Goal: Transaction & Acquisition: Purchase product/service

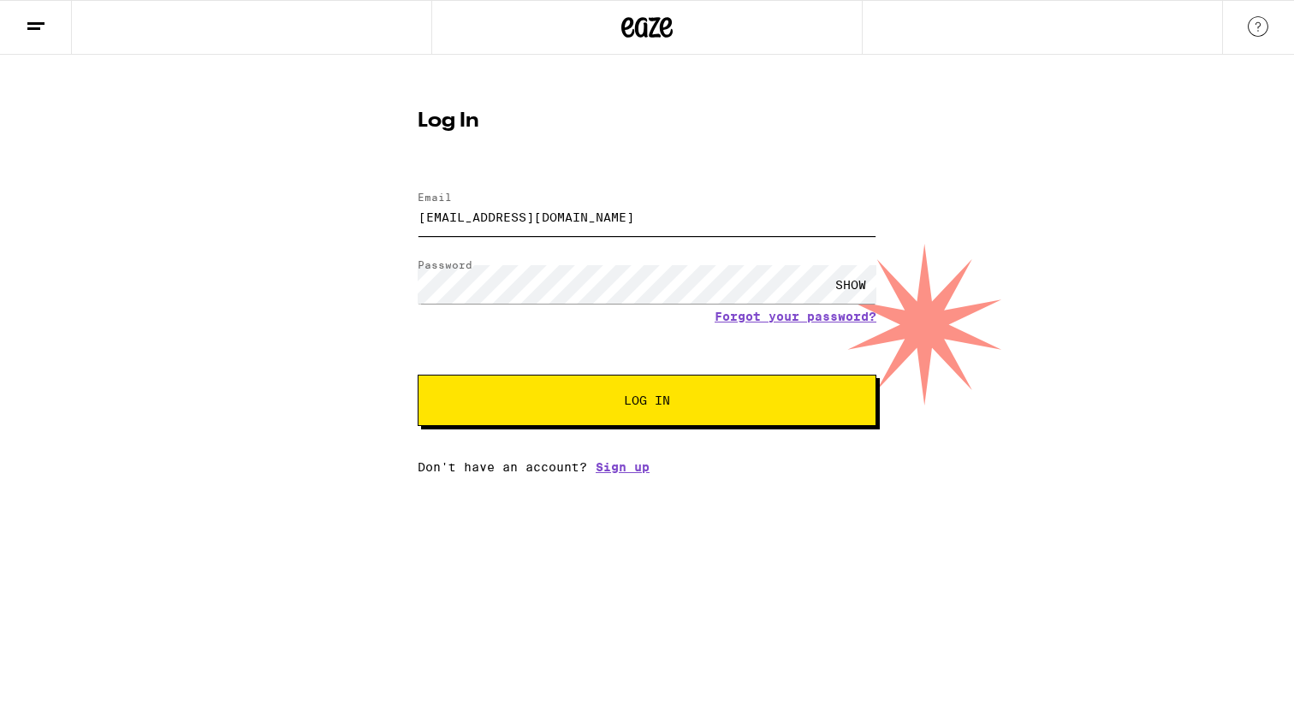
click at [560, 219] on input "[EMAIL_ADDRESS][DOMAIN_NAME]" at bounding box center [647, 217] width 459 height 39
drag, startPoint x: 560, startPoint y: 219, endPoint x: 361, endPoint y: 231, distance: 198.9
click at [361, 231] on div "Log In Email Email [EMAIL_ADDRESS][DOMAIN_NAME] Password Password SHOW Forgot y…" at bounding box center [647, 264] width 1294 height 419
type input "n"
type input "[EMAIL_ADDRESS][DOMAIN_NAME]"
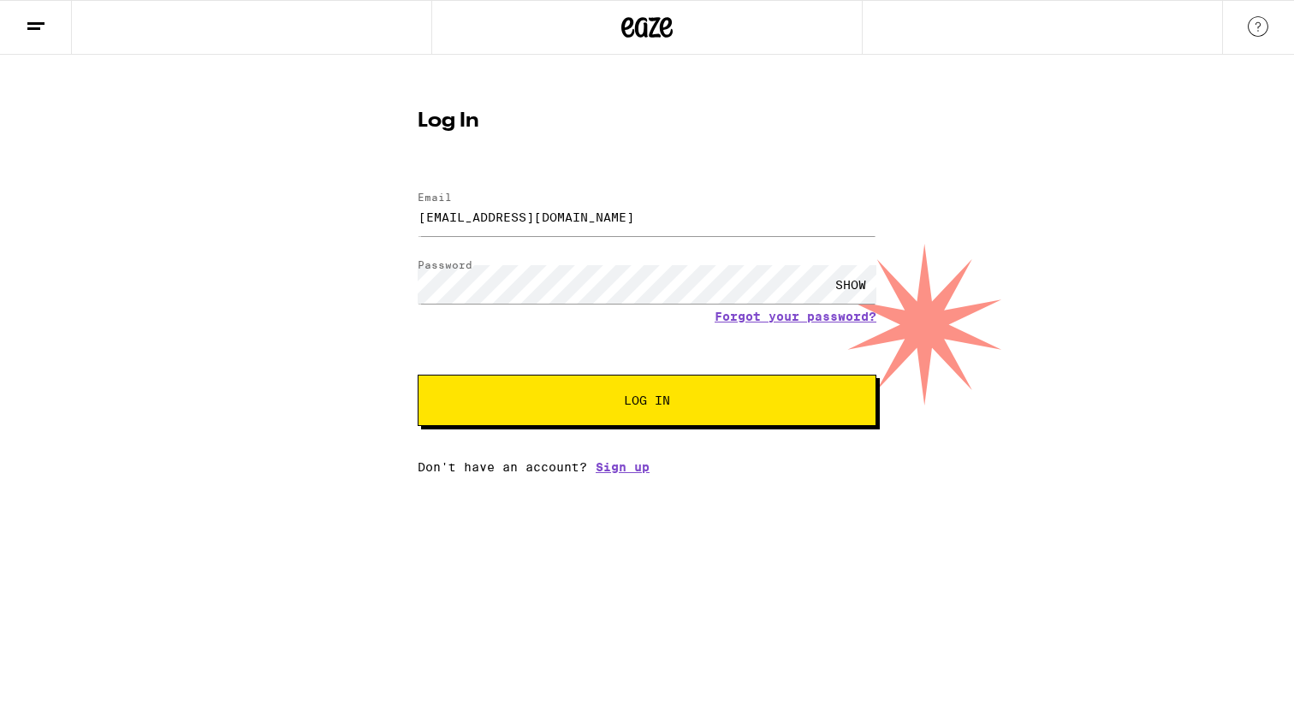
click at [842, 288] on div "SHOW" at bounding box center [850, 284] width 51 height 39
click at [850, 323] on link "Forgot your password?" at bounding box center [796, 317] width 162 height 14
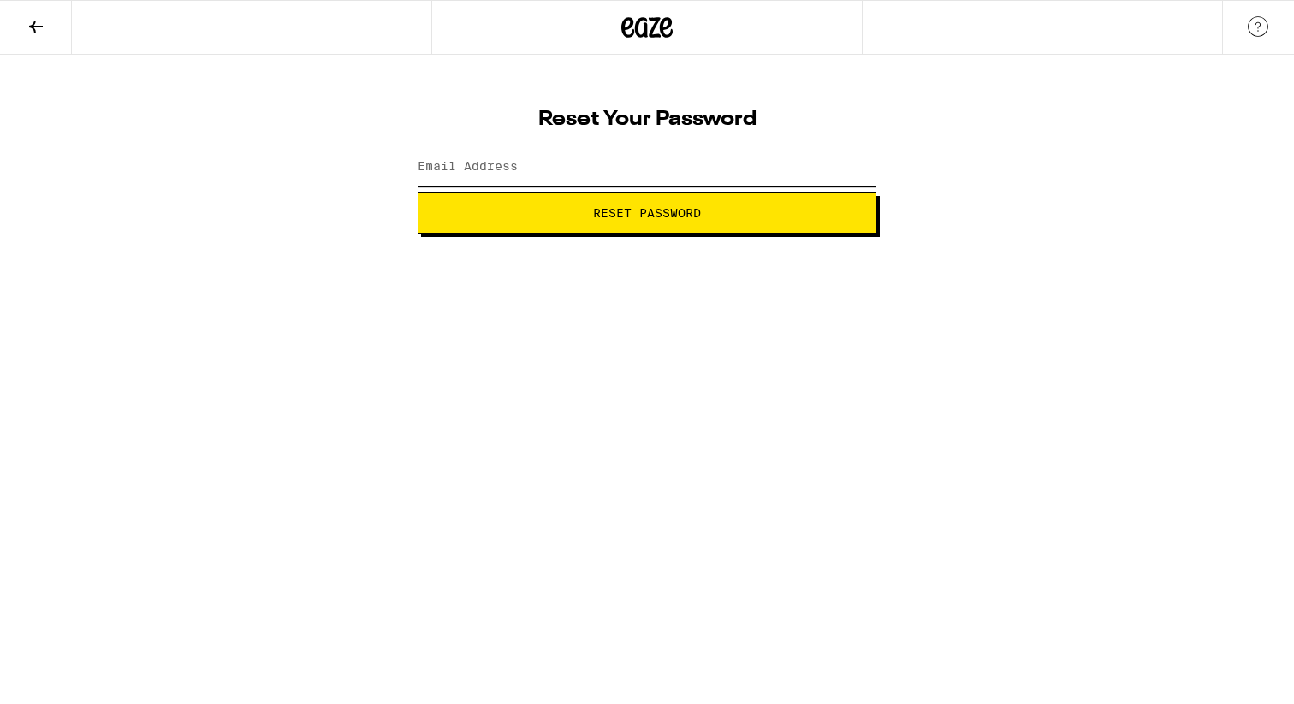
click at [648, 170] on input "Email Address" at bounding box center [647, 167] width 459 height 39
type input "[EMAIL_ADDRESS][DOMAIN_NAME]"
click at [643, 211] on span "Reset Password" at bounding box center [647, 213] width 108 height 12
click at [839, 167] on div "SHOW" at bounding box center [850, 167] width 51 height 39
click at [689, 221] on button "Submit" at bounding box center [647, 213] width 459 height 41
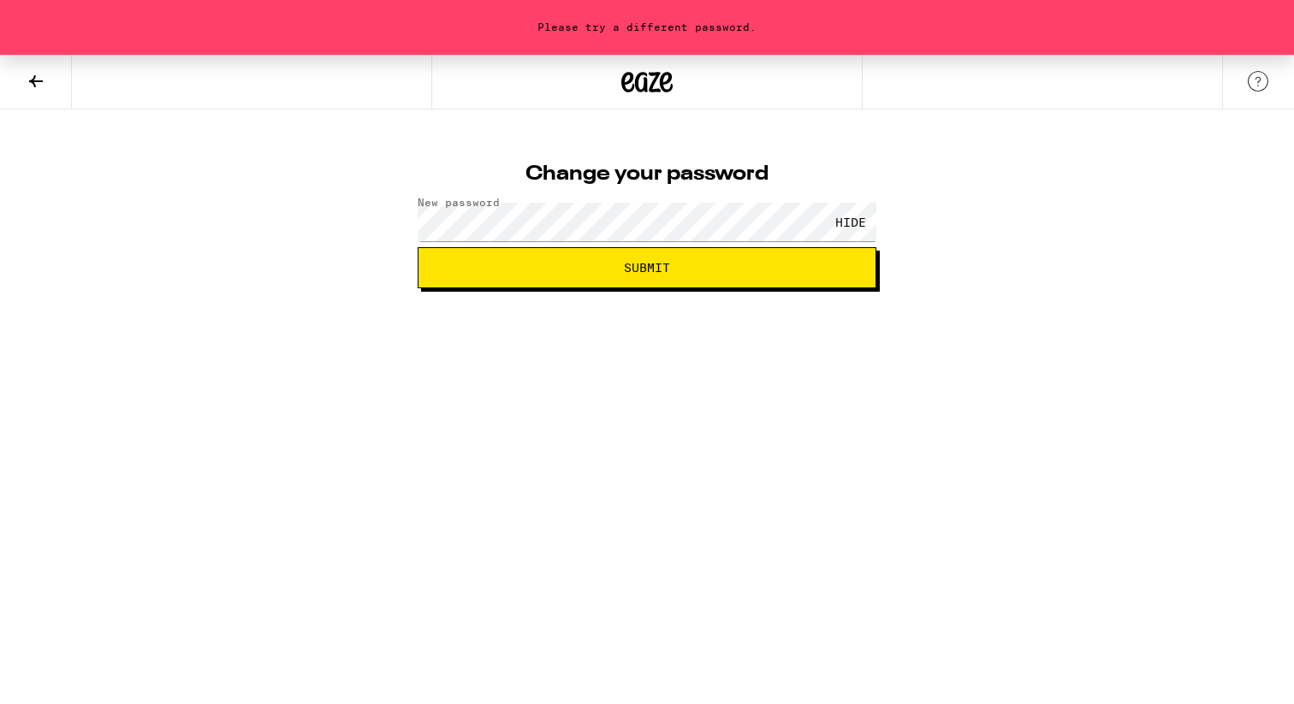
click at [778, 272] on span "Submit" at bounding box center [647, 268] width 430 height 12
click at [1254, 84] on img at bounding box center [1258, 81] width 21 height 21
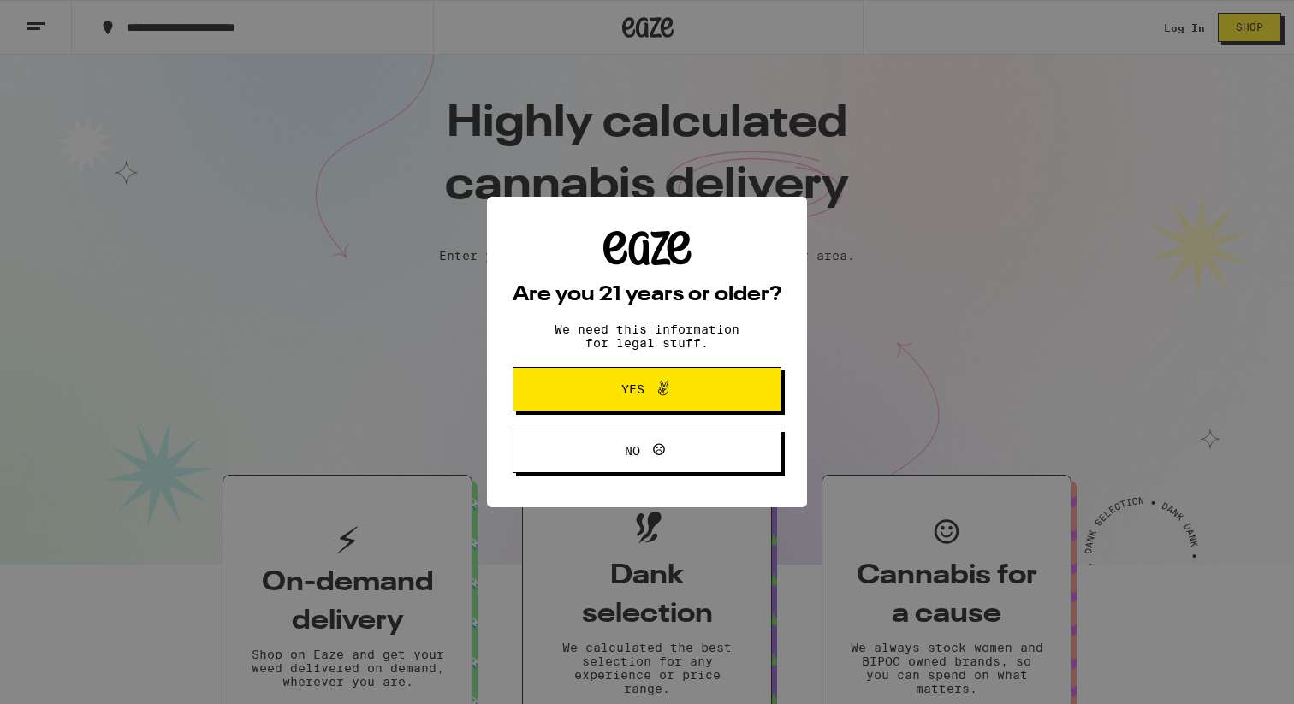
click at [636, 395] on span "Yes" at bounding box center [632, 389] width 23 height 12
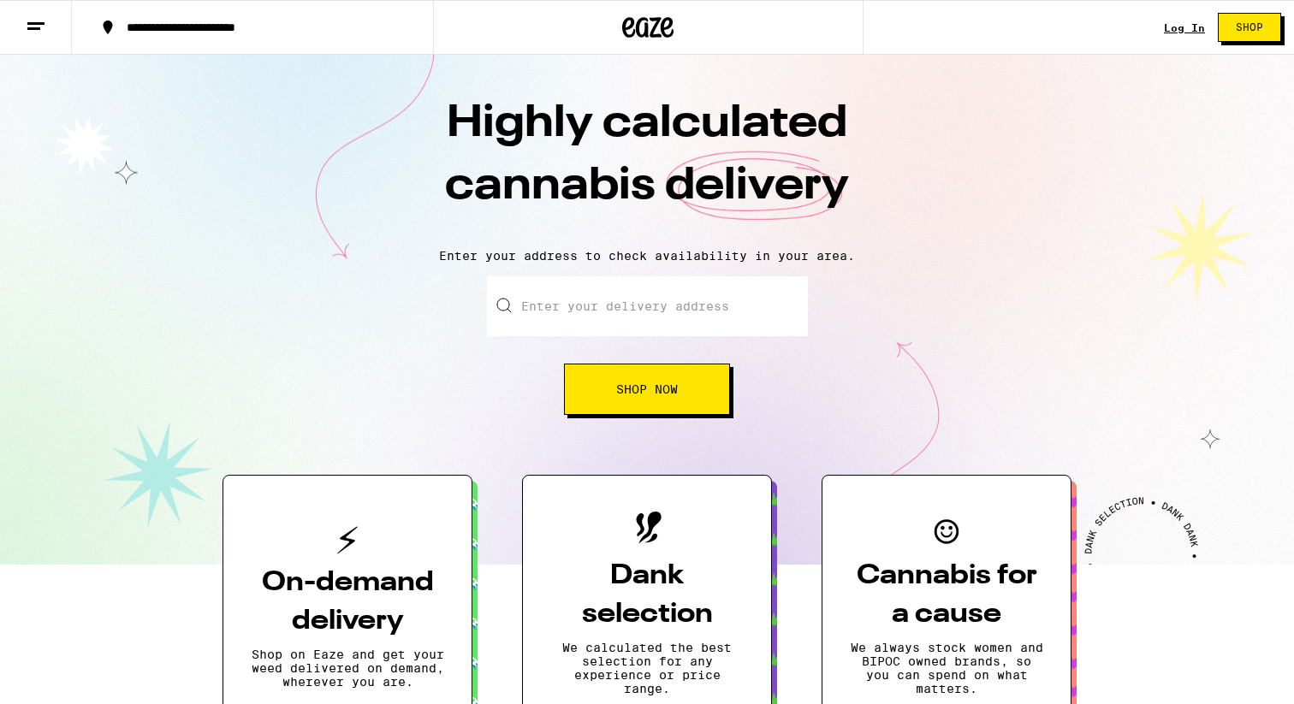
click at [1201, 22] on link "Log In" at bounding box center [1184, 27] width 41 height 11
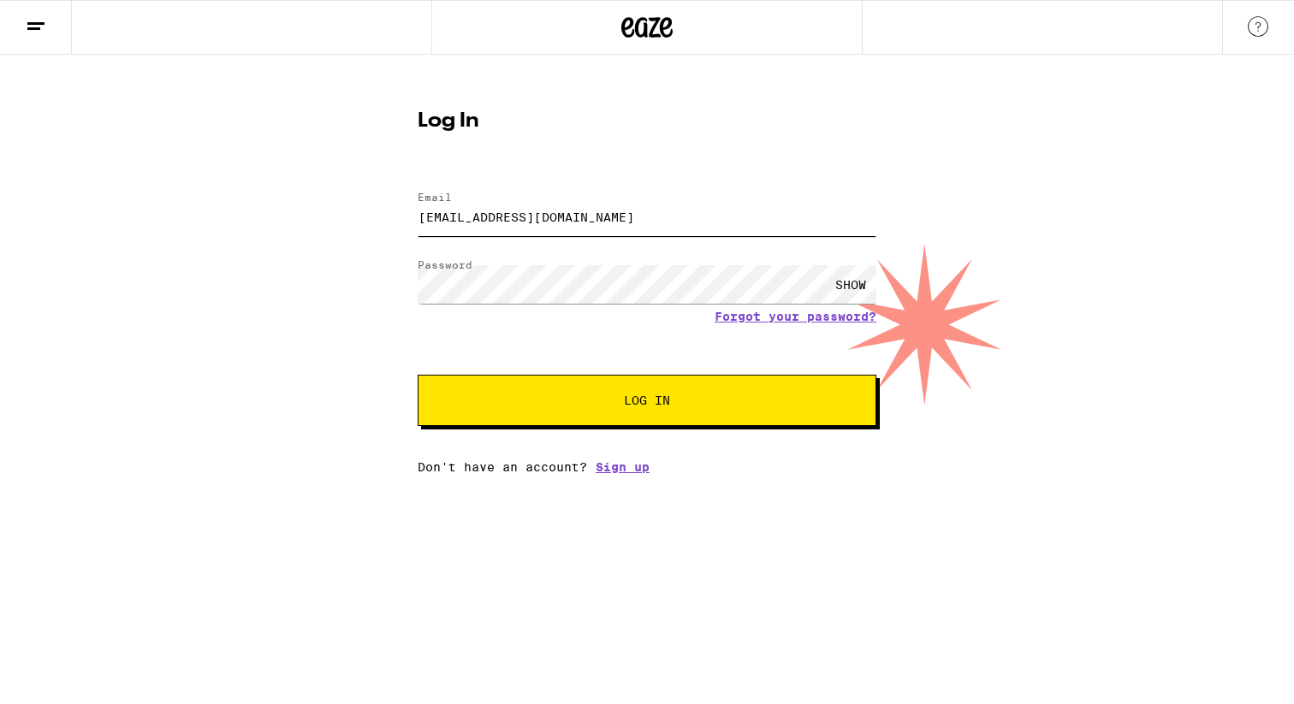
drag, startPoint x: 668, startPoint y: 211, endPoint x: 388, endPoint y: 222, distance: 280.9
click at [388, 222] on div "Log In Email Email ginaadler001@gmail.com Password Password SHOW Forgot your pa…" at bounding box center [647, 264] width 1294 height 419
type input "[EMAIL_ADDRESS][DOMAIN_NAME]"
click at [713, 399] on span "Log In" at bounding box center [647, 400] width 320 height 12
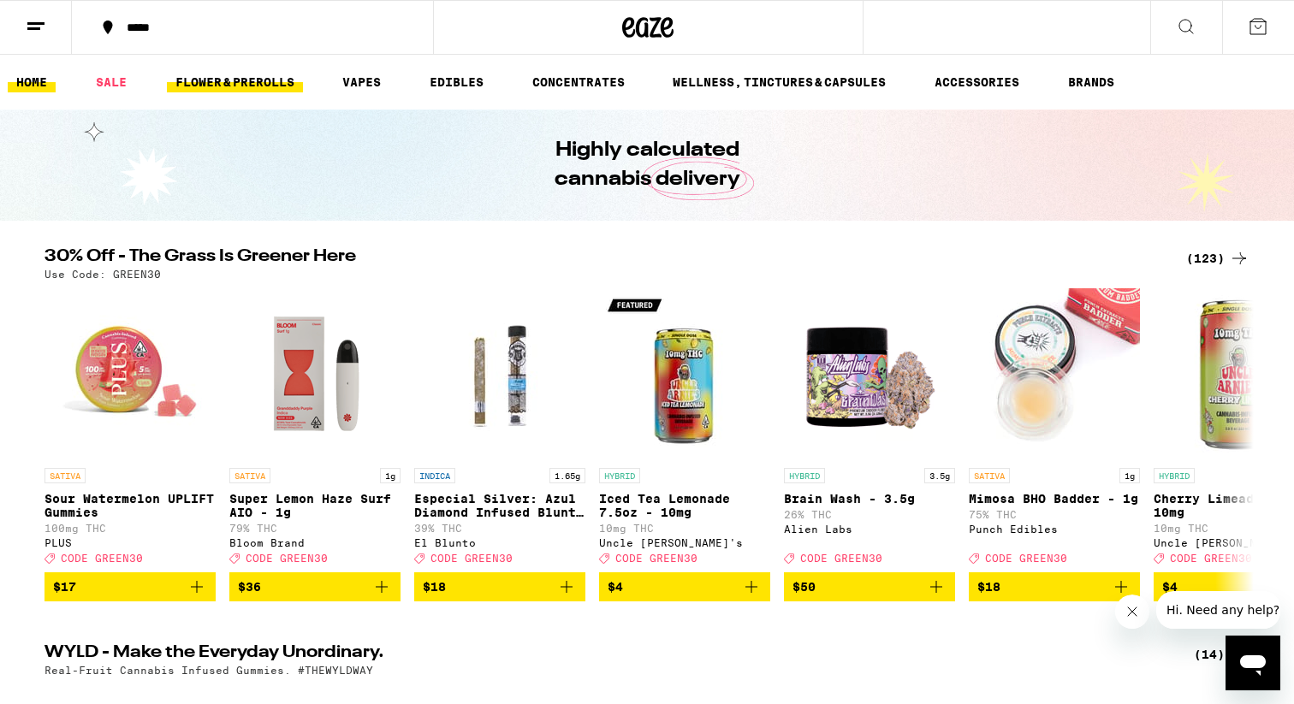
click at [289, 84] on link "FLOWER & PREROLLS" at bounding box center [235, 82] width 136 height 21
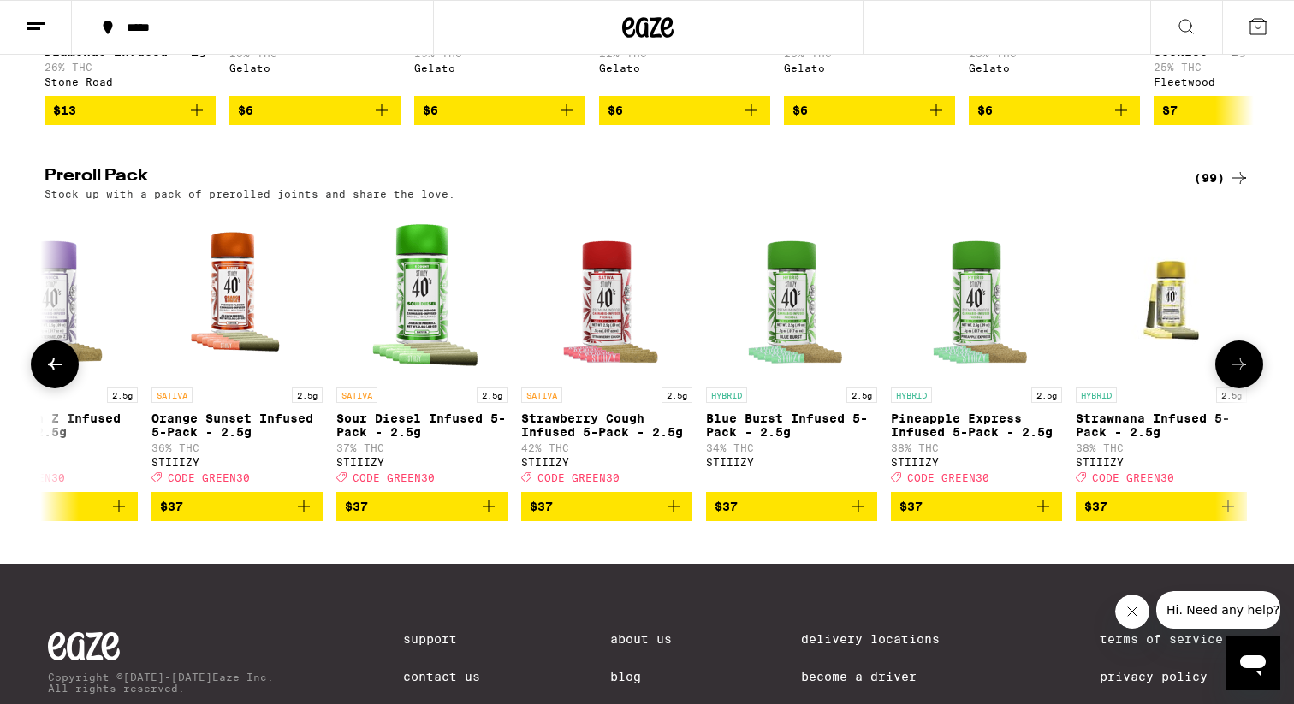
scroll to position [0, 8027]
click at [981, 352] on img "Open page for Pineapple Express Infused 5-Pack - 2.5g from STIIIZY" at bounding box center [975, 293] width 171 height 171
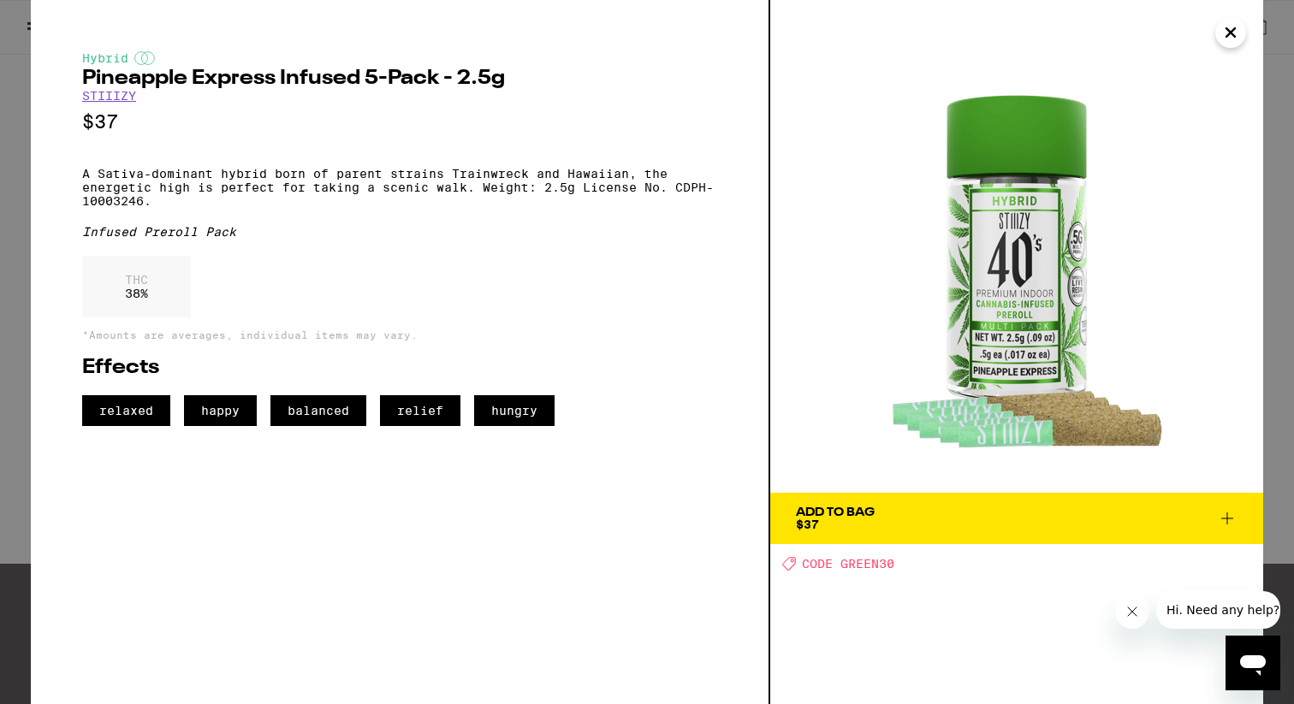
click at [1229, 522] on icon at bounding box center [1227, 518] width 21 height 21
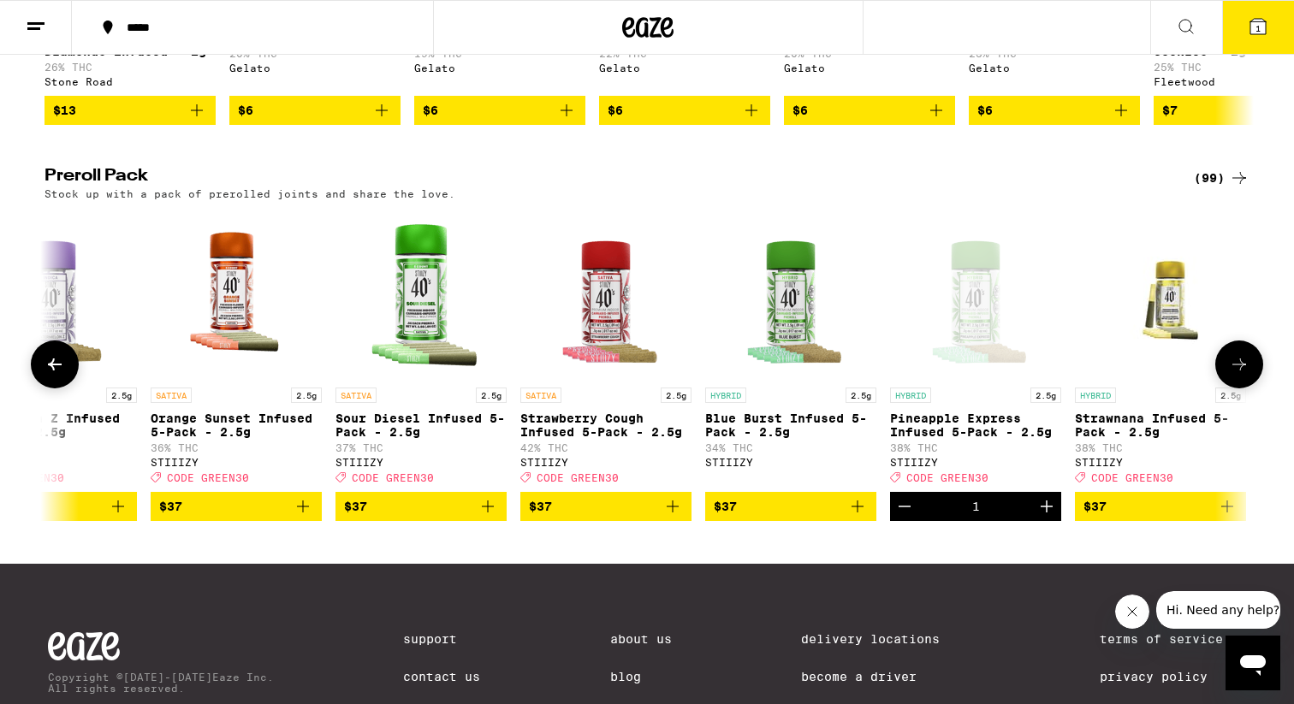
scroll to position [1285, 0]
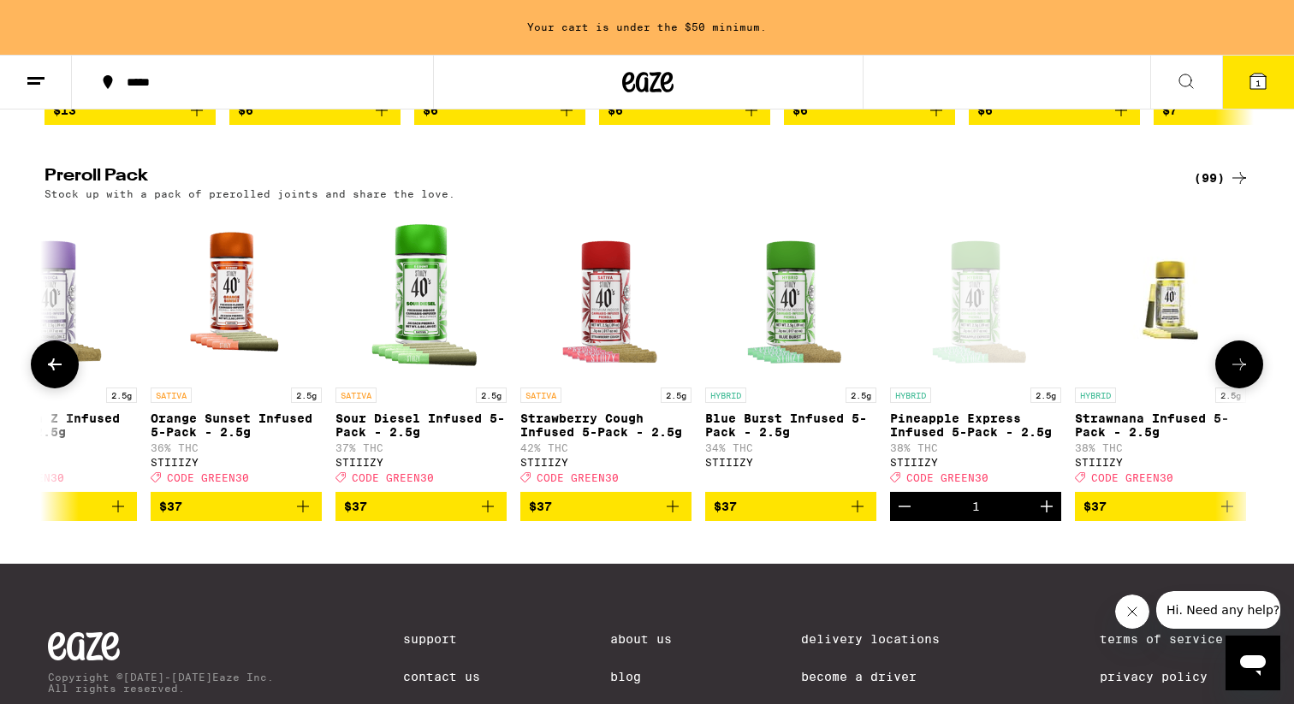
click at [860, 517] on icon "Add to bag" at bounding box center [857, 506] width 21 height 21
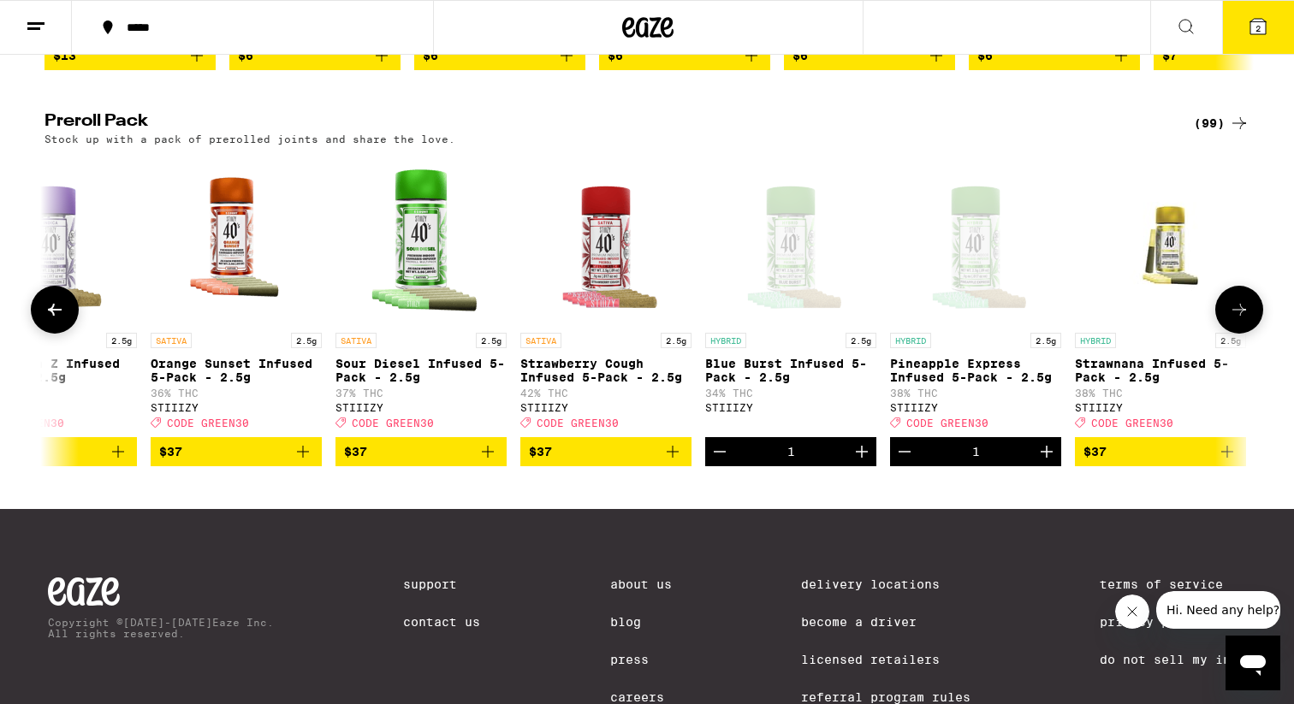
scroll to position [1231, 0]
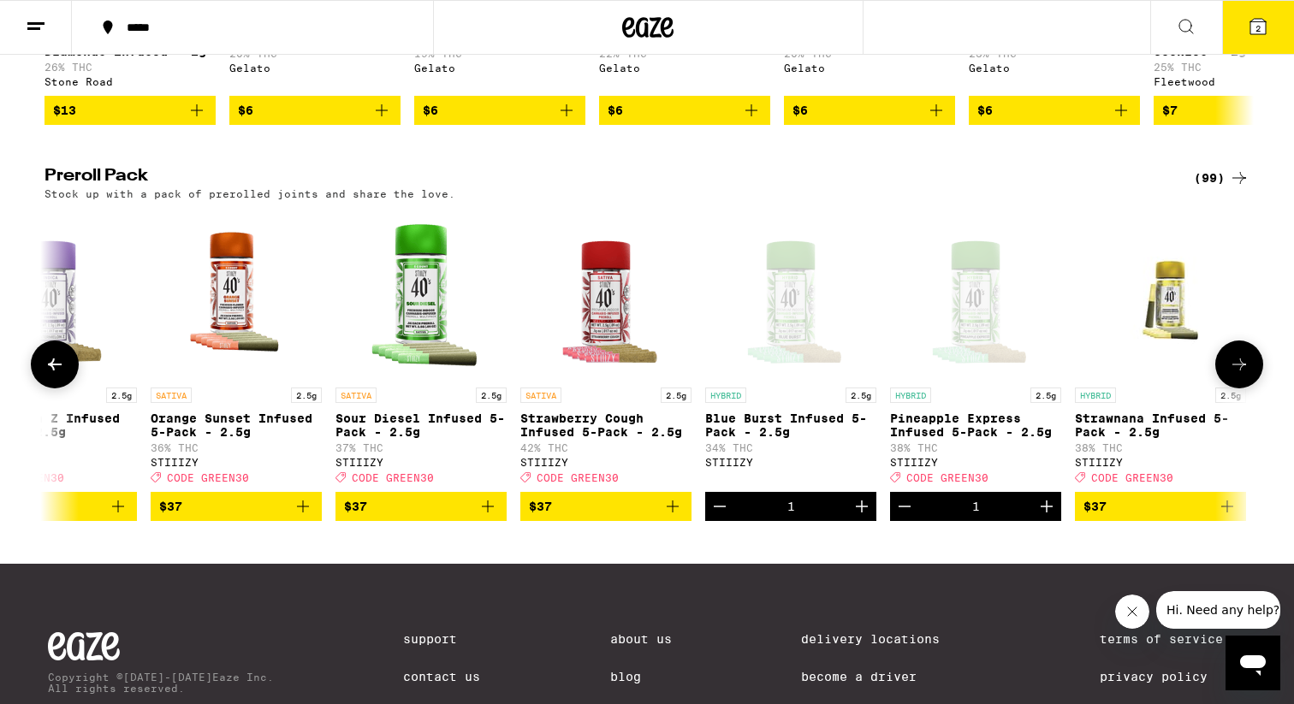
click at [724, 517] on icon "Decrement" at bounding box center [719, 506] width 21 height 21
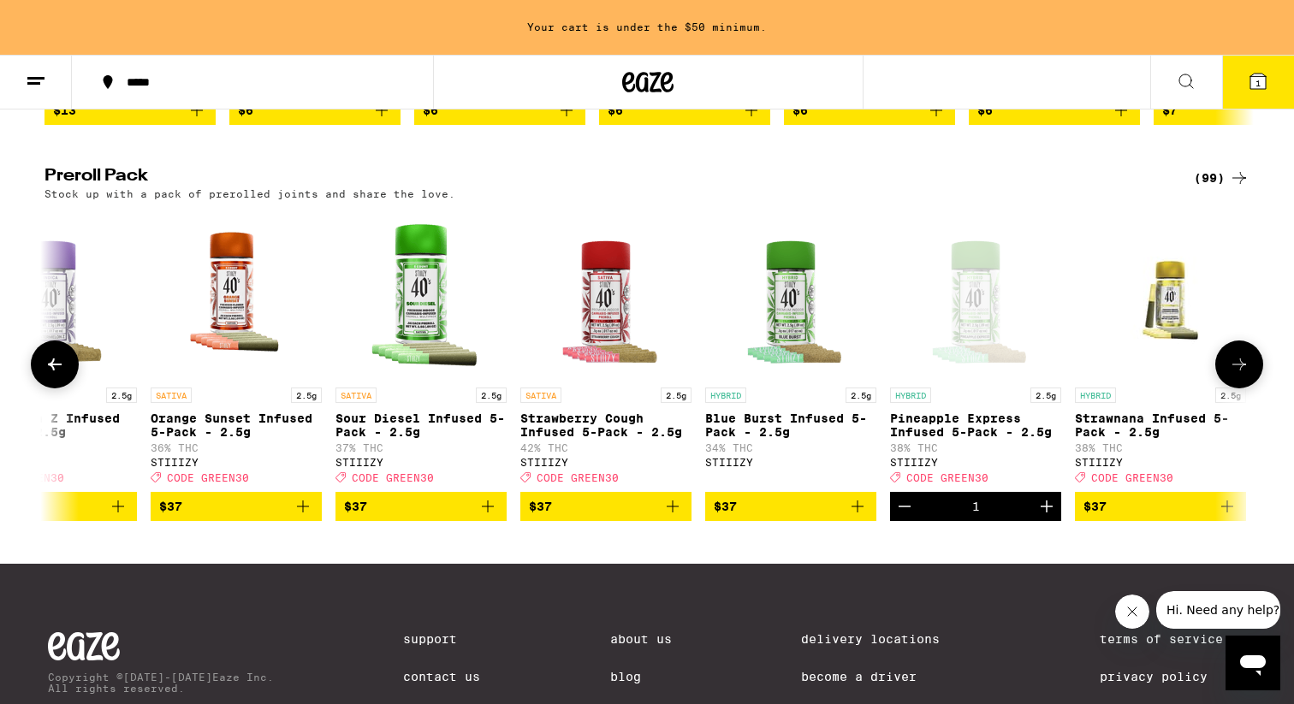
click at [1041, 513] on icon "Increment" at bounding box center [1047, 507] width 12 height 12
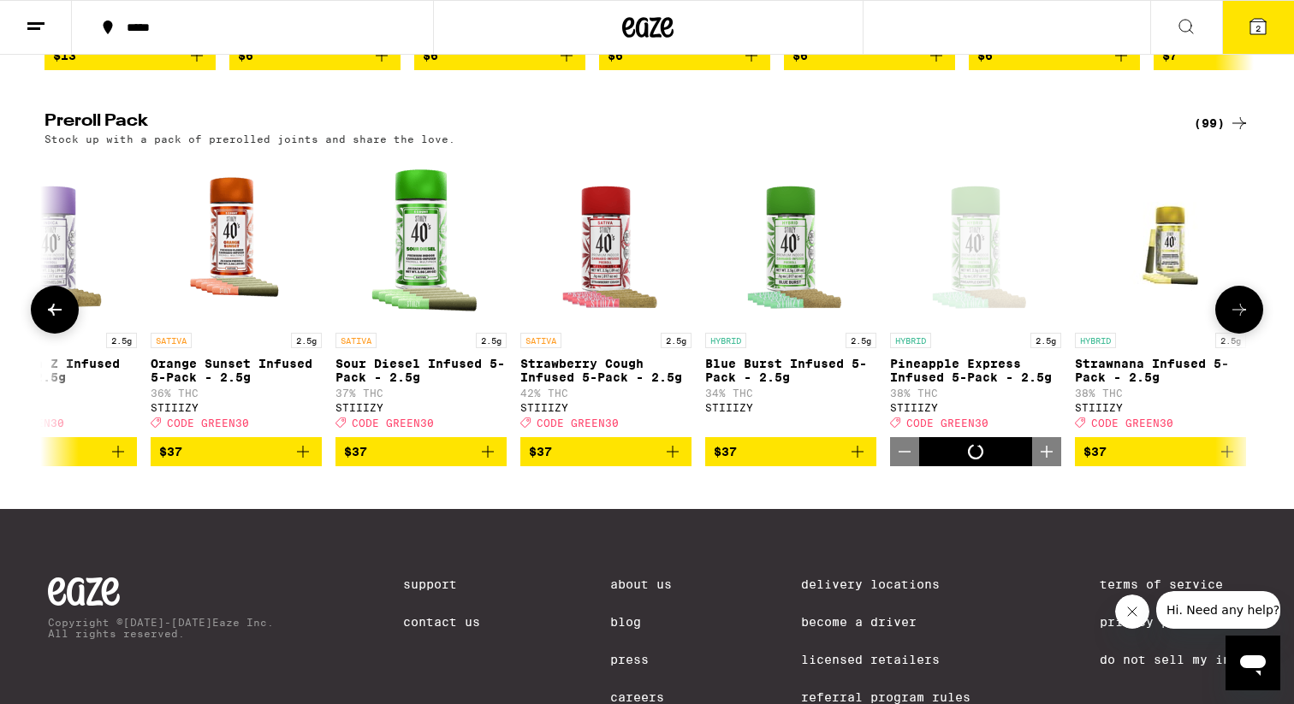
scroll to position [1231, 0]
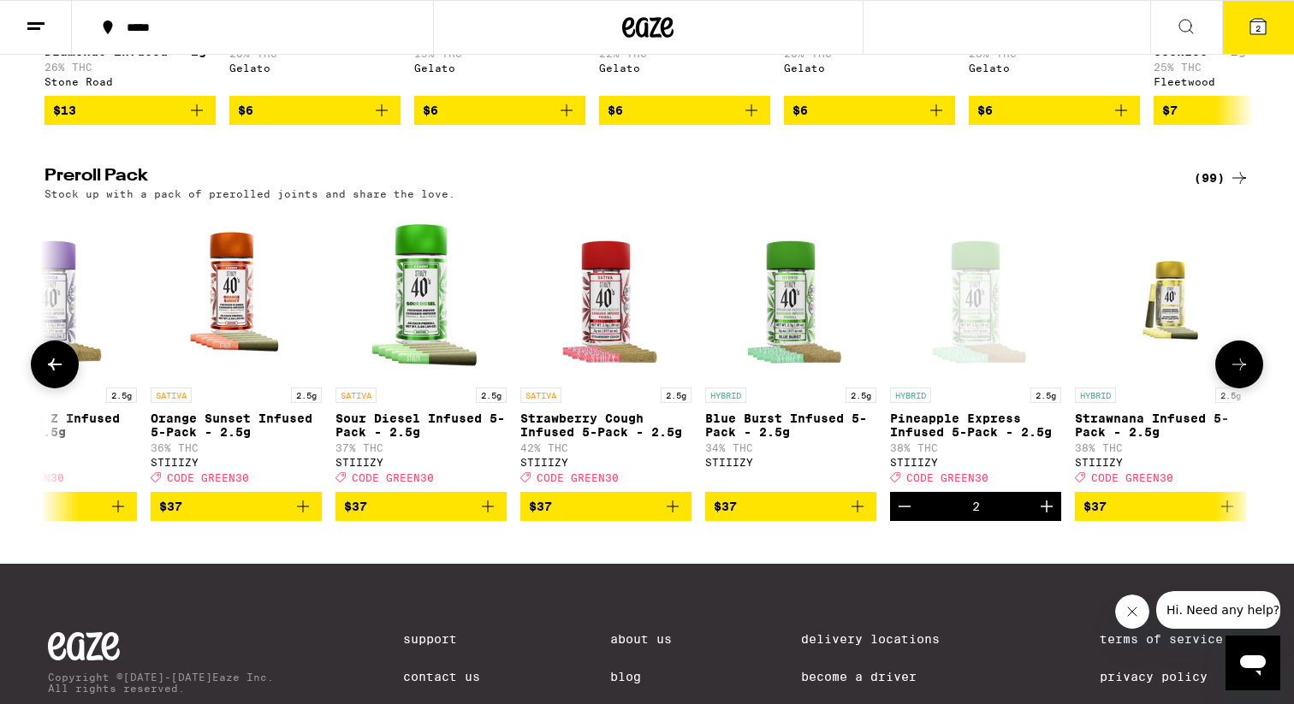
click at [949, 483] on span "CODE GREEN30" at bounding box center [947, 477] width 82 height 11
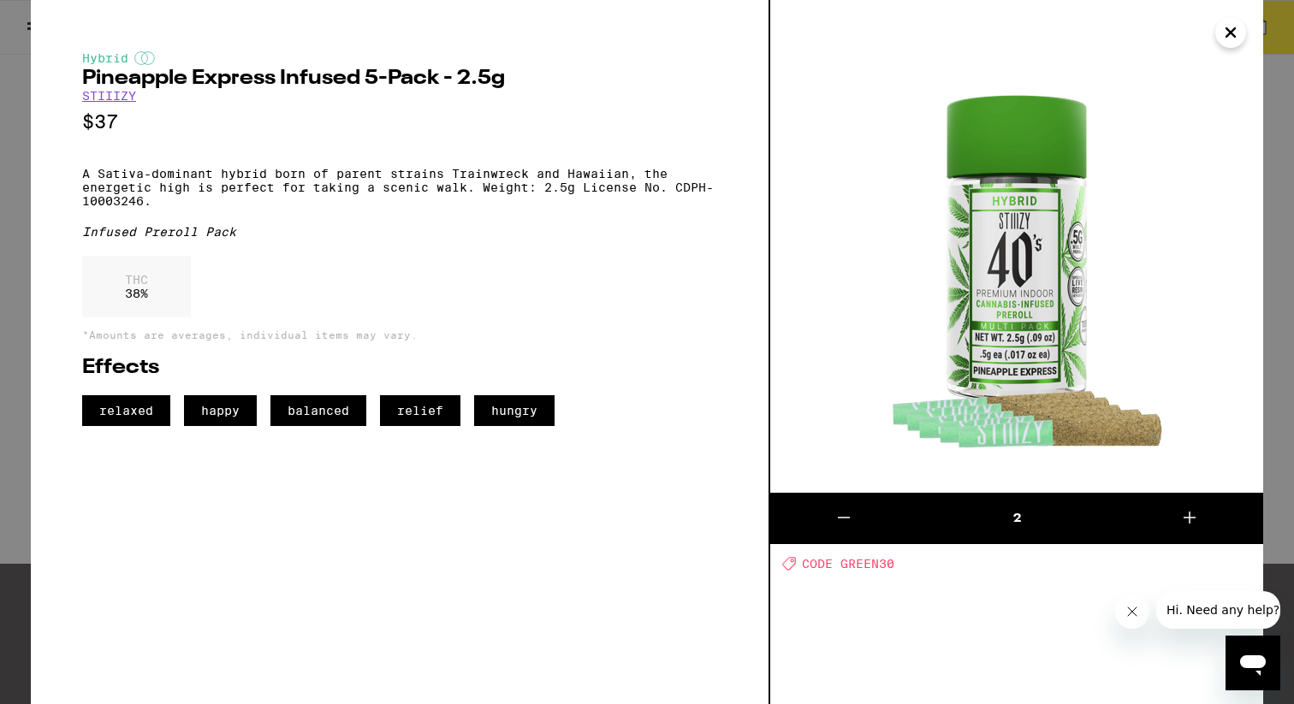
click at [23, 312] on div "Hybrid Pineapple Express Infused 5-Pack - 2.5g STIIIZY $37 A Sativa-dominant hy…" at bounding box center [647, 352] width 1294 height 704
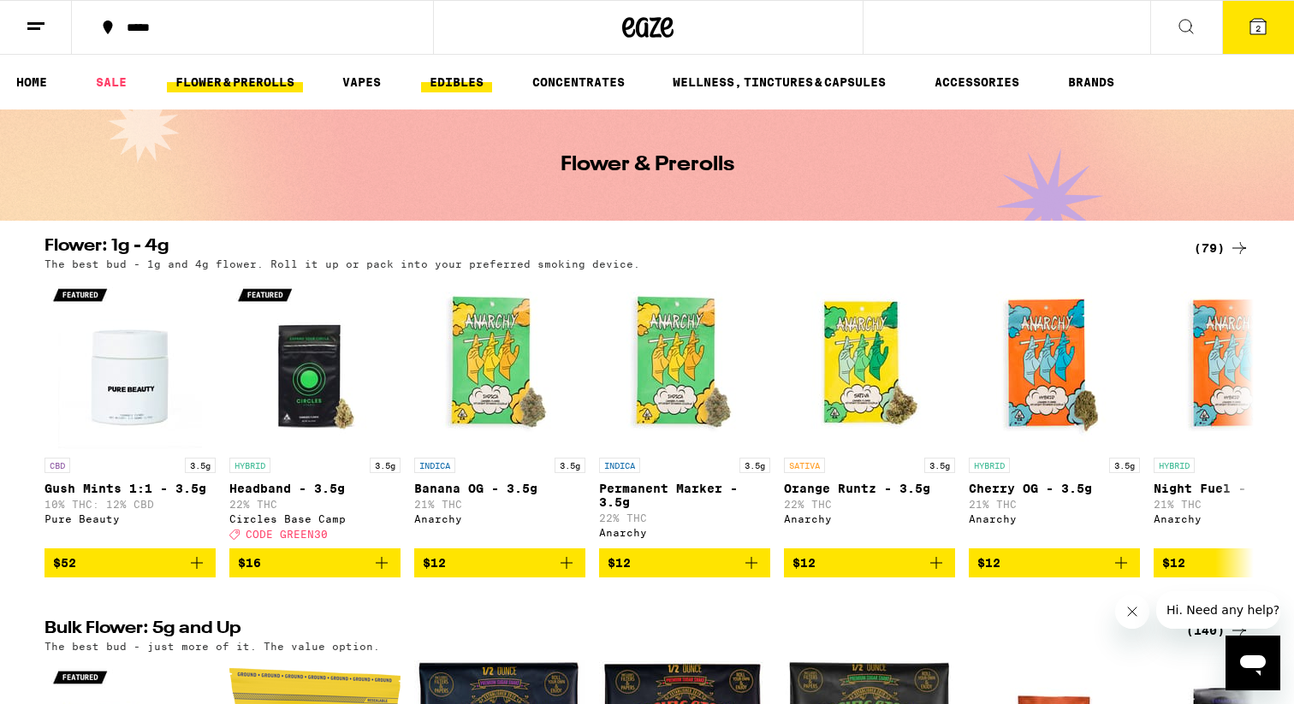
click at [452, 79] on link "EDIBLES" at bounding box center [456, 82] width 71 height 21
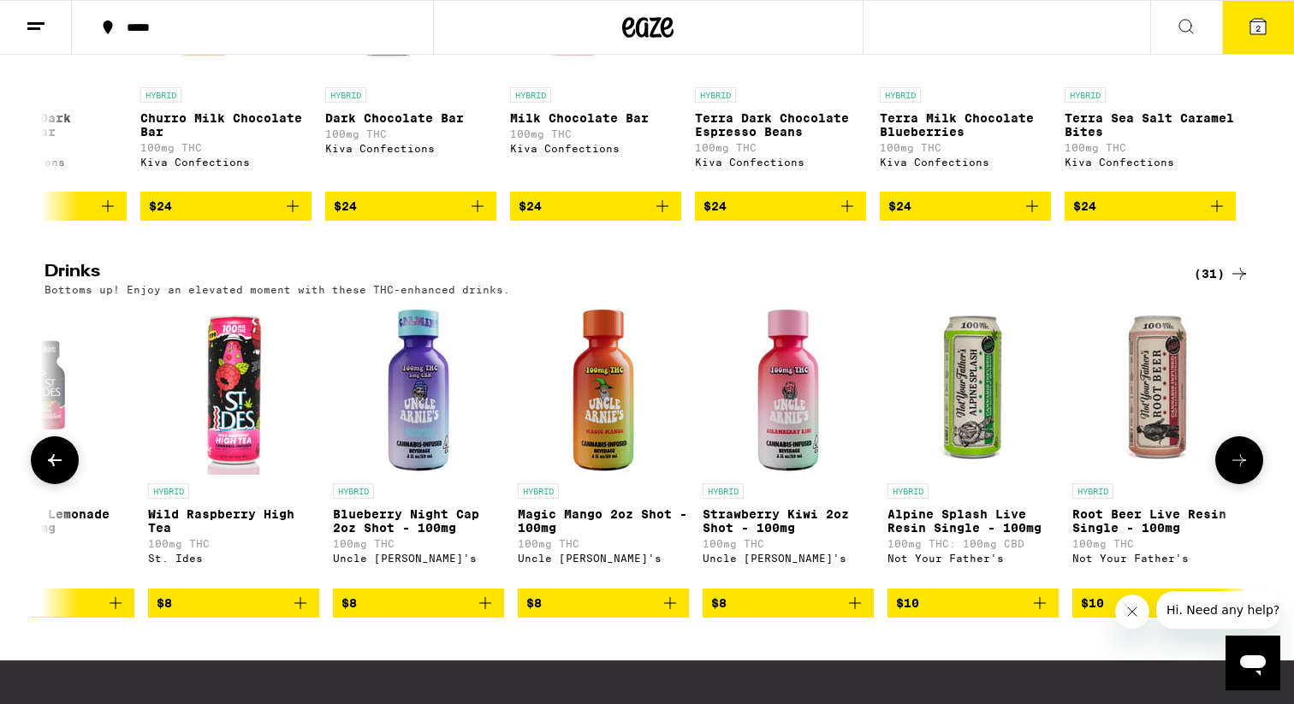
scroll to position [0, 2869]
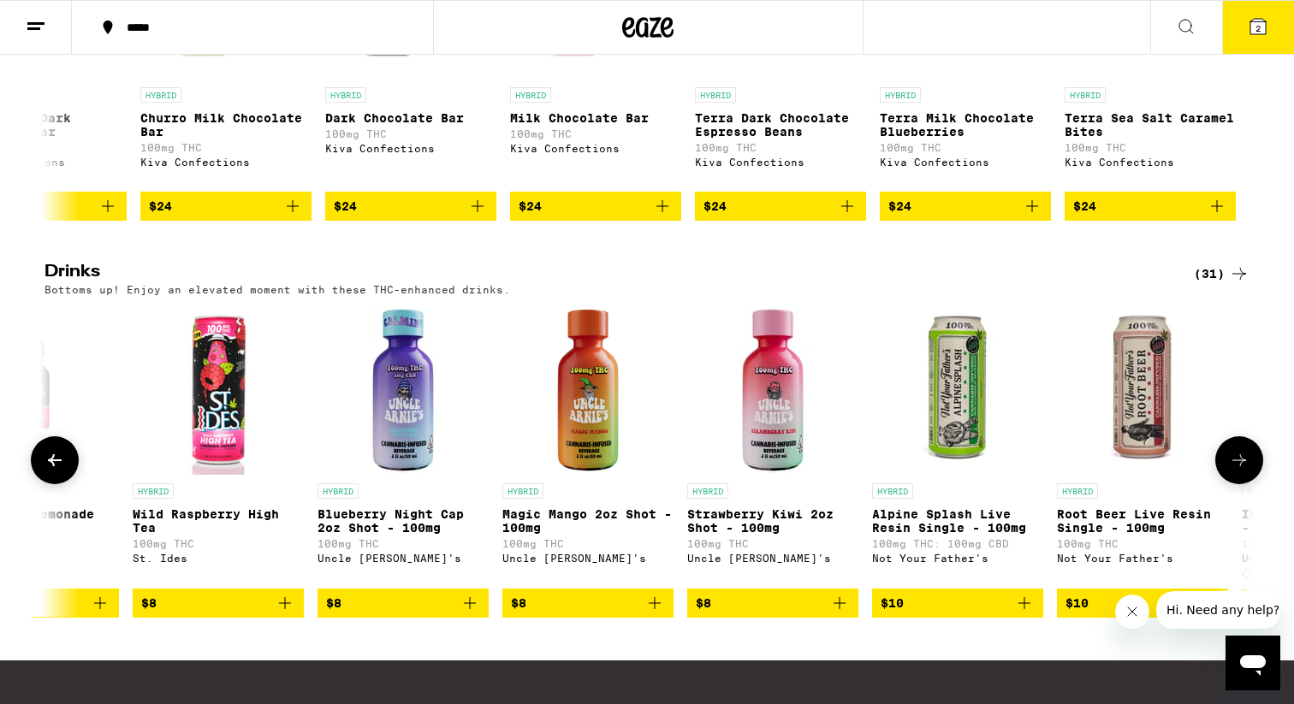
click at [836, 614] on icon "Add to bag" at bounding box center [839, 603] width 21 height 21
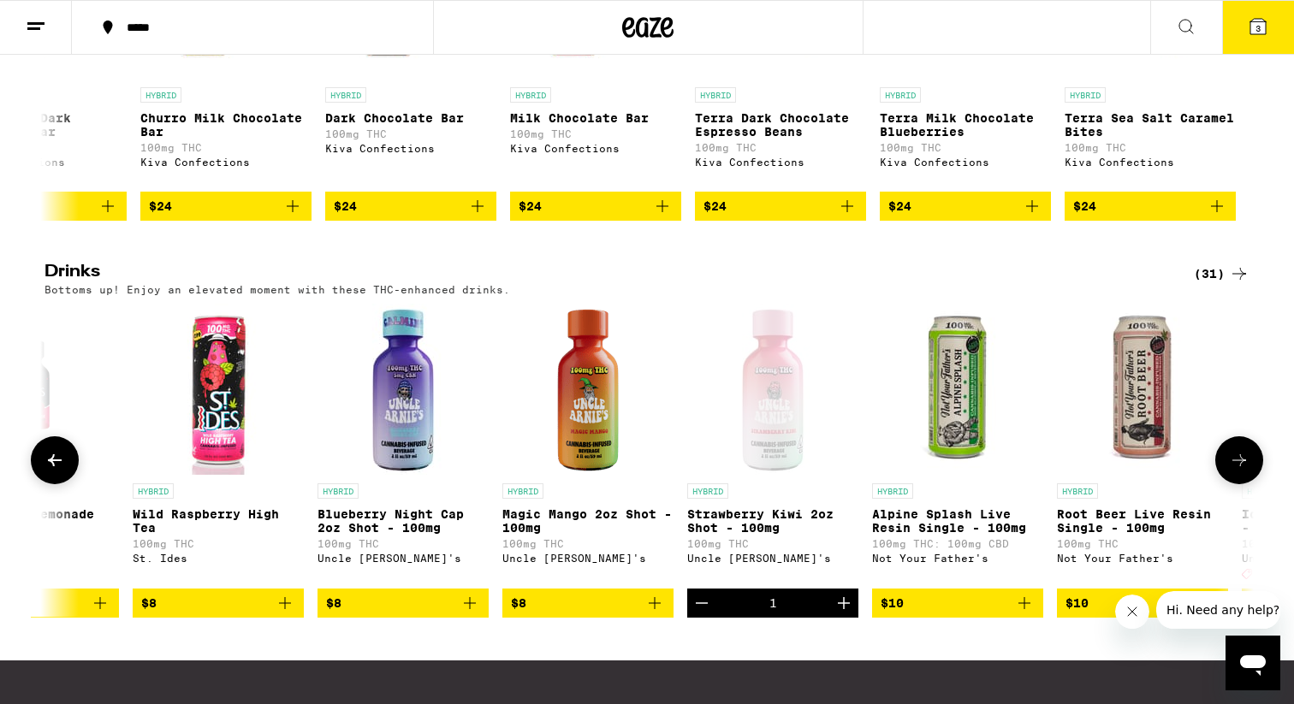
click at [841, 614] on icon "Increment" at bounding box center [843, 603] width 21 height 21
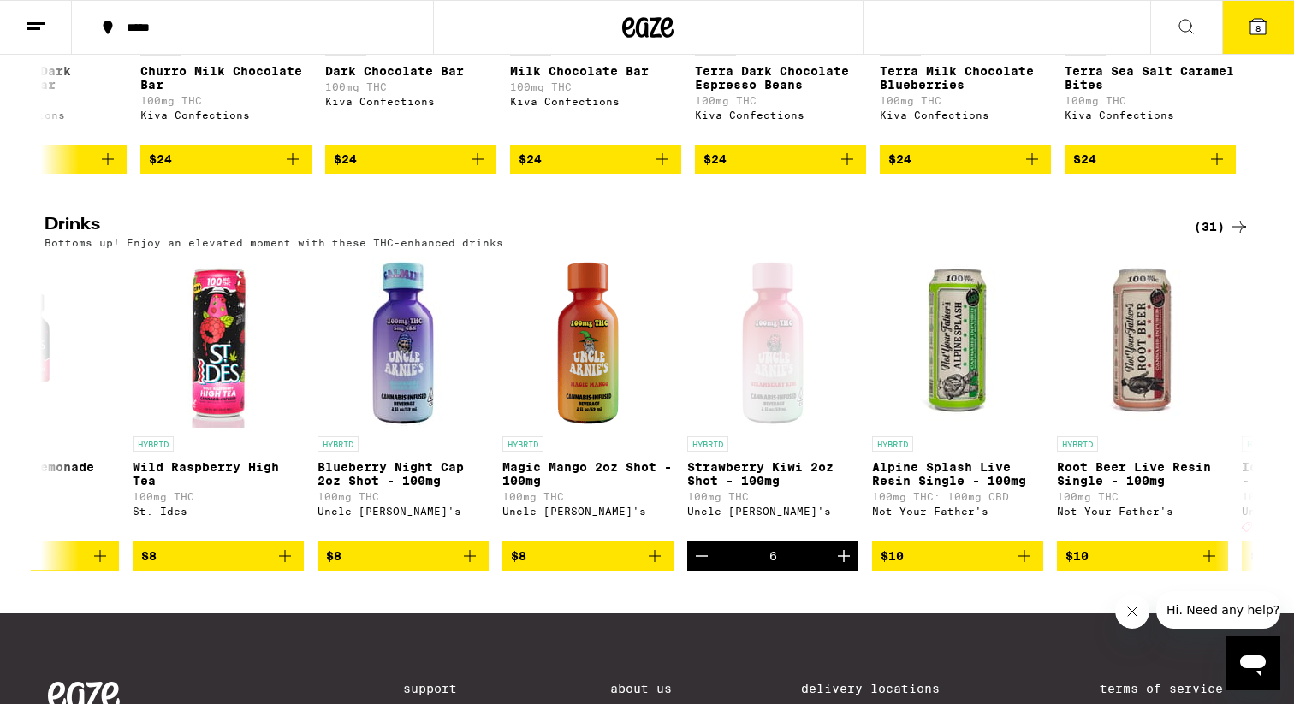
scroll to position [791, 0]
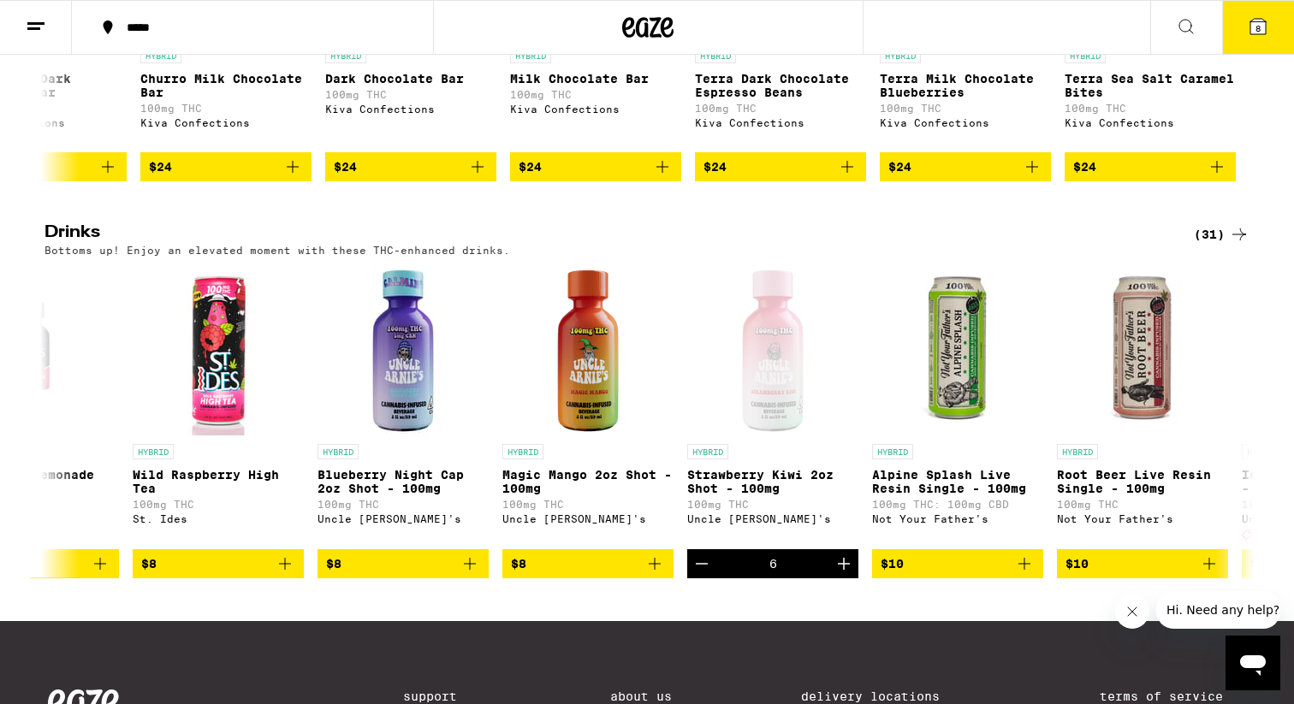
click at [1239, 245] on icon at bounding box center [1239, 234] width 21 height 21
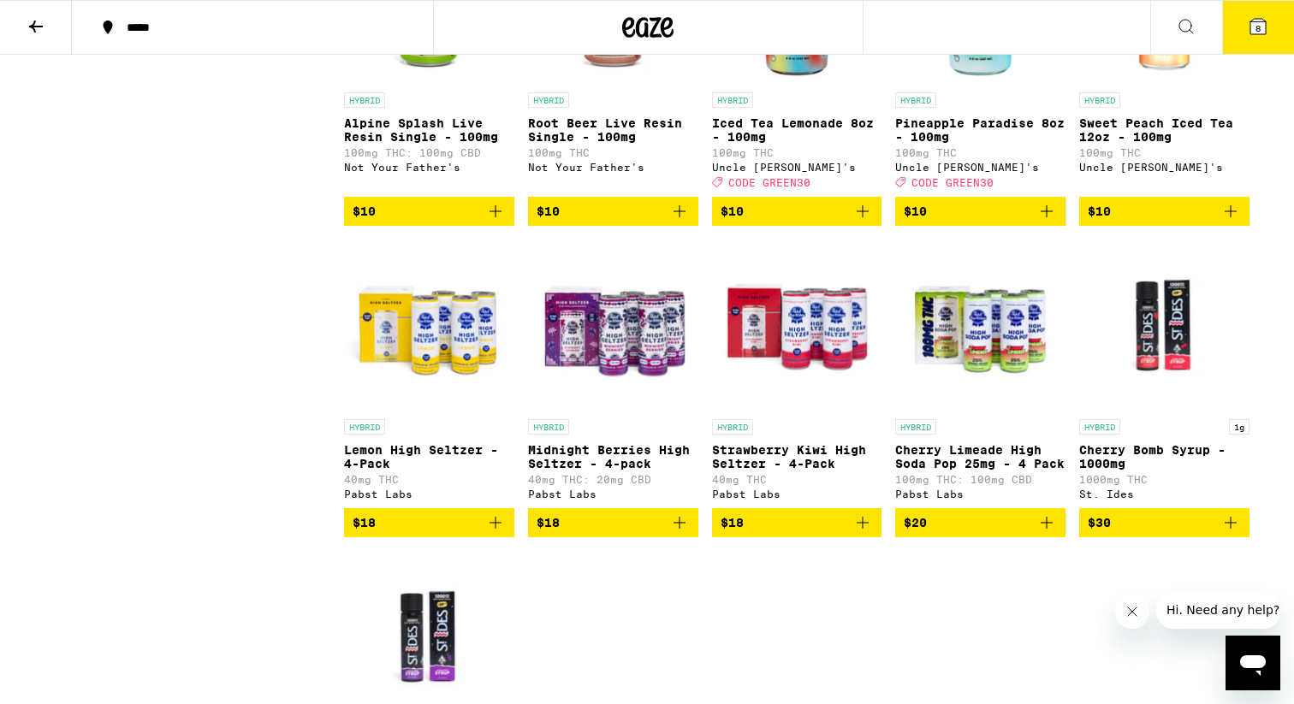
scroll to position [1614, 0]
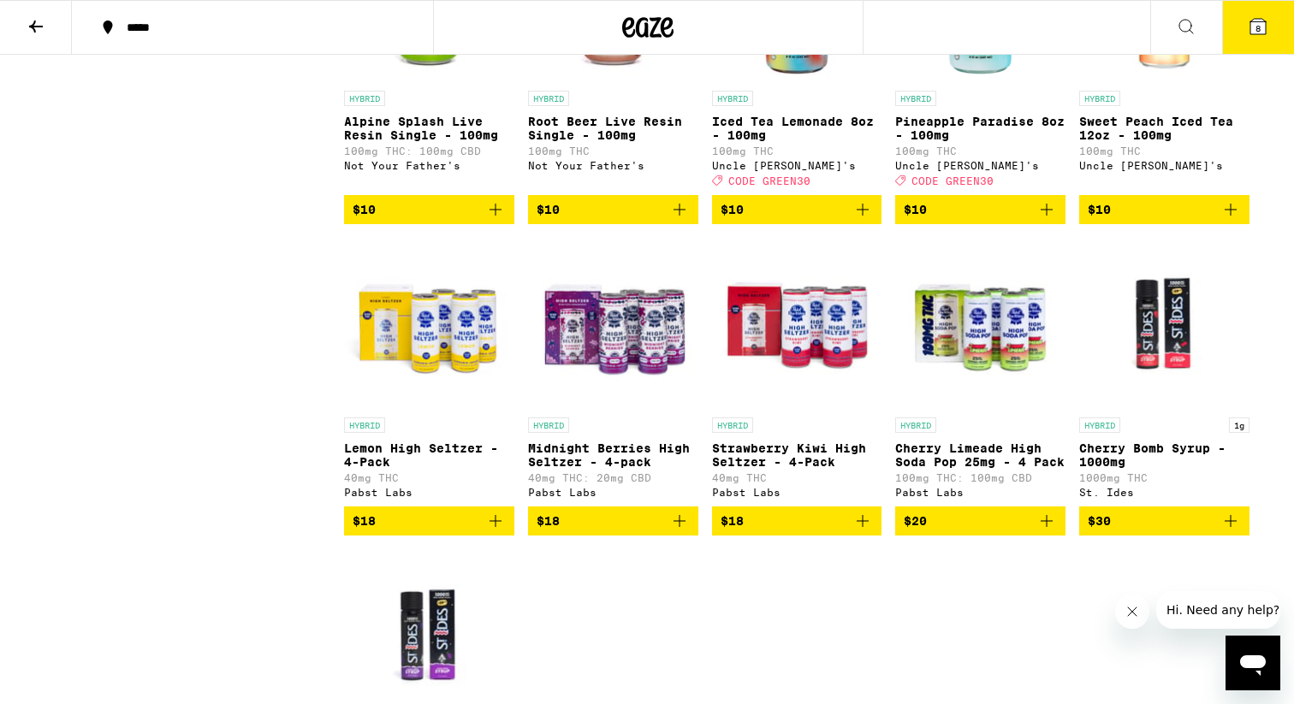
click at [1231, 527] on icon "Add to bag" at bounding box center [1231, 521] width 12 height 12
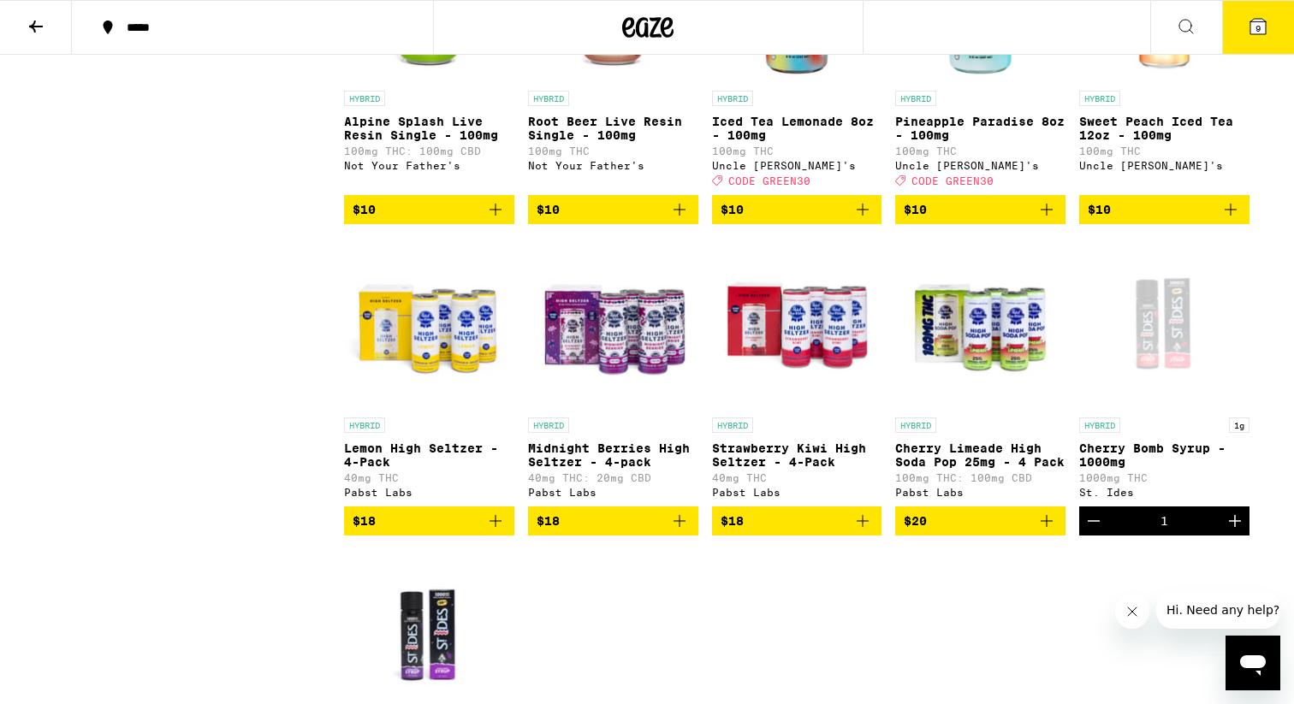
click at [1231, 527] on icon "Increment" at bounding box center [1235, 521] width 12 height 12
click at [1231, 531] on icon "Increment" at bounding box center [1235, 521] width 21 height 21
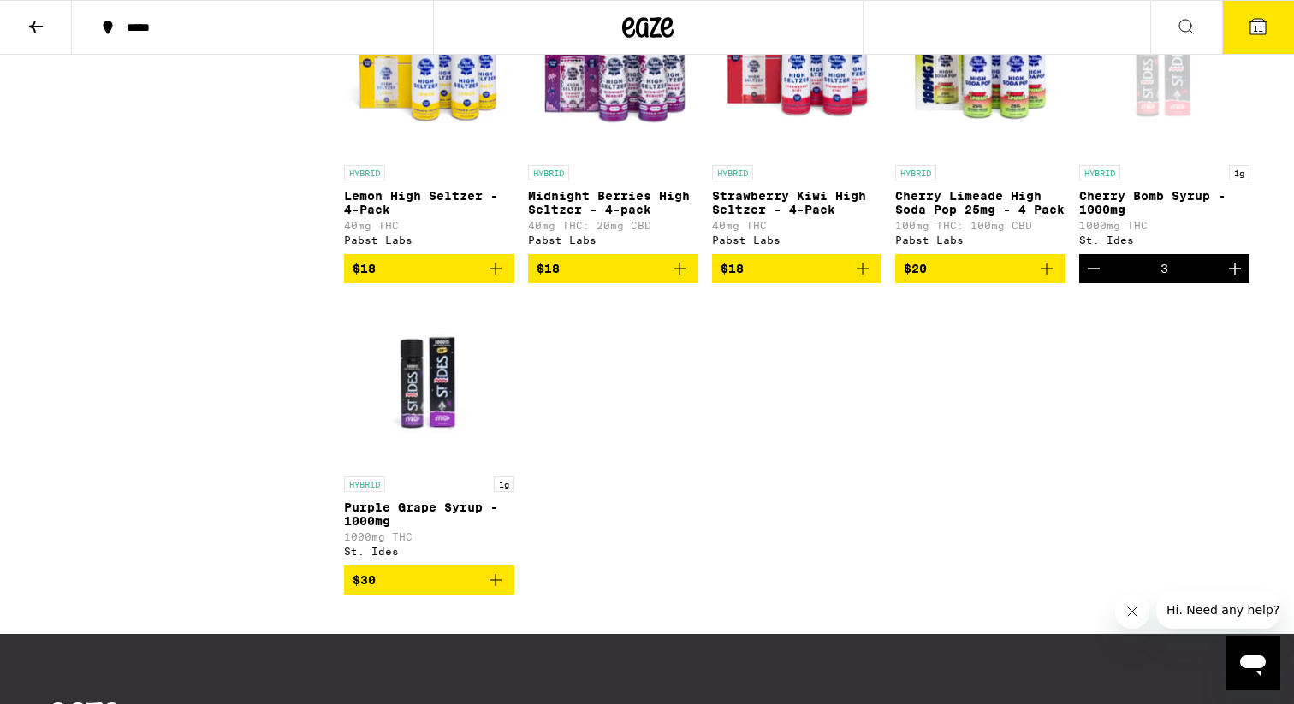
scroll to position [1871, 0]
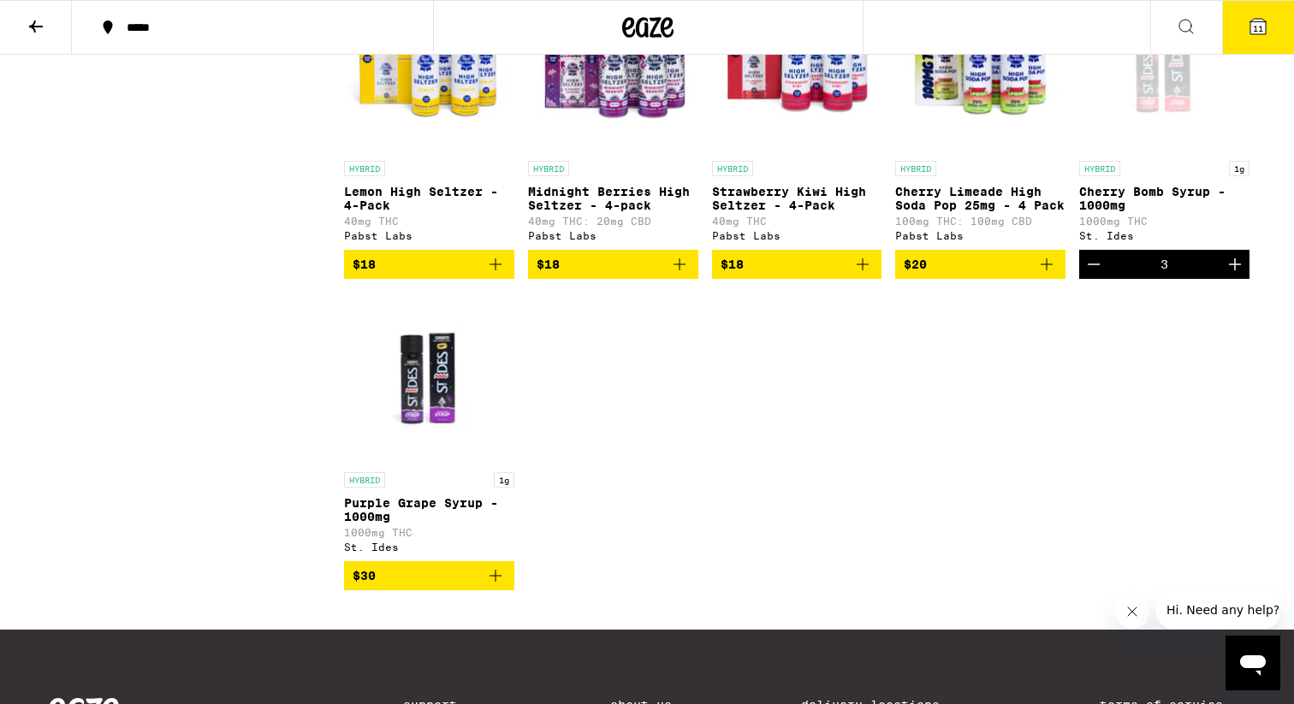
click at [1094, 275] on icon "Decrement" at bounding box center [1093, 264] width 21 height 21
click at [498, 586] on icon "Add to bag" at bounding box center [495, 576] width 21 height 21
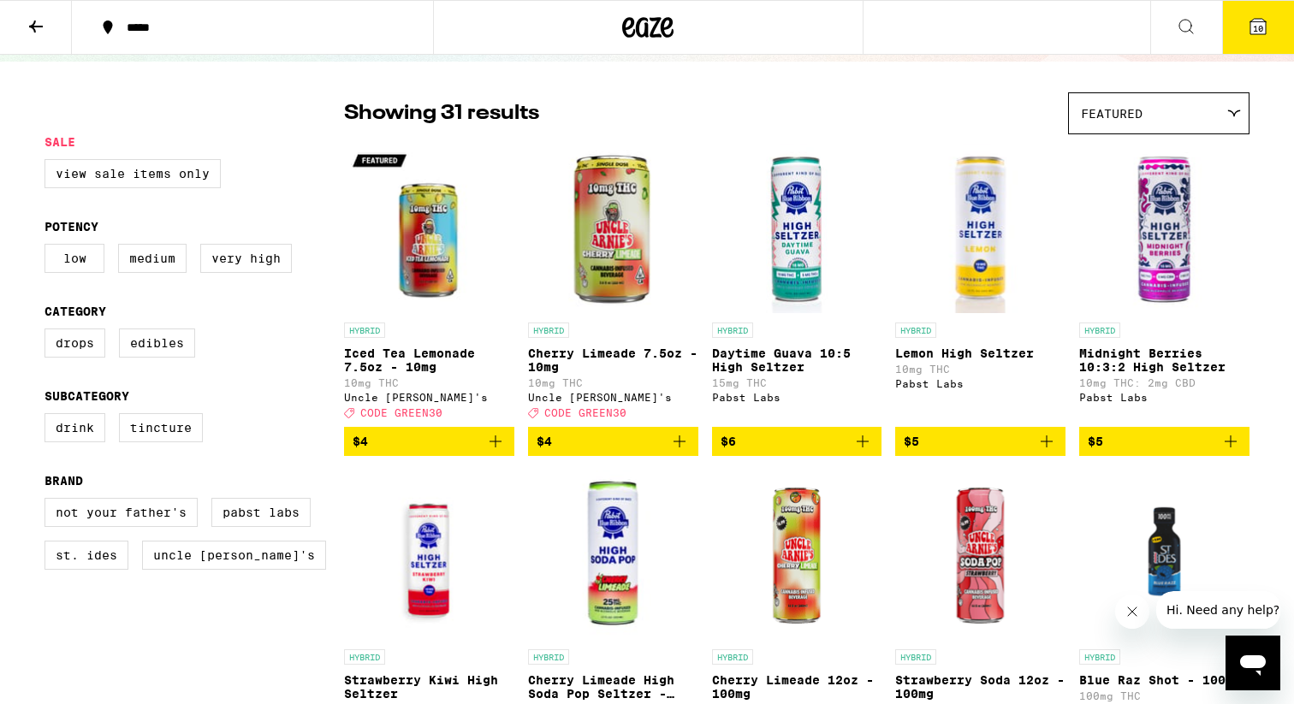
scroll to position [0, 0]
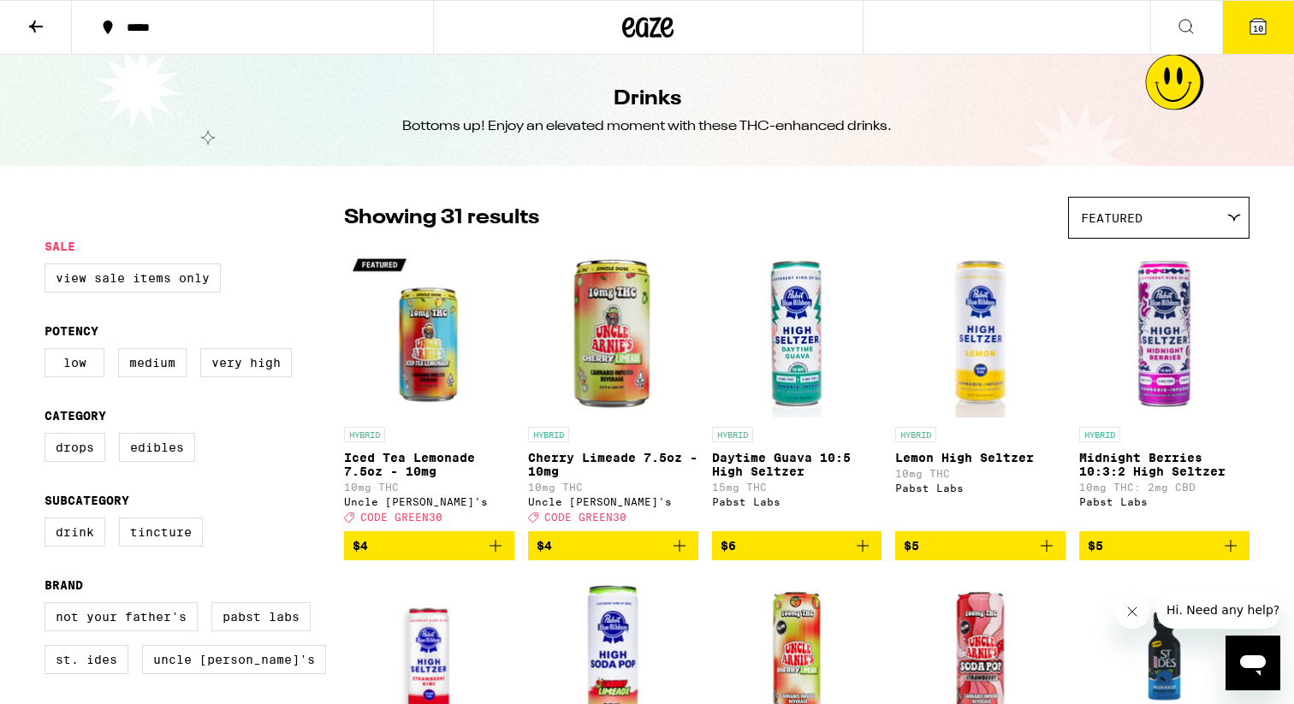
click at [166, 29] on div "*****" at bounding box center [262, 27] width 289 height 12
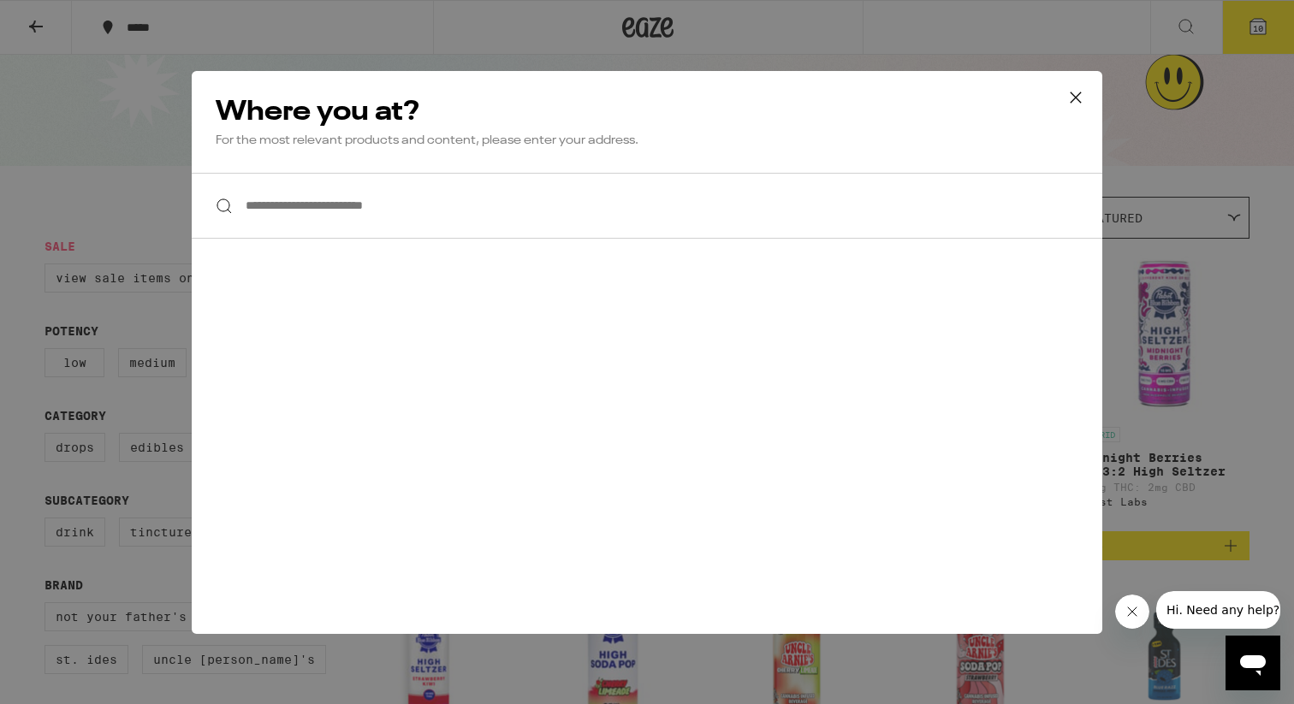
click at [290, 211] on input "**********" at bounding box center [647, 206] width 910 height 66
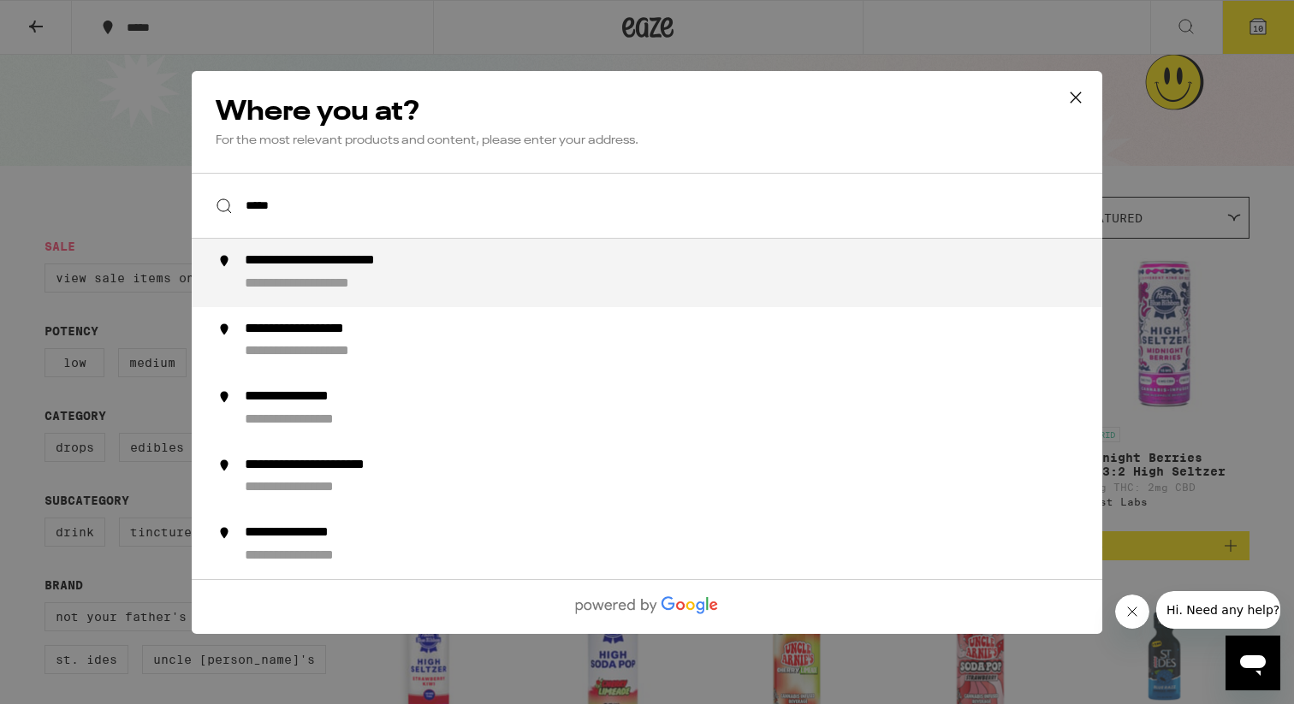
click at [282, 281] on div "**********" at bounding box center [333, 284] width 177 height 18
type input "**********"
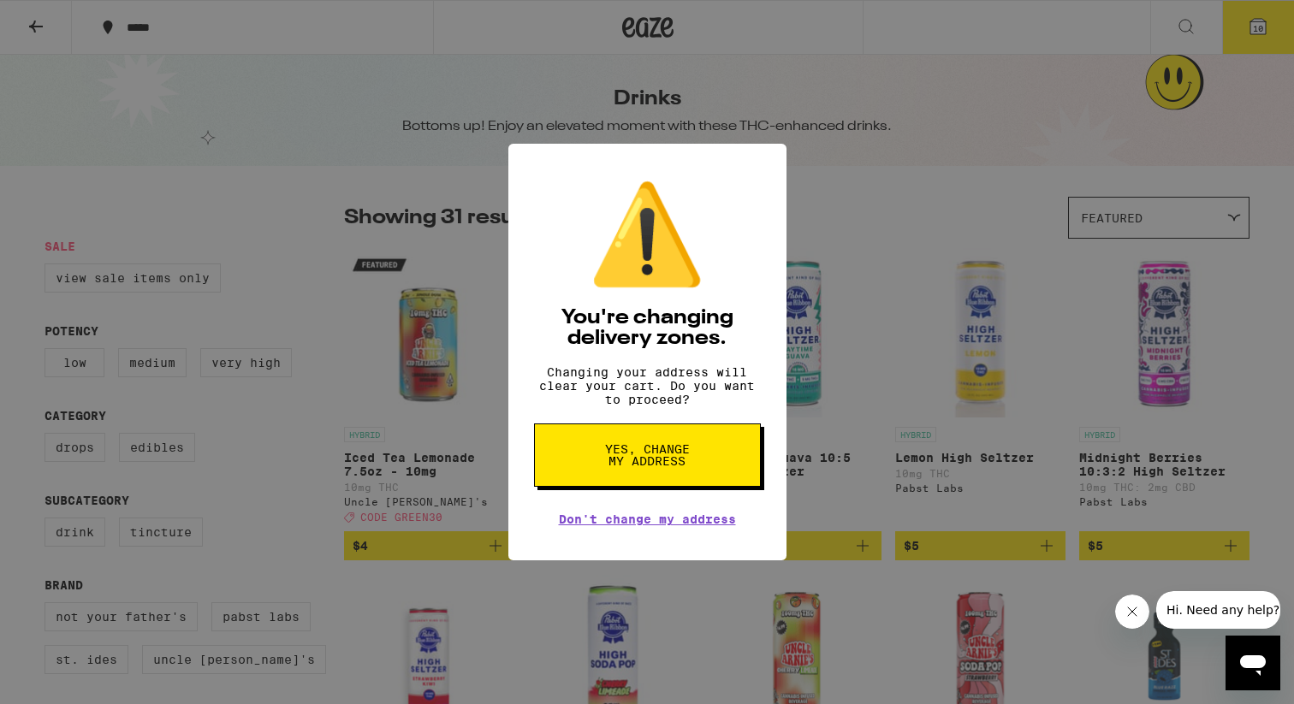
click at [642, 460] on span "Yes, change my address" at bounding box center [647, 455] width 88 height 24
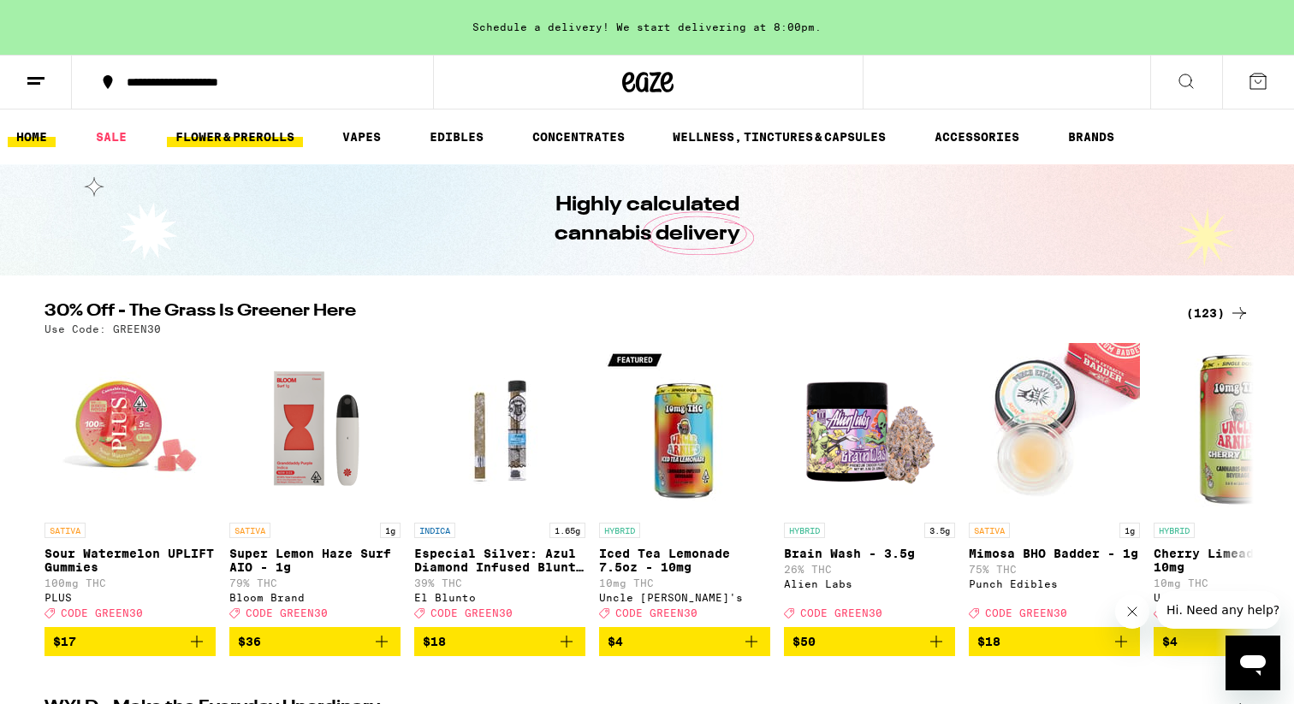
click at [266, 134] on link "FLOWER & PREROLLS" at bounding box center [235, 137] width 136 height 21
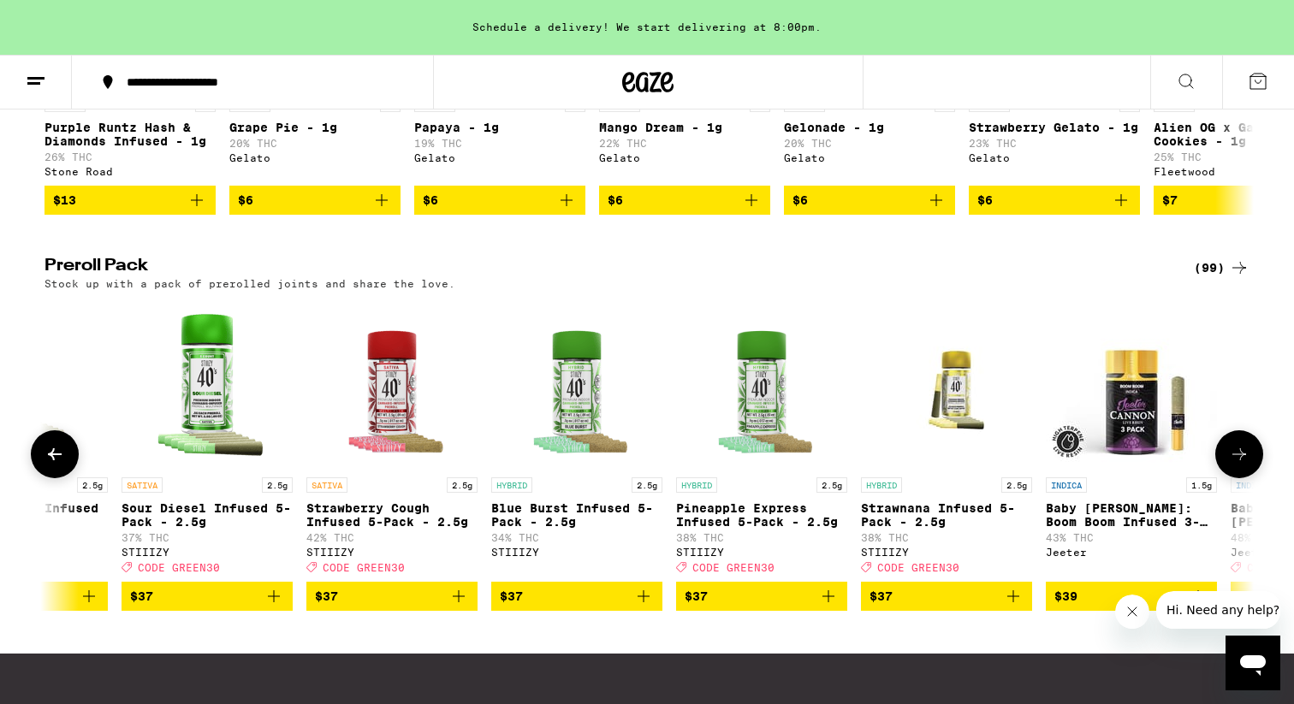
scroll to position [0, 8248]
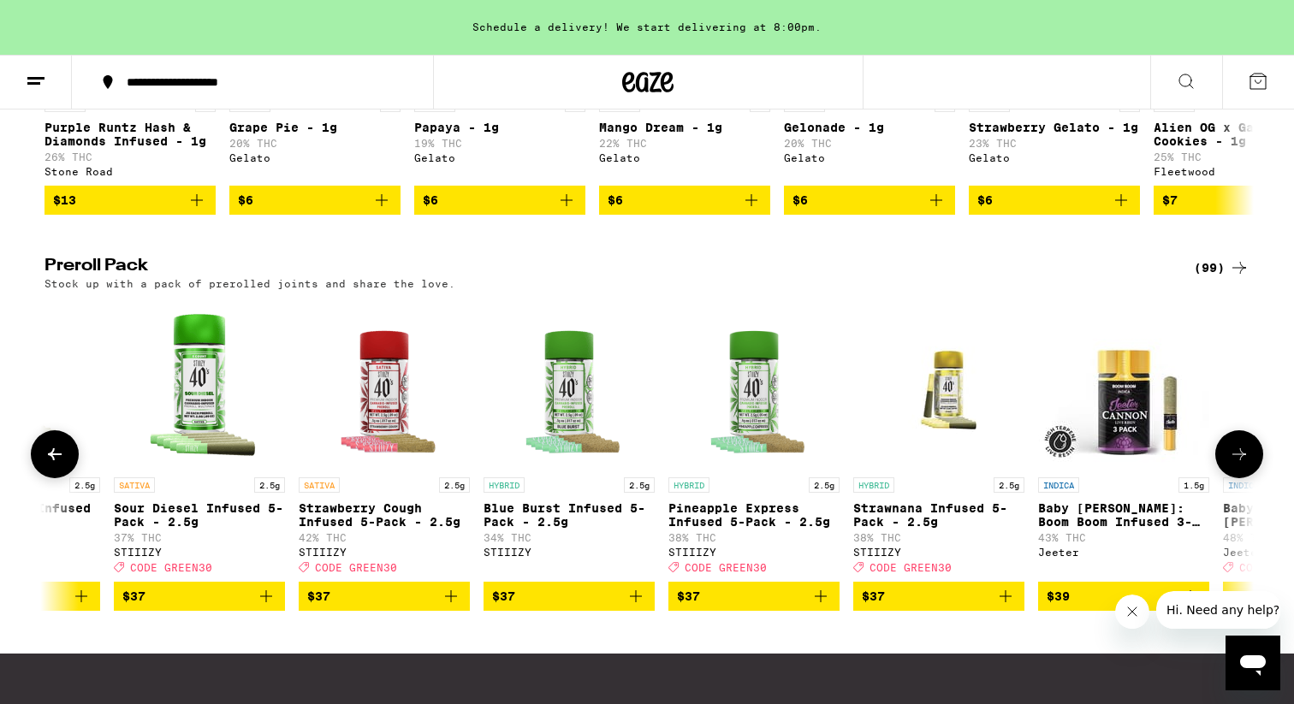
click at [824, 607] on icon "Add to bag" at bounding box center [820, 596] width 21 height 21
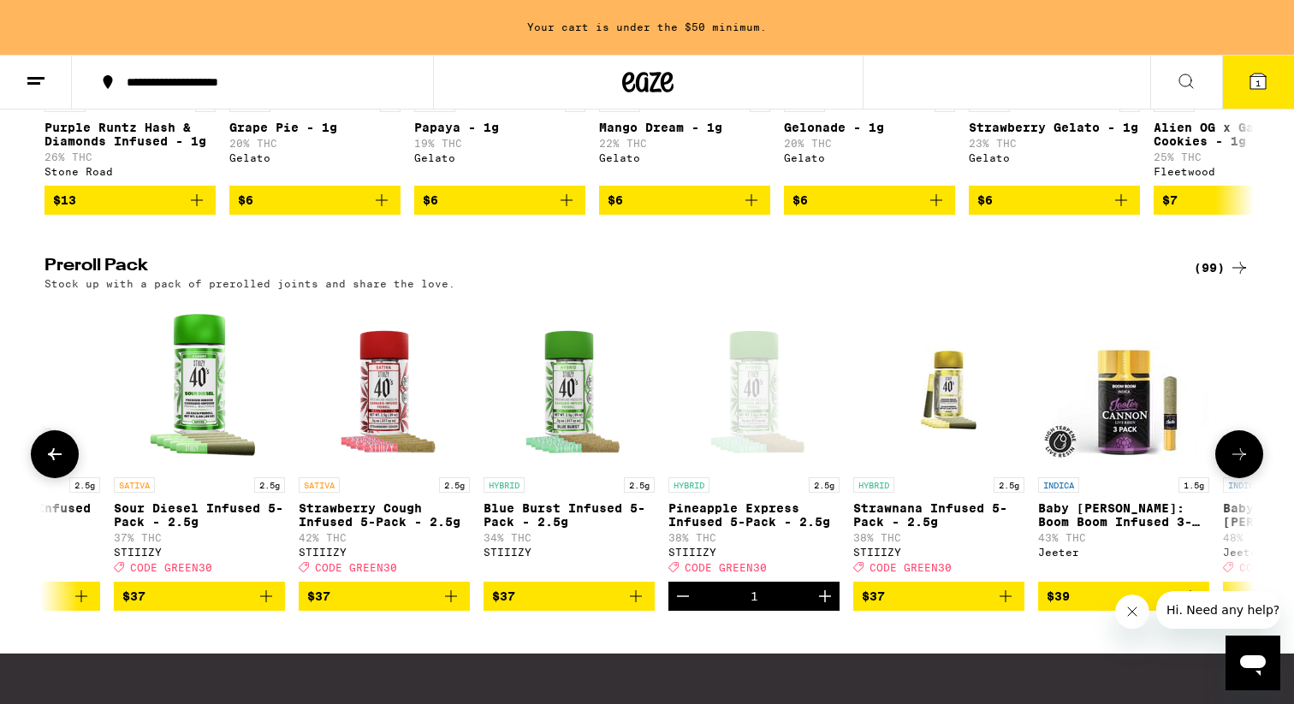
click at [824, 607] on icon "Increment" at bounding box center [825, 596] width 21 height 21
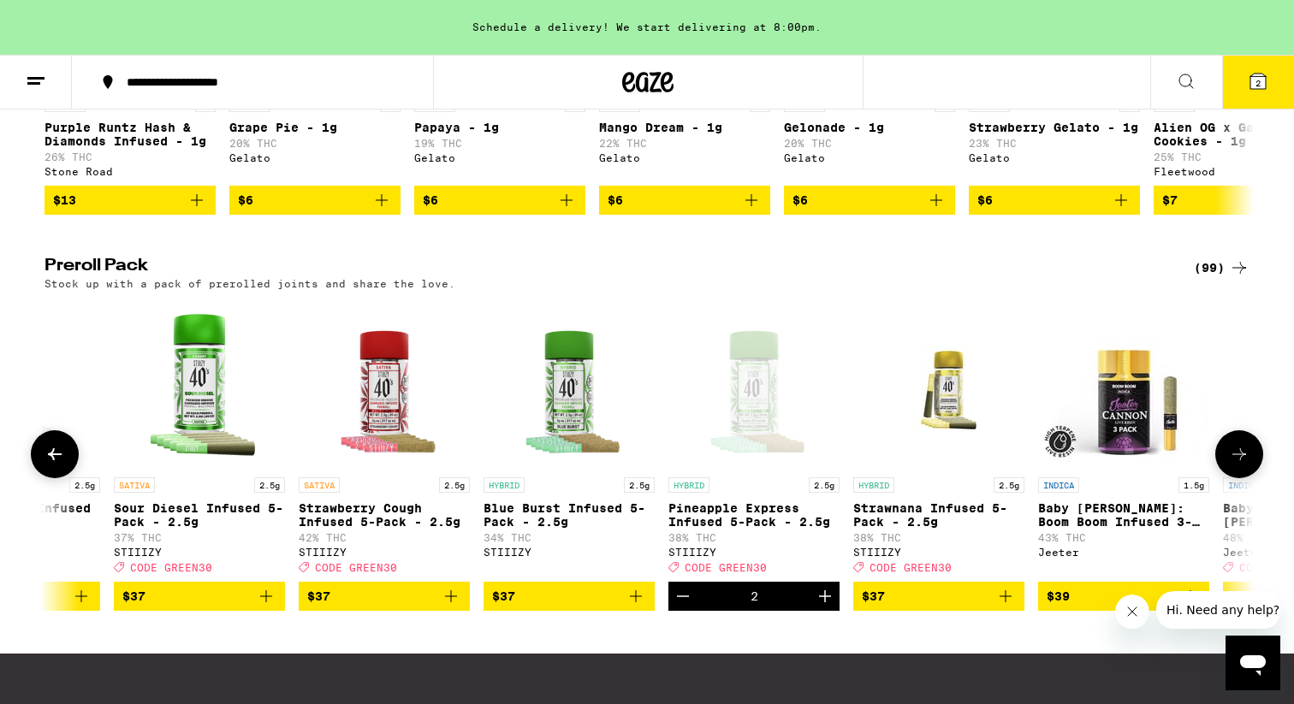
click at [824, 607] on icon "Increment" at bounding box center [825, 596] width 21 height 21
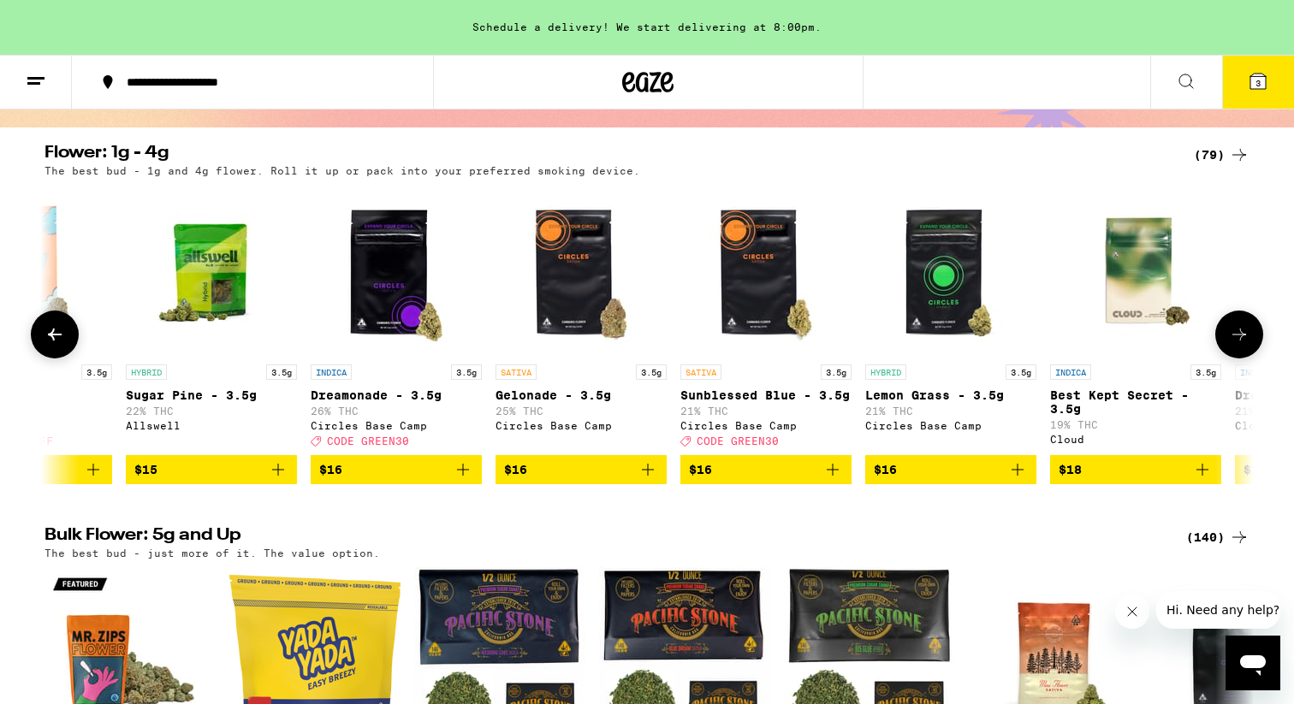
scroll to position [0, 0]
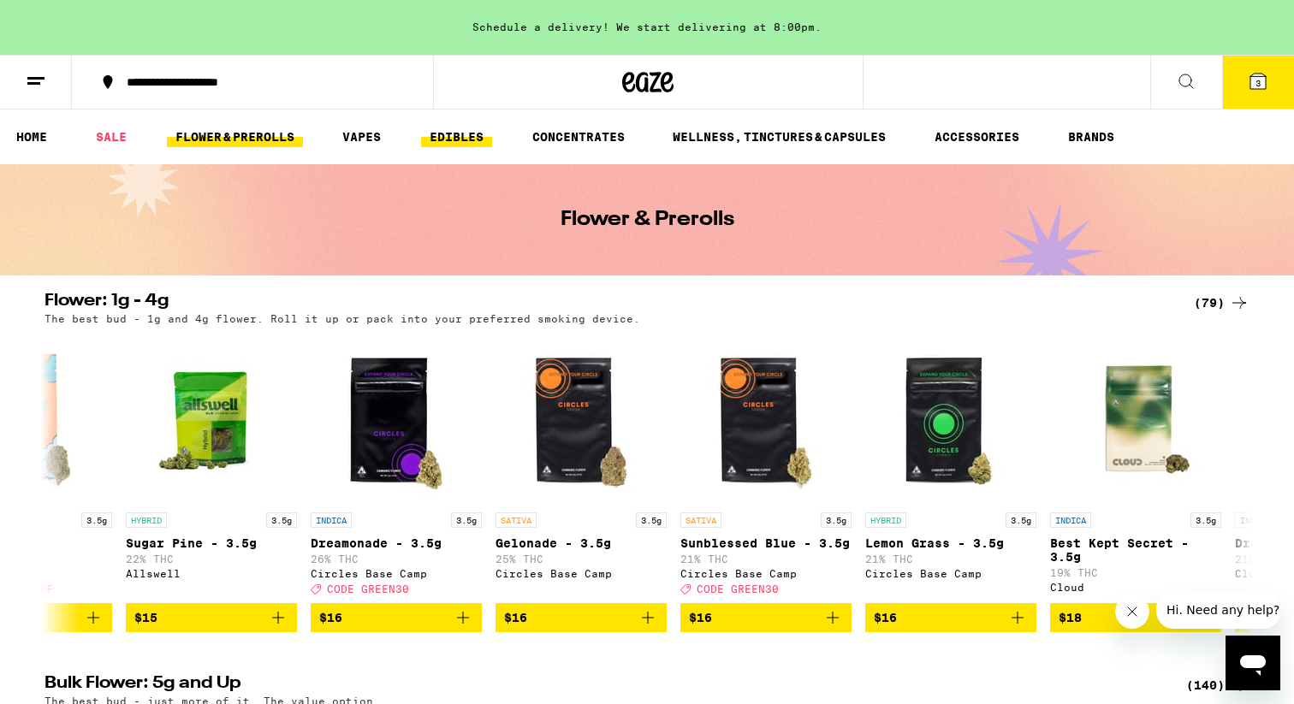
click at [451, 142] on link "EDIBLES" at bounding box center [456, 137] width 71 height 21
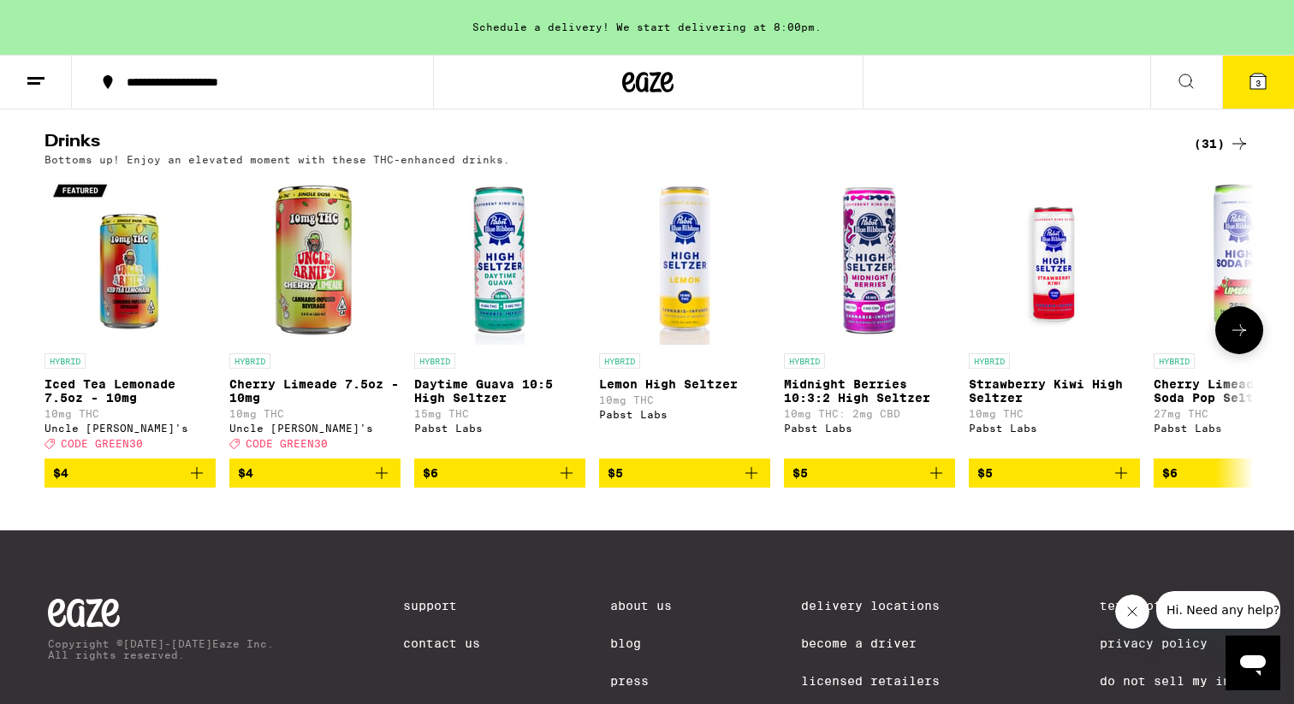
scroll to position [951, 0]
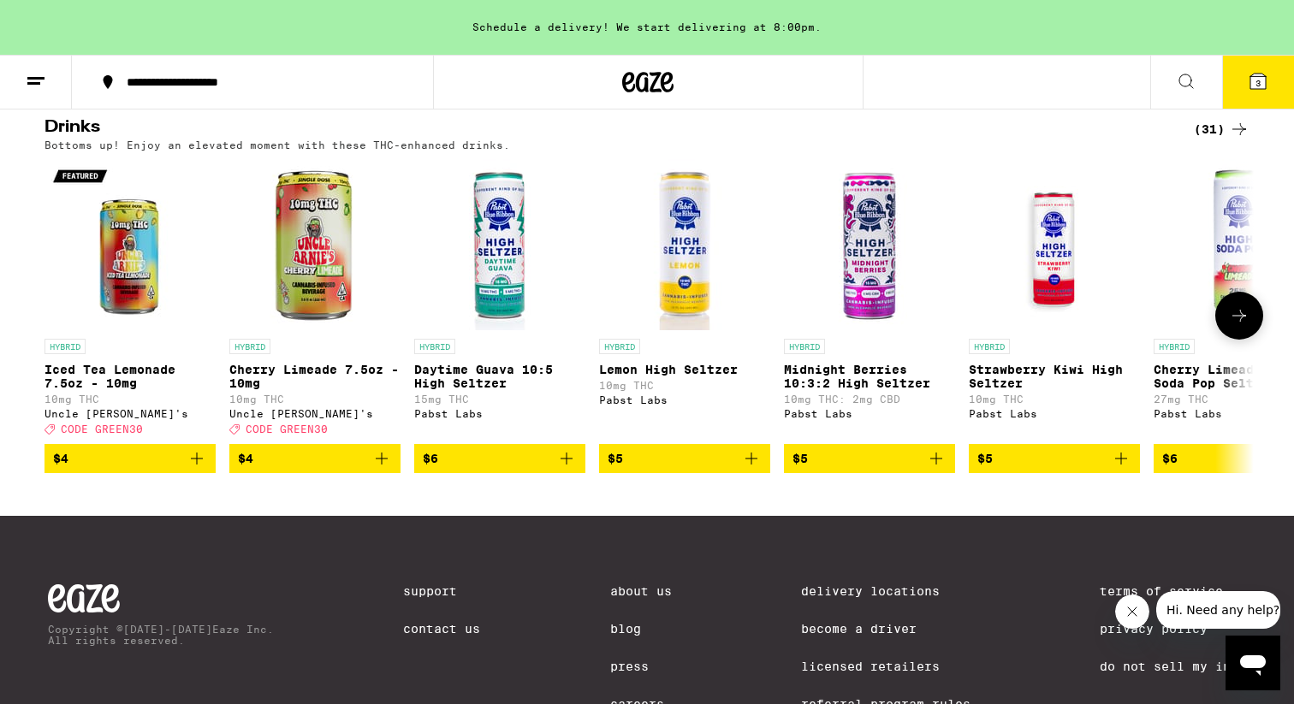
click at [1237, 326] on icon at bounding box center [1239, 315] width 21 height 21
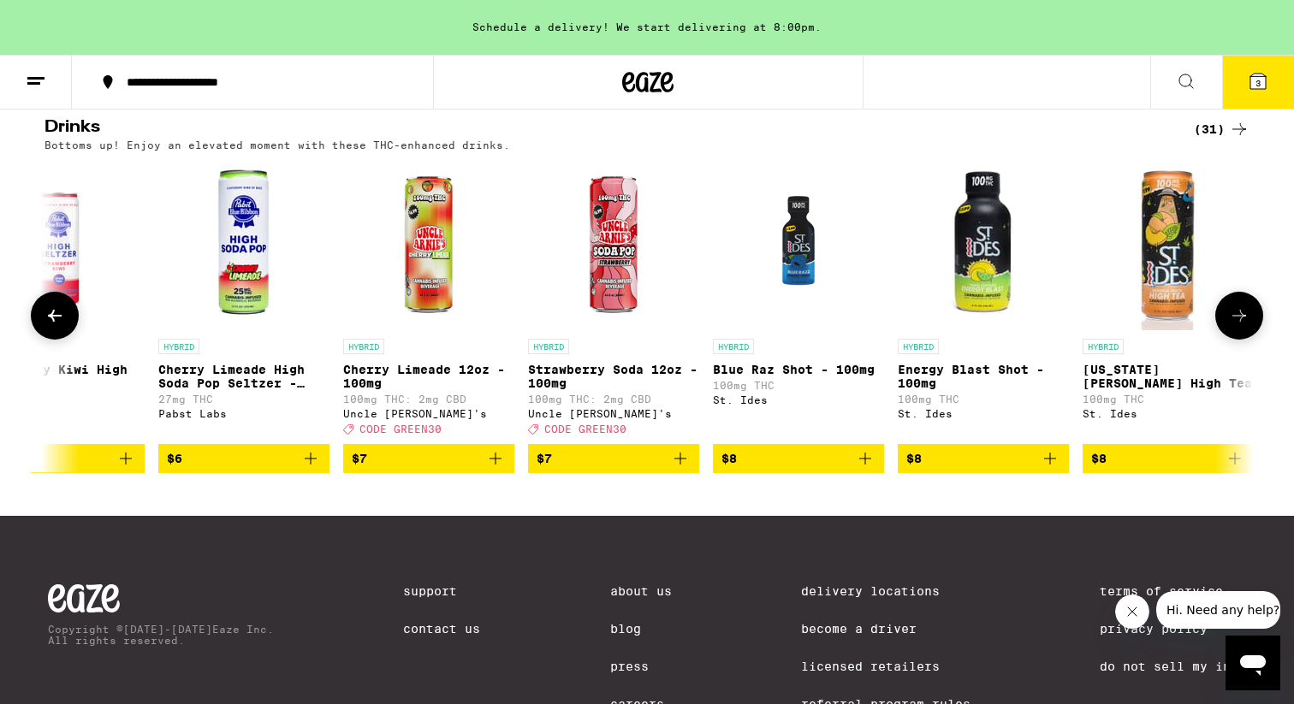
scroll to position [0, 1018]
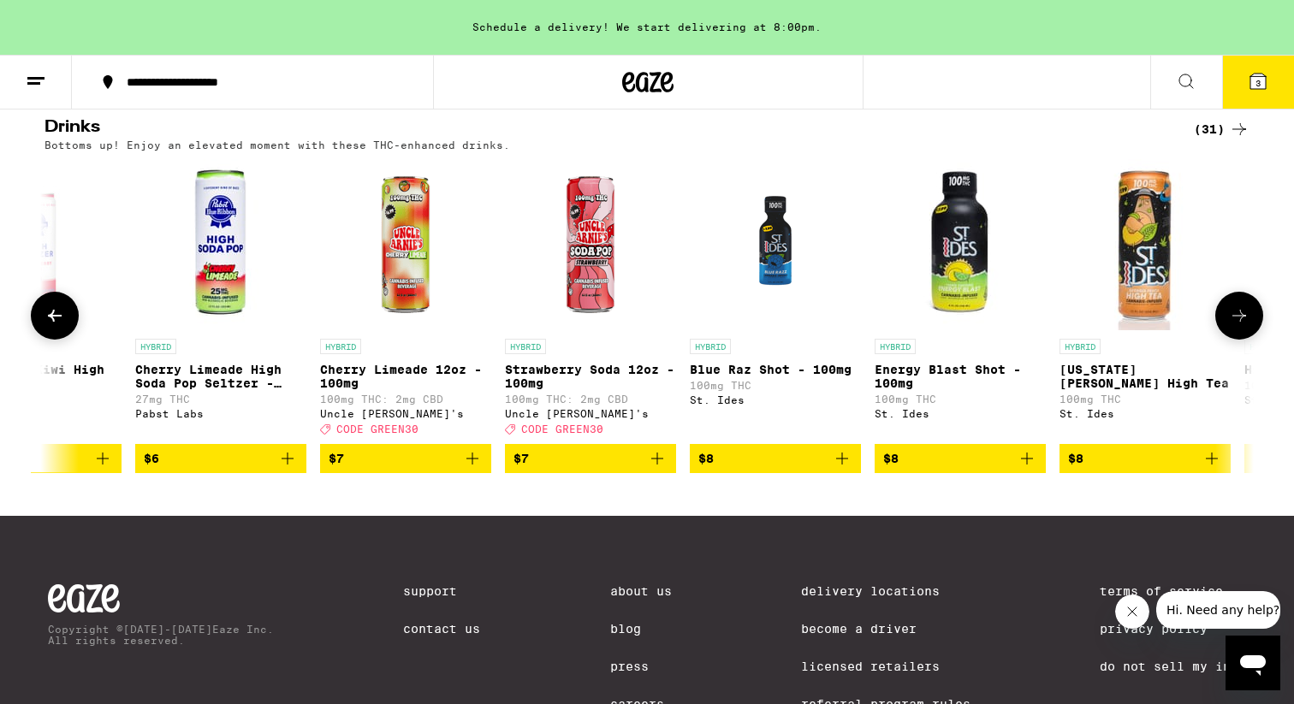
click at [1237, 326] on icon at bounding box center [1239, 315] width 21 height 21
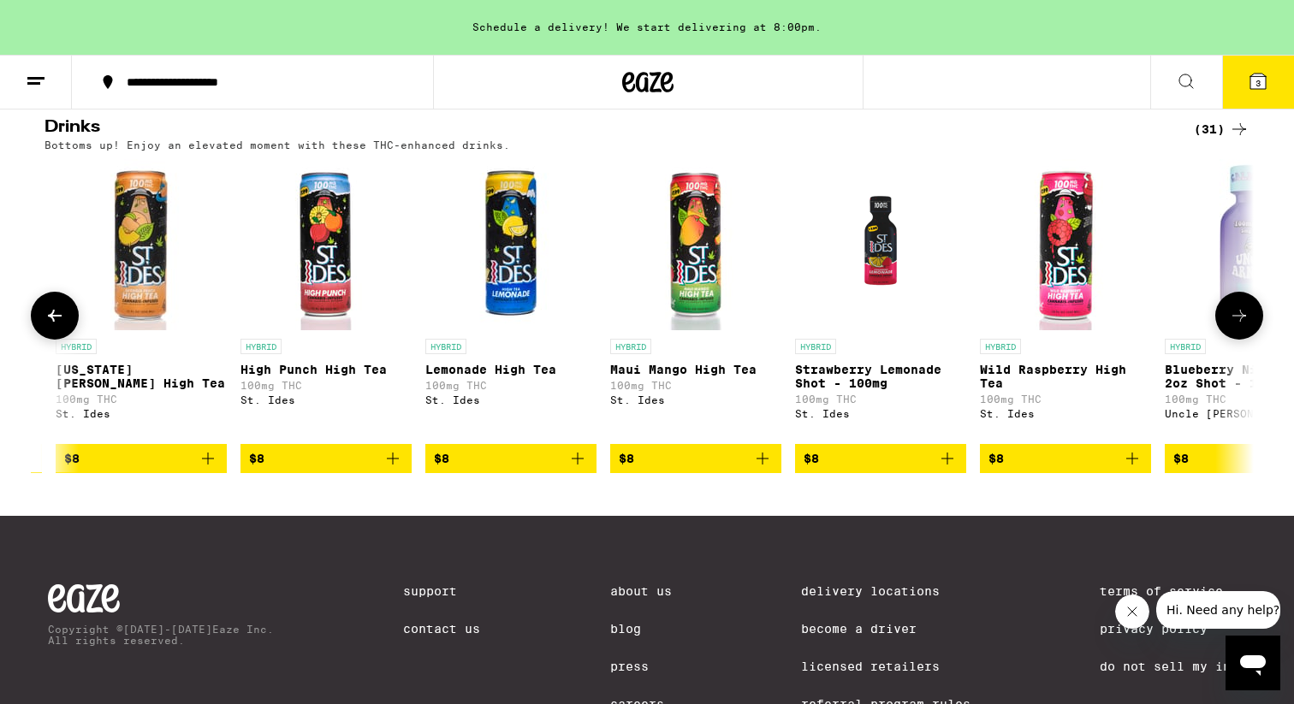
scroll to position [0, 2037]
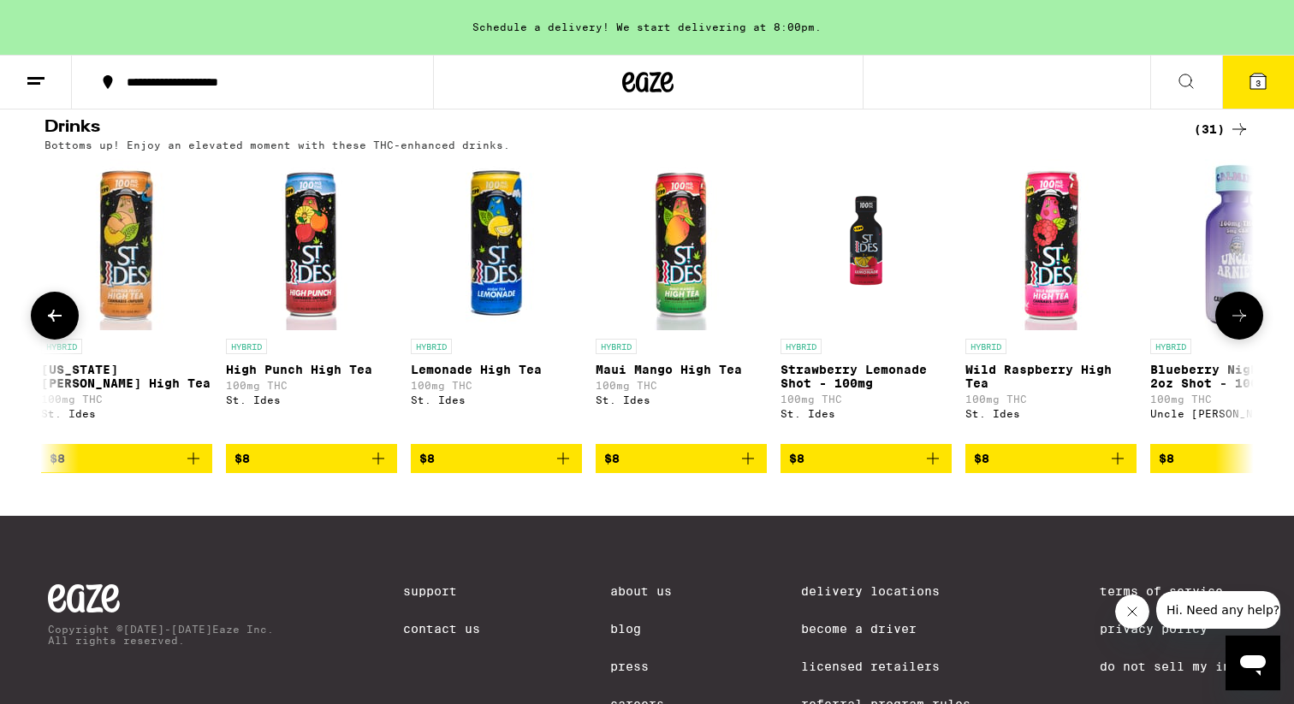
click at [1237, 326] on icon at bounding box center [1239, 315] width 21 height 21
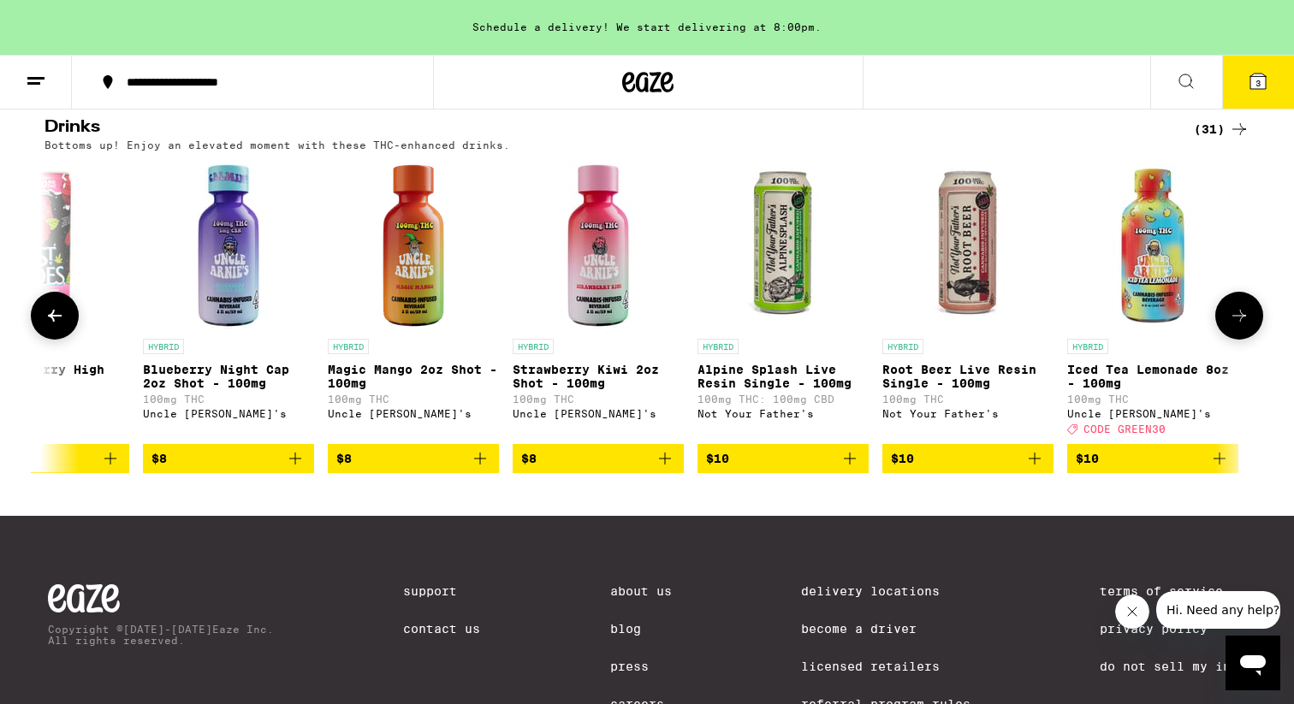
scroll to position [0, 3055]
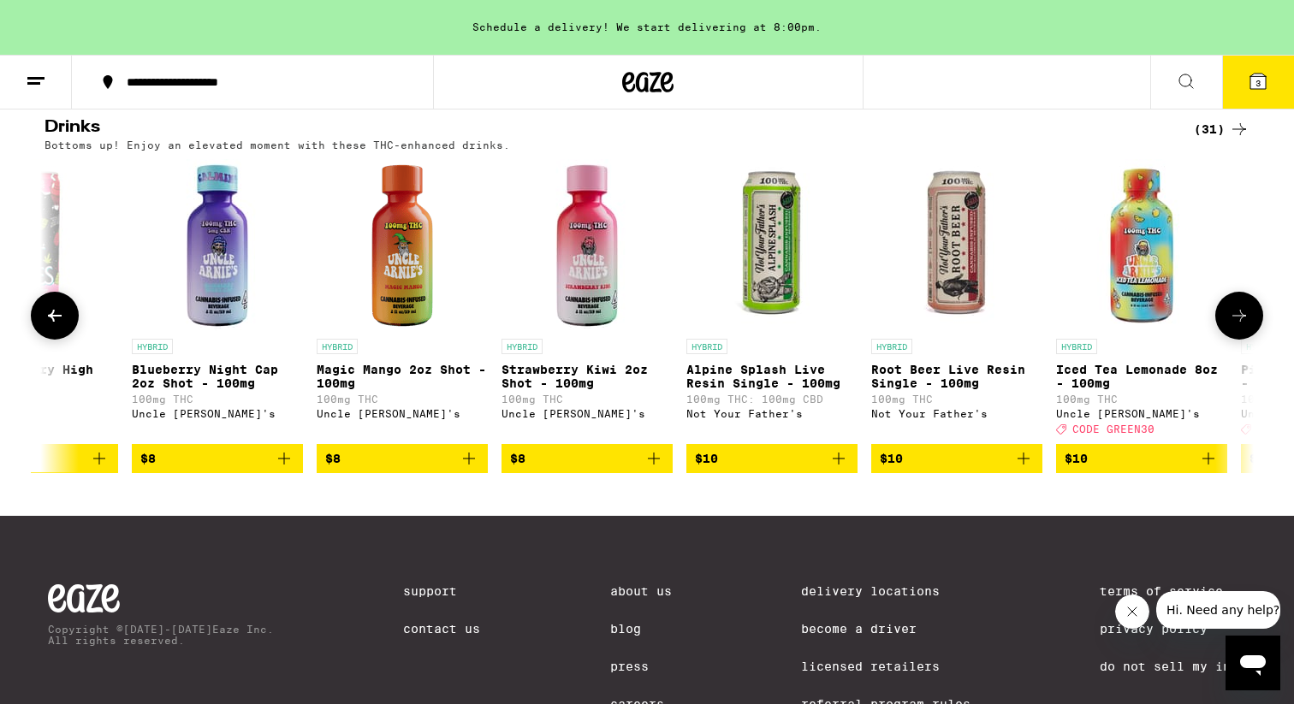
click at [655, 469] on icon "Add to bag" at bounding box center [653, 458] width 21 height 21
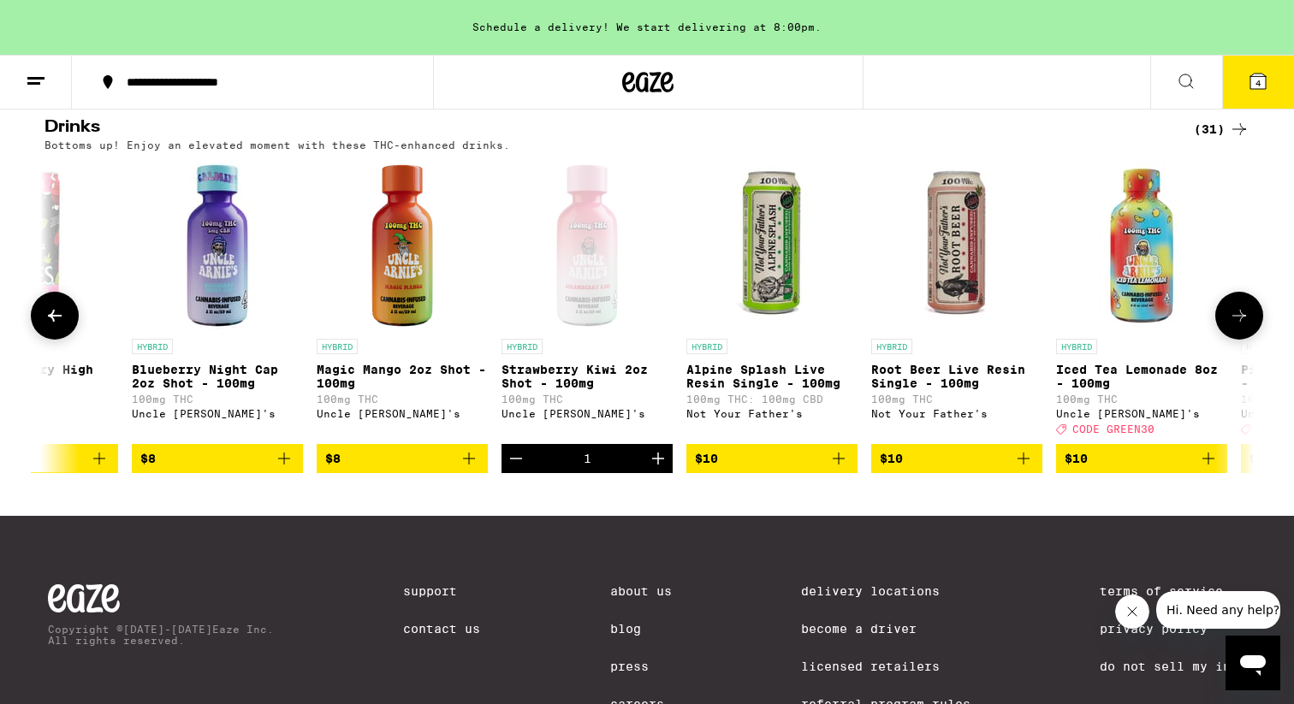
click at [655, 469] on icon "Increment" at bounding box center [658, 458] width 21 height 21
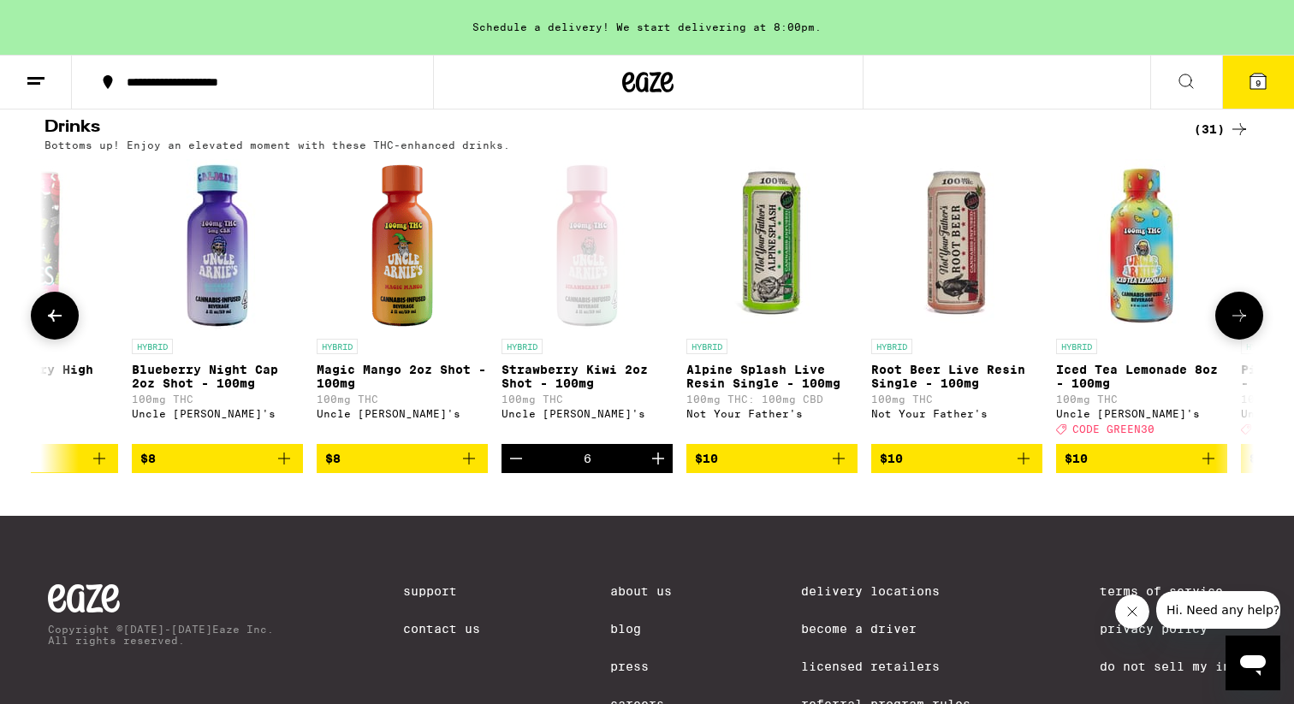
click at [1239, 326] on icon at bounding box center [1239, 315] width 21 height 21
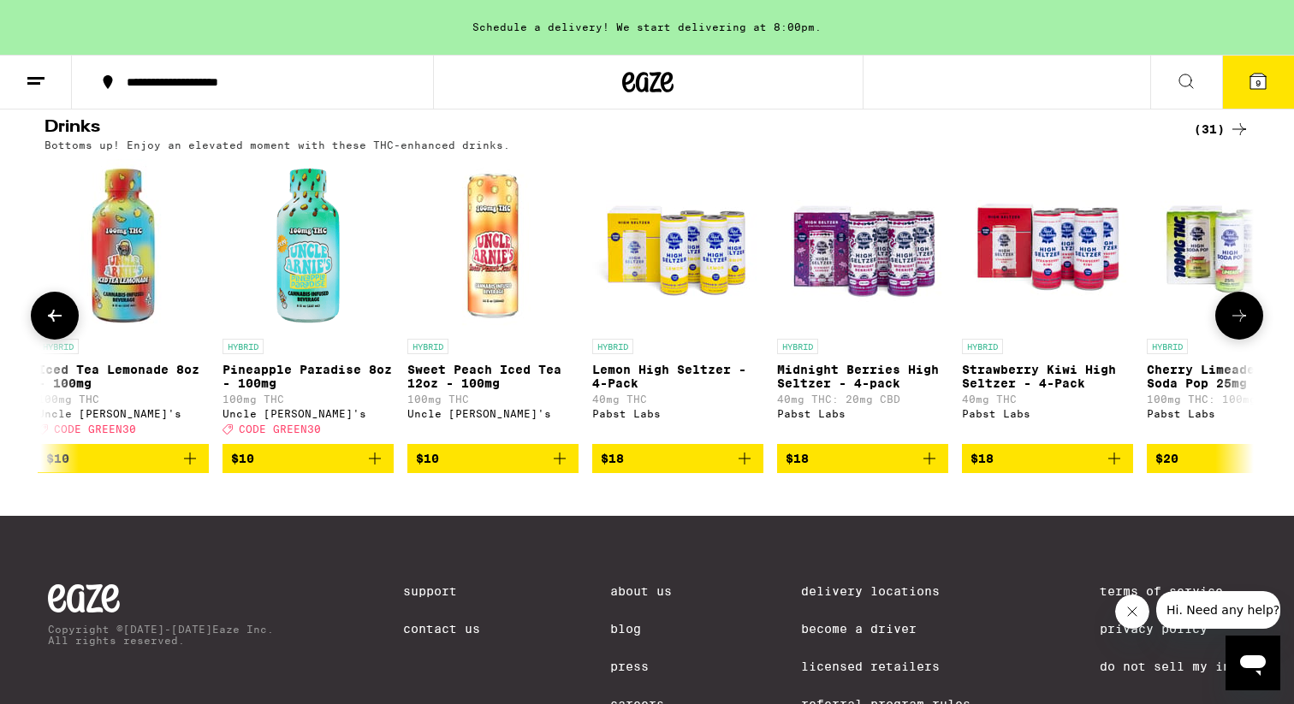
click at [1239, 326] on icon at bounding box center [1239, 315] width 21 height 21
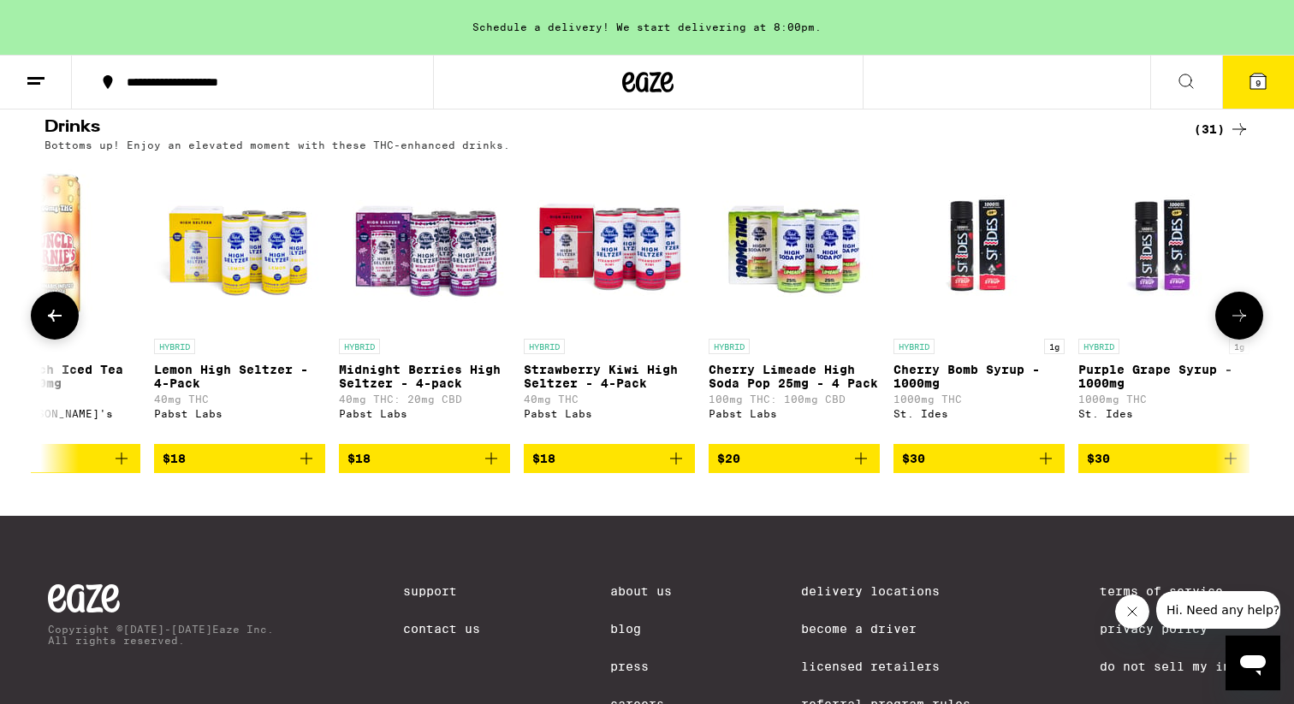
scroll to position [0, 4525]
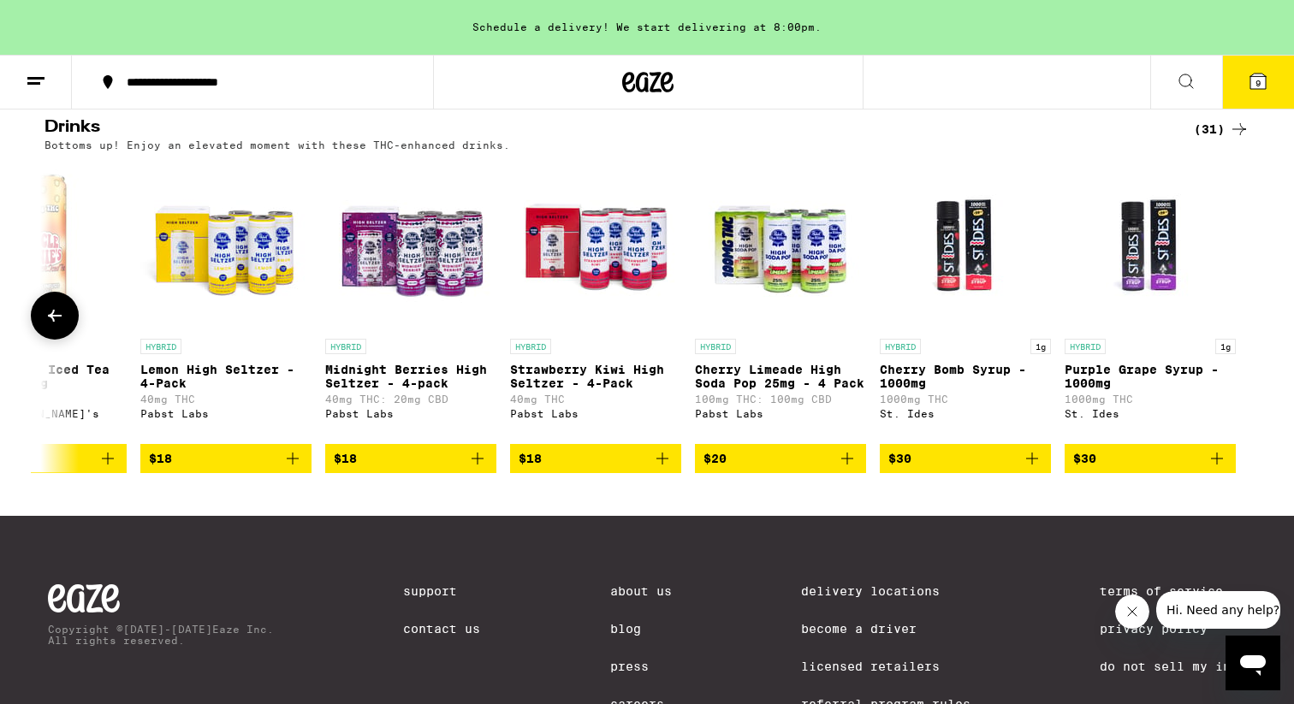
click at [1213, 469] on icon "Add to bag" at bounding box center [1217, 458] width 21 height 21
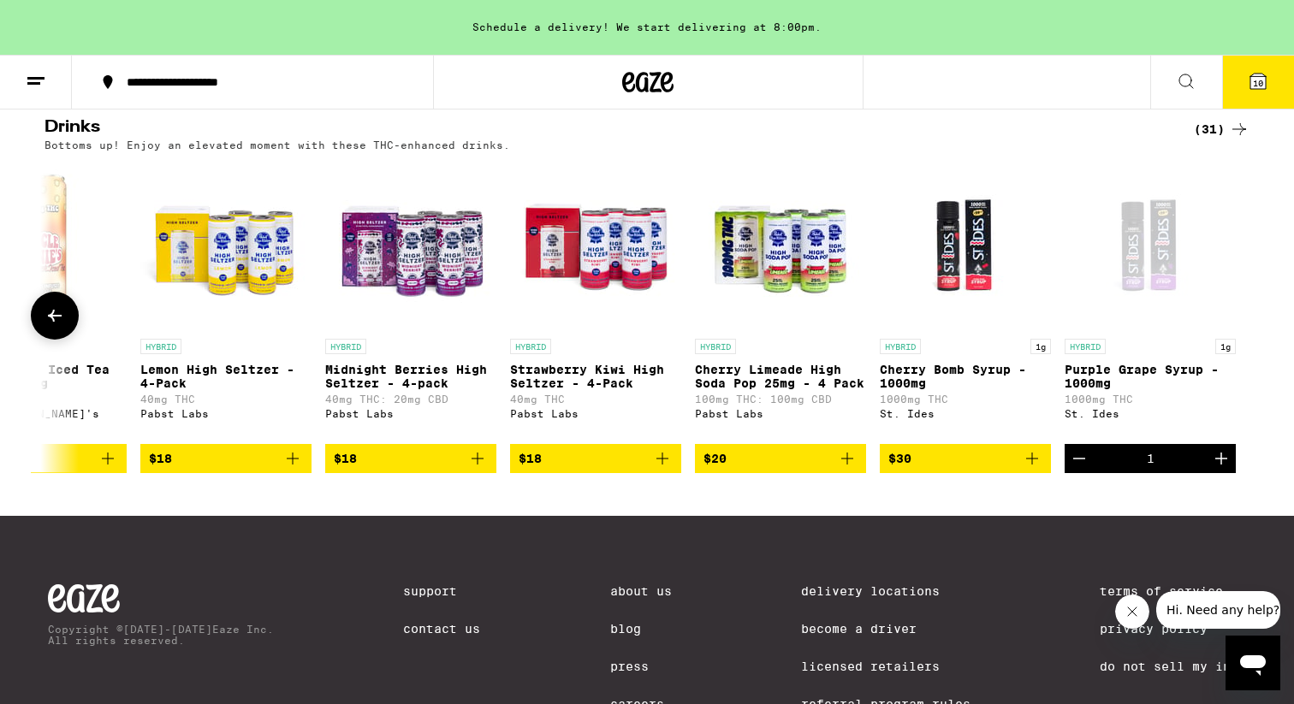
click at [1033, 469] on icon "Add to bag" at bounding box center [1032, 458] width 21 height 21
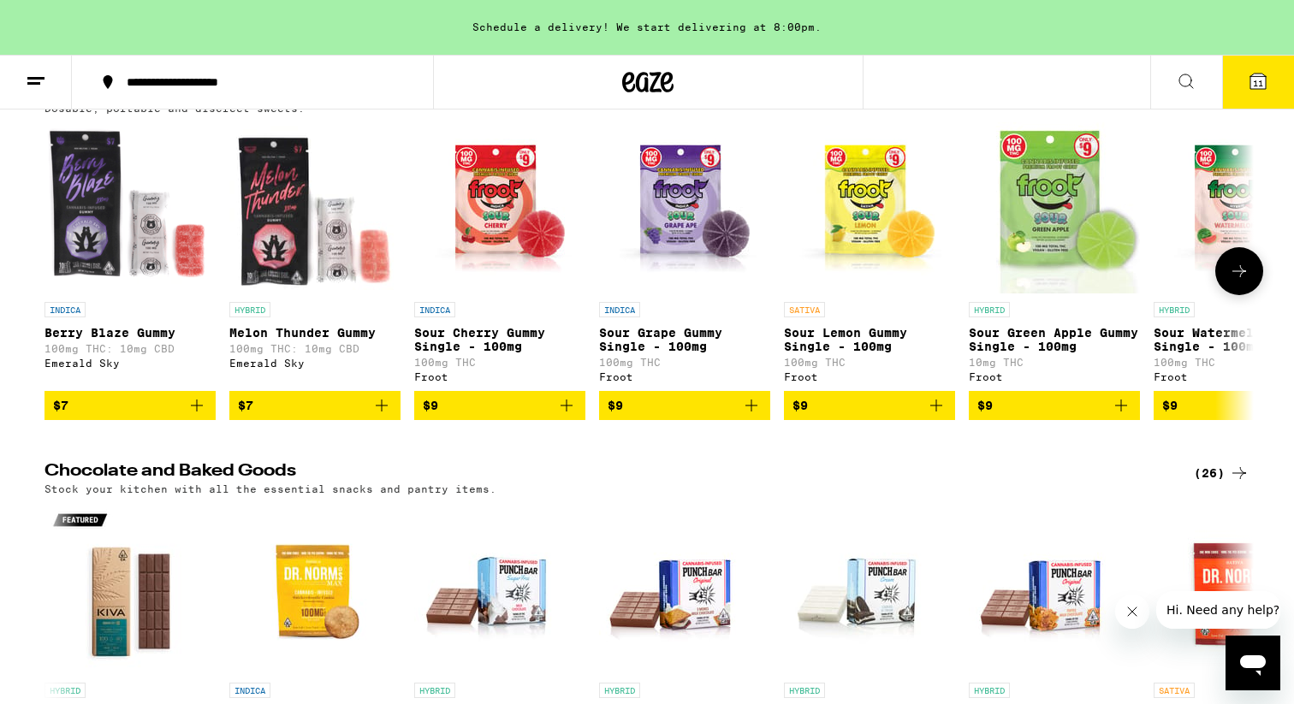
scroll to position [0, 0]
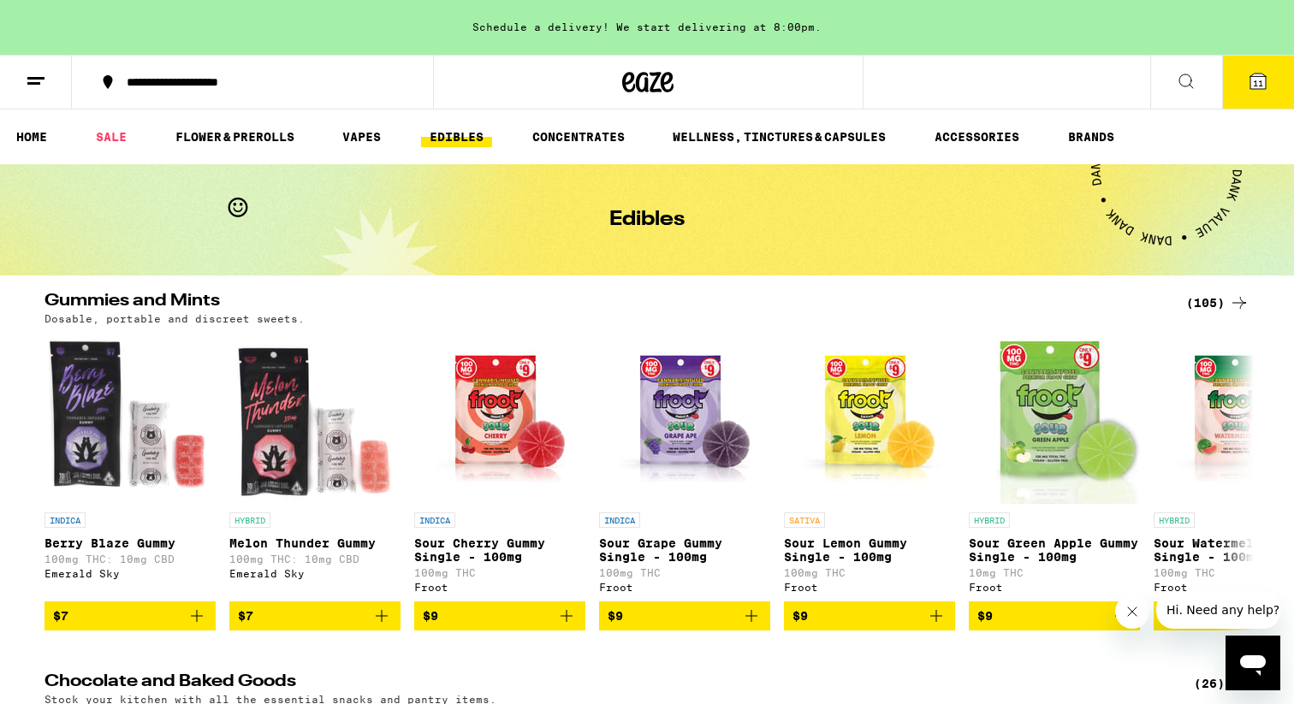
click at [448, 135] on link "EDIBLES" at bounding box center [456, 137] width 71 height 21
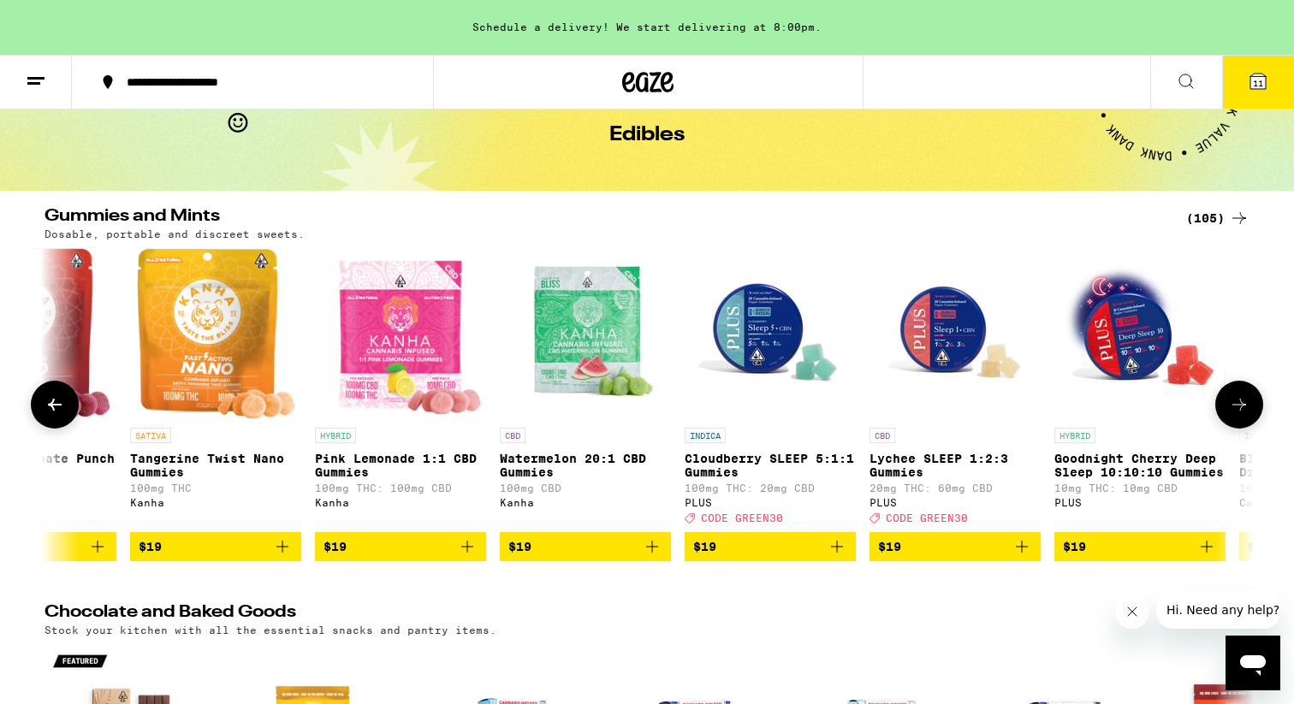
scroll to position [0, 9343]
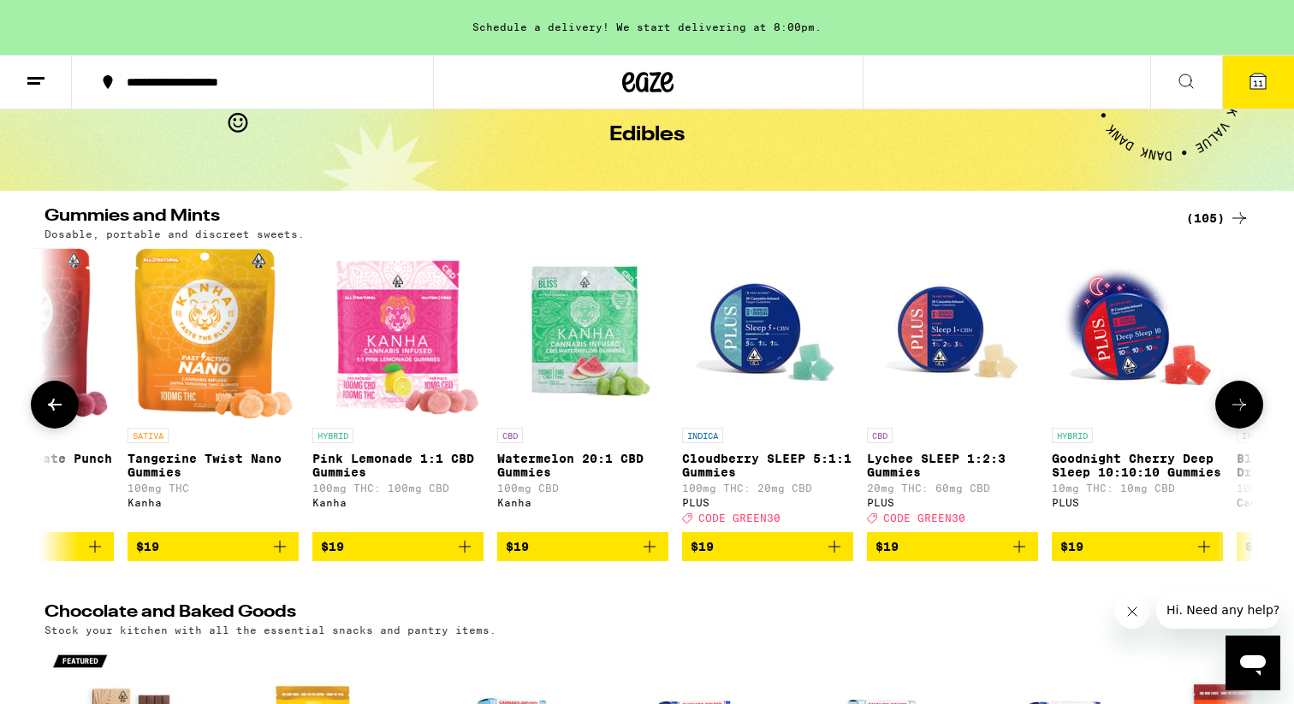
click at [469, 553] on icon "Add to bag" at bounding box center [465, 547] width 12 height 12
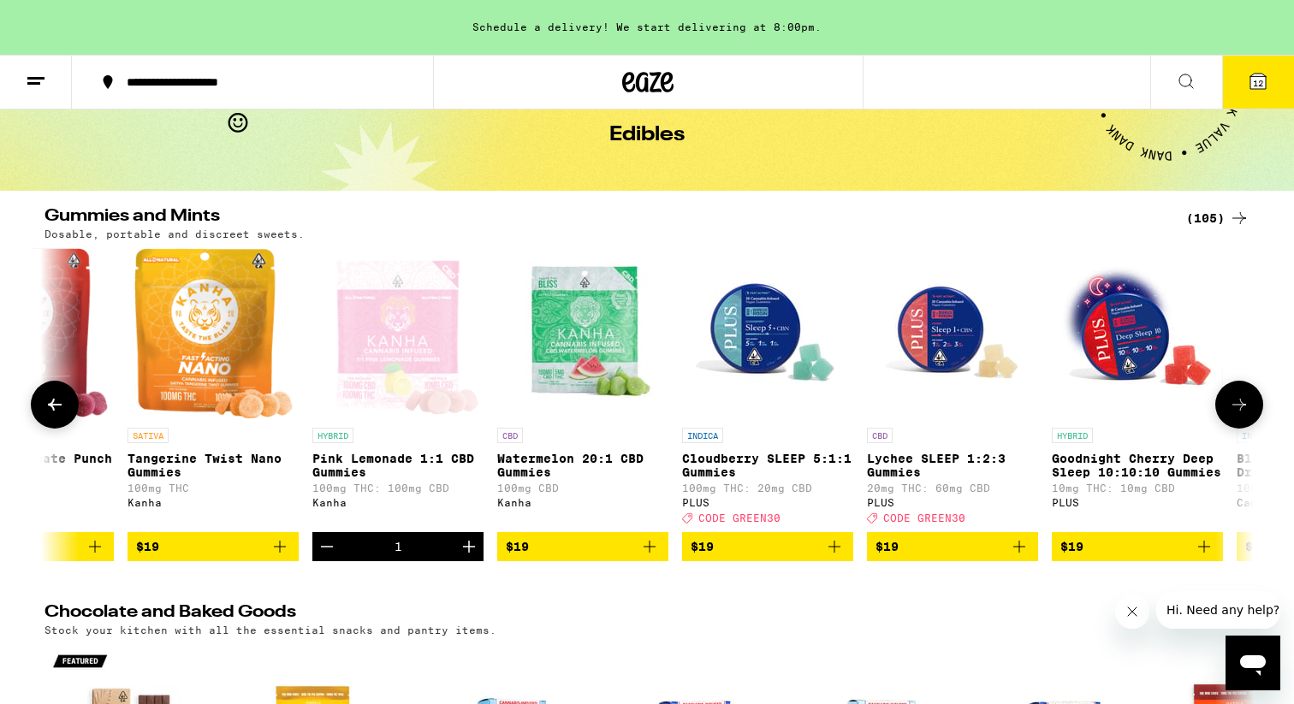
scroll to position [84, 0]
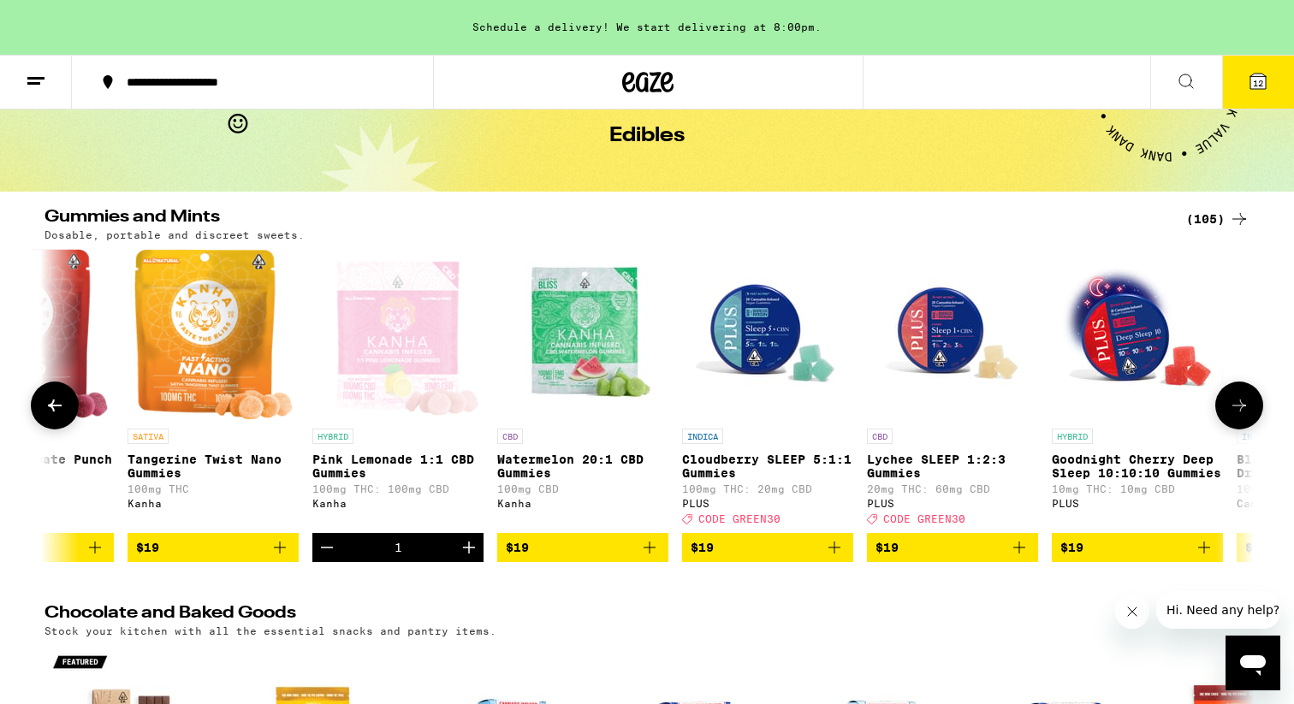
click at [1241, 408] on icon at bounding box center [1239, 405] width 21 height 21
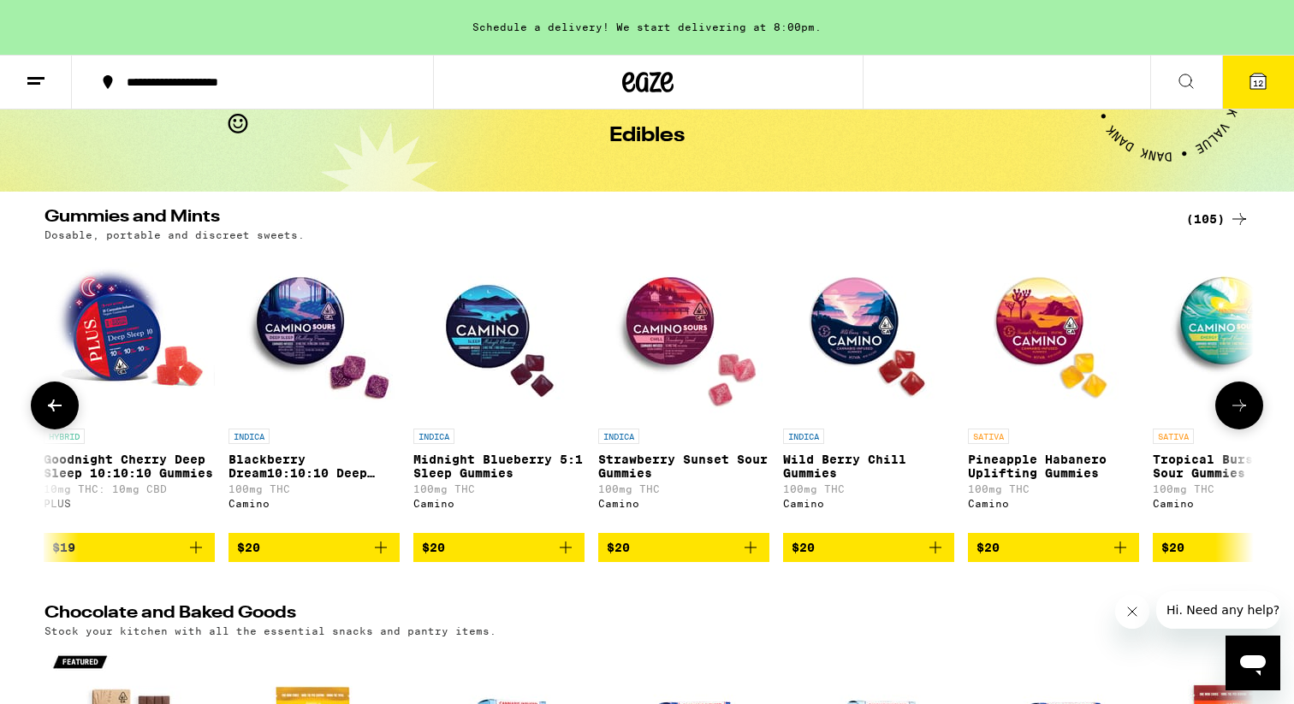
scroll to position [0, 10362]
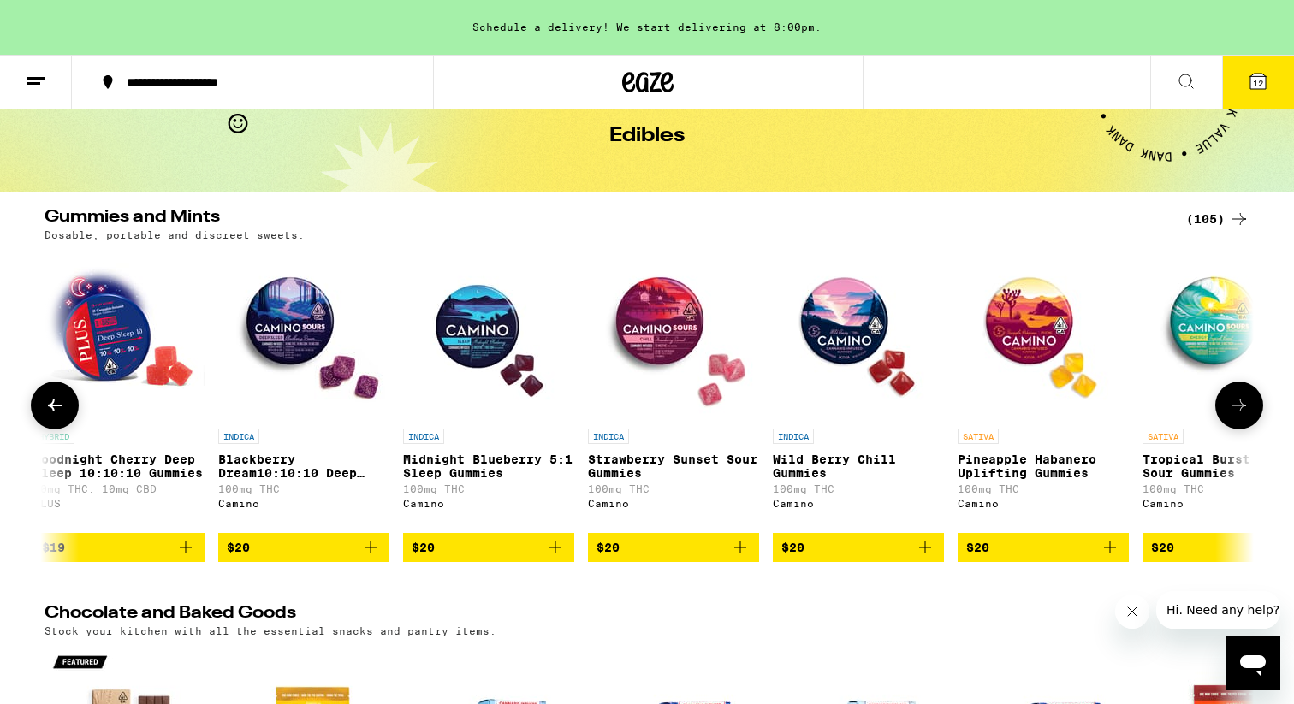
click at [372, 558] on icon "Add to bag" at bounding box center [370, 547] width 21 height 21
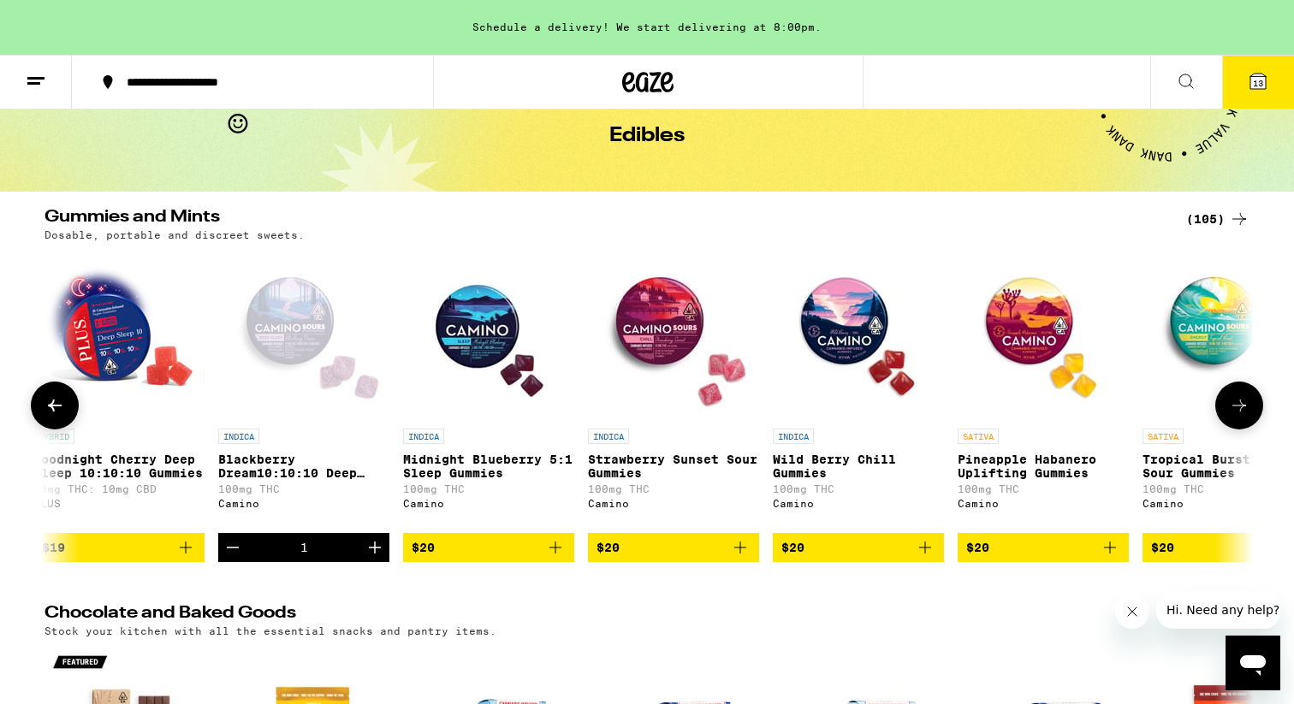
click at [372, 558] on icon "Increment" at bounding box center [375, 547] width 21 height 21
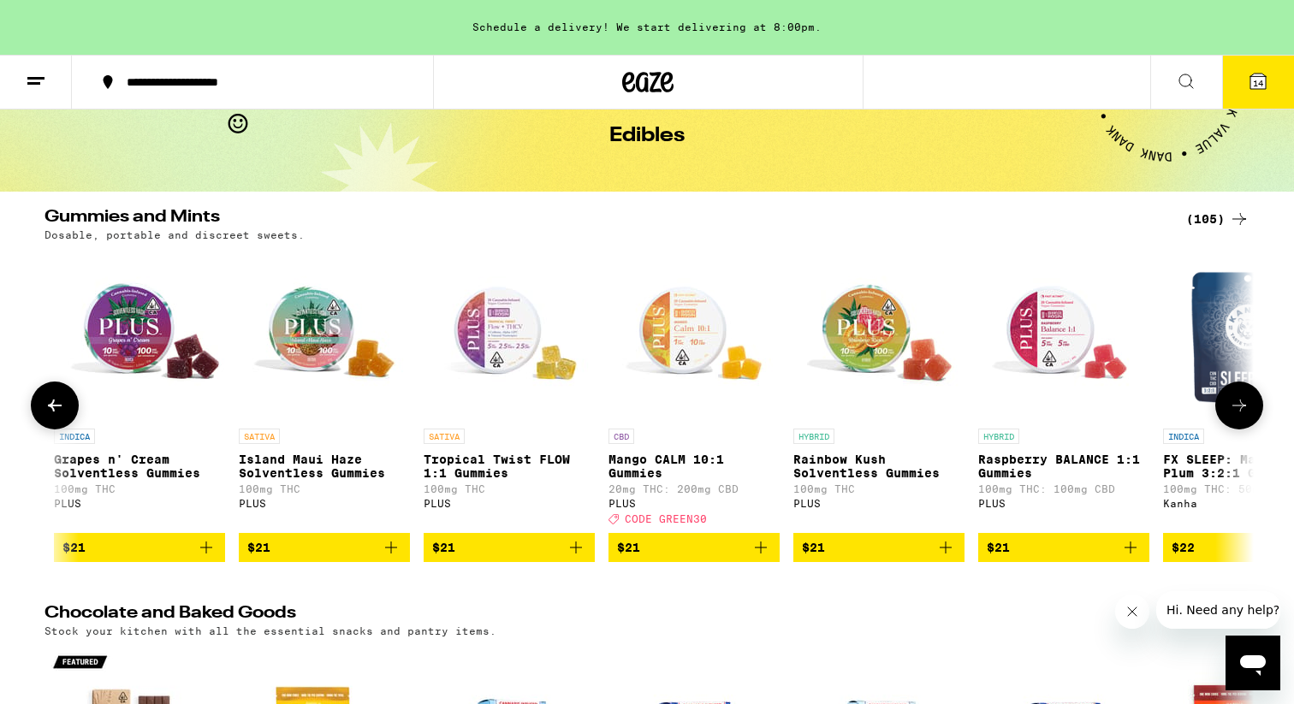
scroll to position [0, 14558]
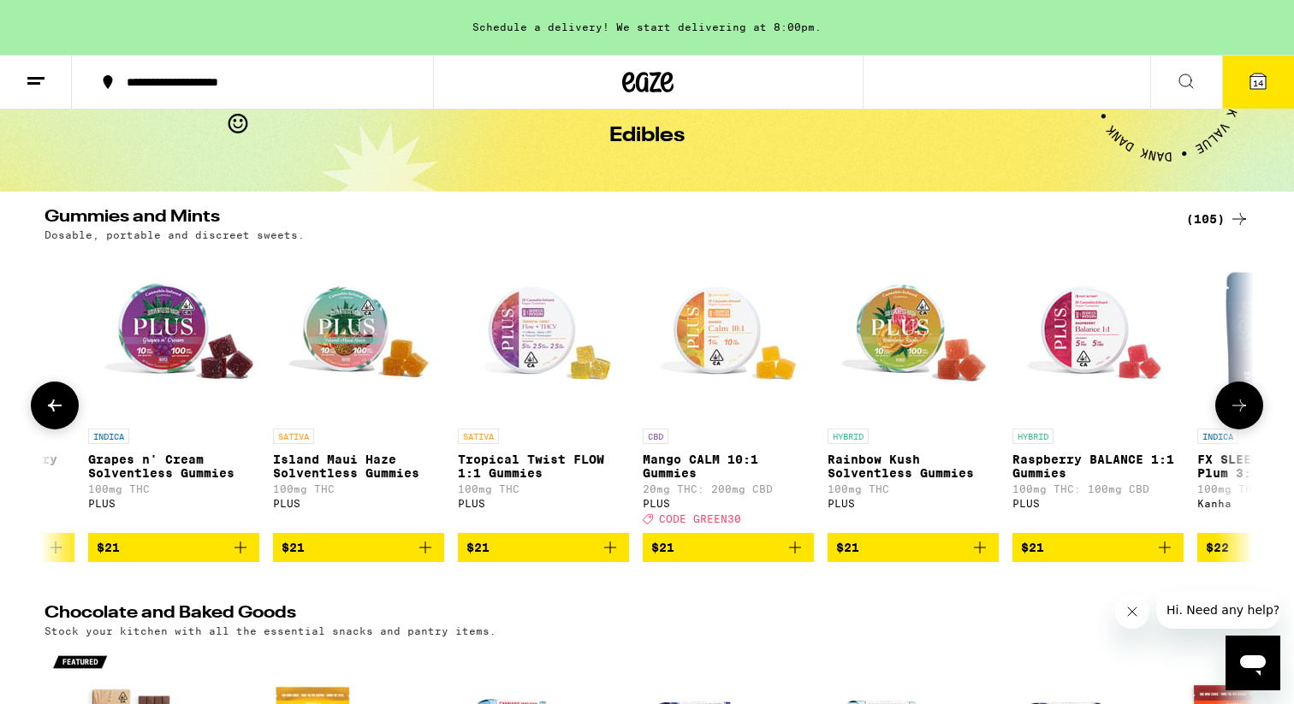
click at [245, 558] on icon "Add to bag" at bounding box center [240, 547] width 21 height 21
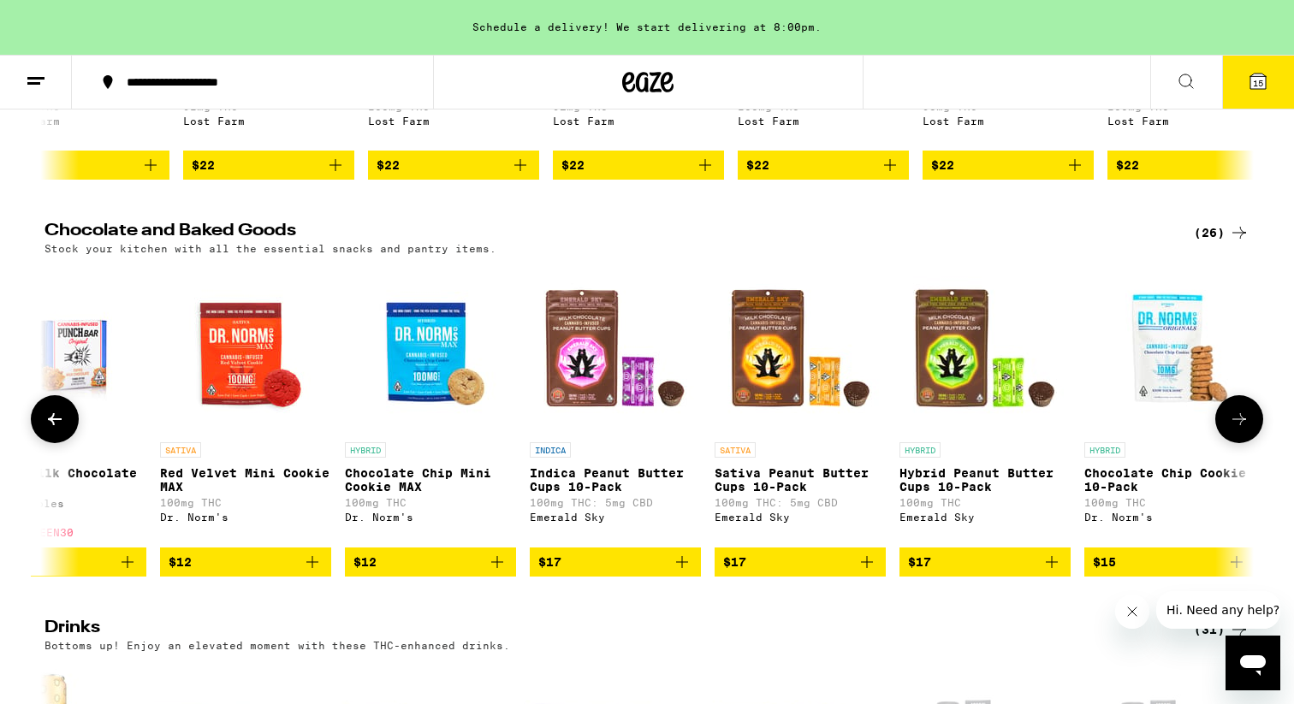
scroll to position [459, 0]
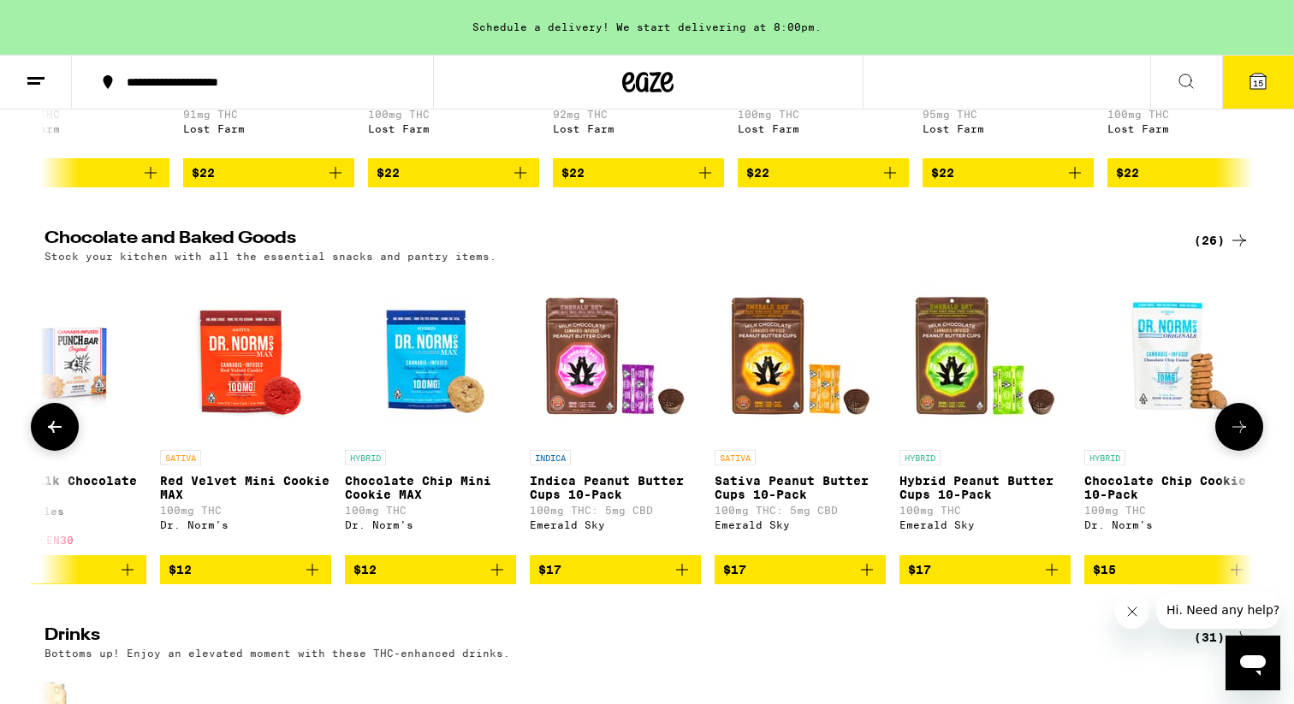
click at [1056, 576] on icon "Add to bag" at bounding box center [1052, 570] width 12 height 12
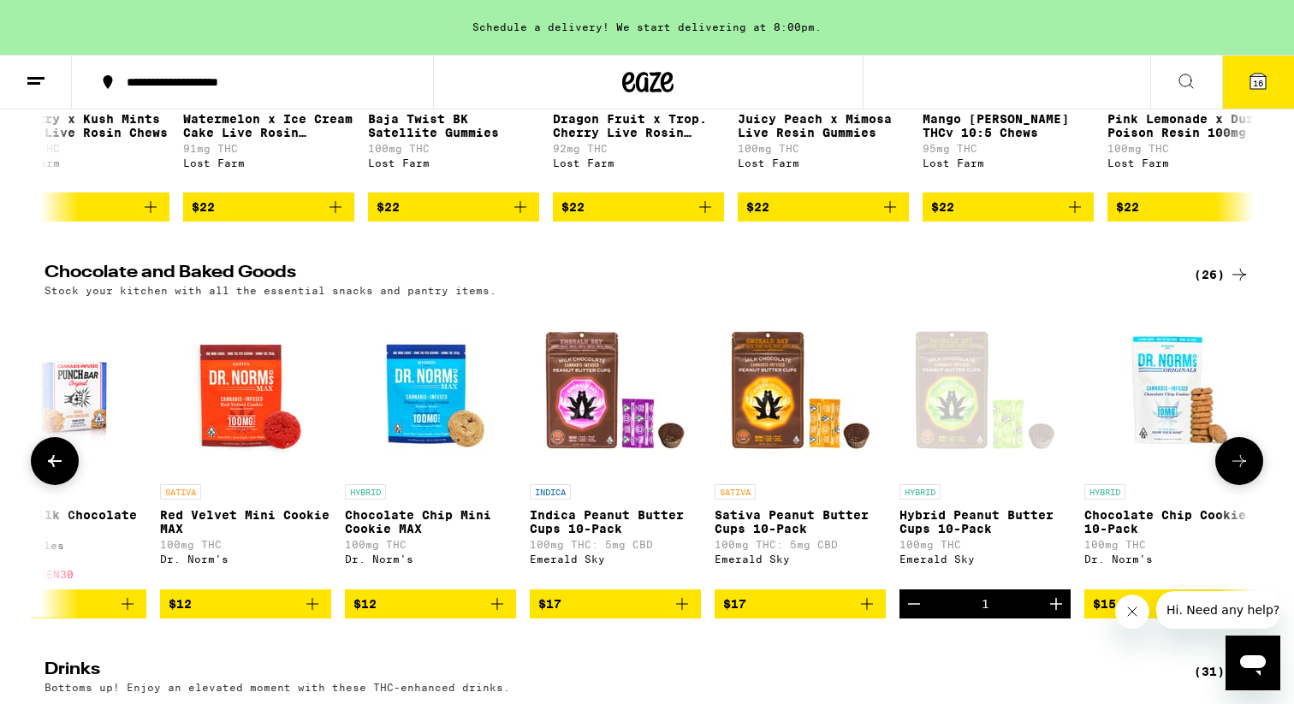
scroll to position [0, 993]
click at [1059, 614] on icon "Increment" at bounding box center [1056, 604] width 21 height 21
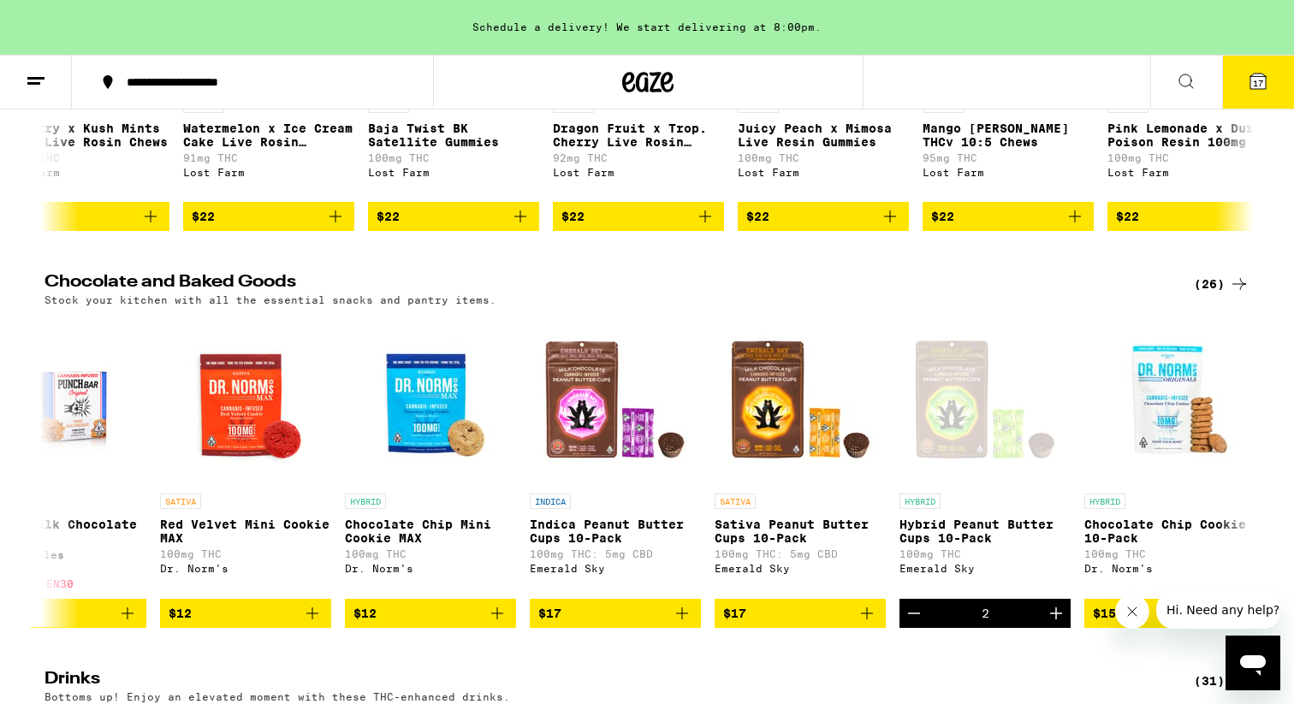
scroll to position [0, 0]
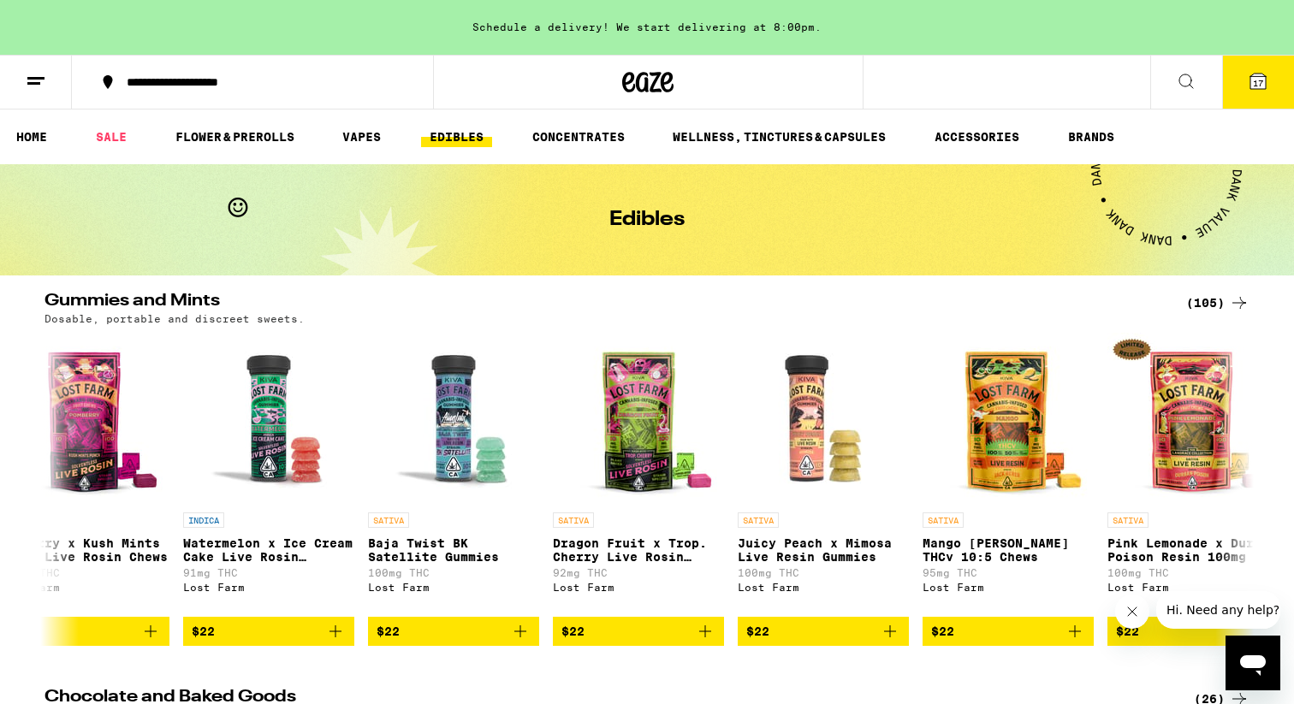
click at [1266, 90] on icon at bounding box center [1258, 81] width 21 height 21
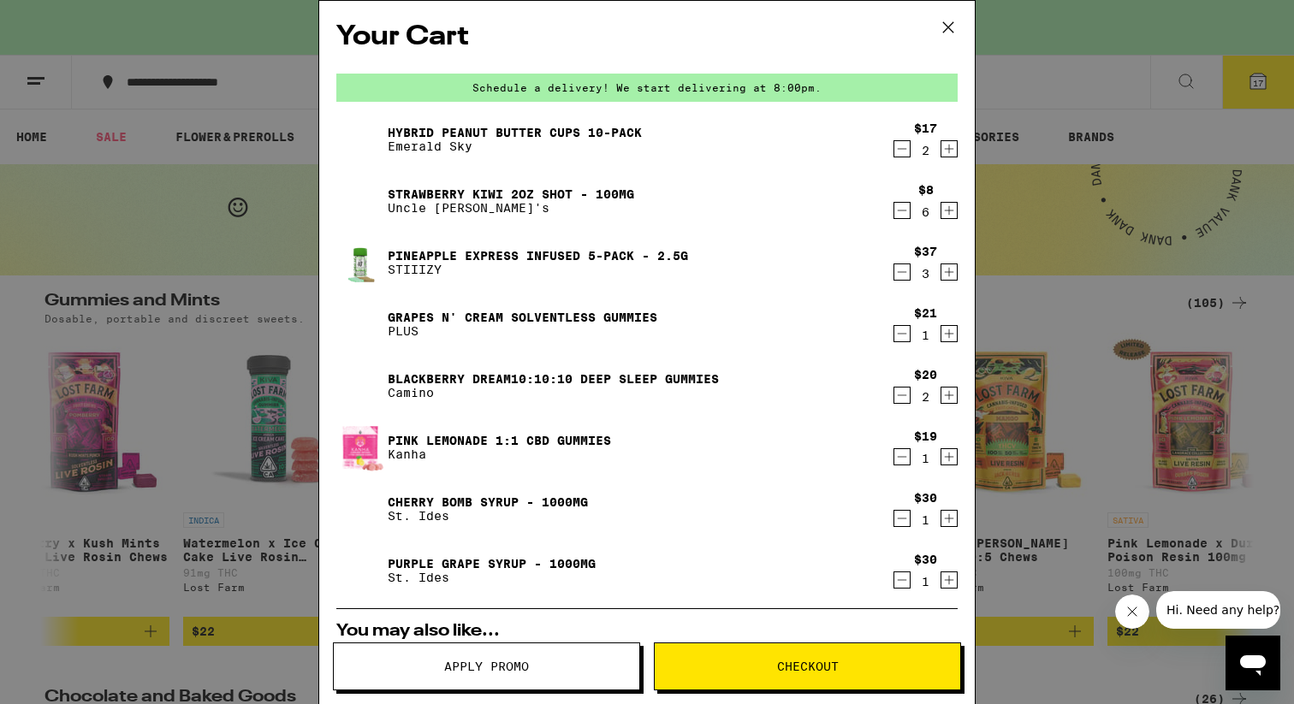
click at [552, 673] on button "Apply Promo" at bounding box center [486, 667] width 307 height 48
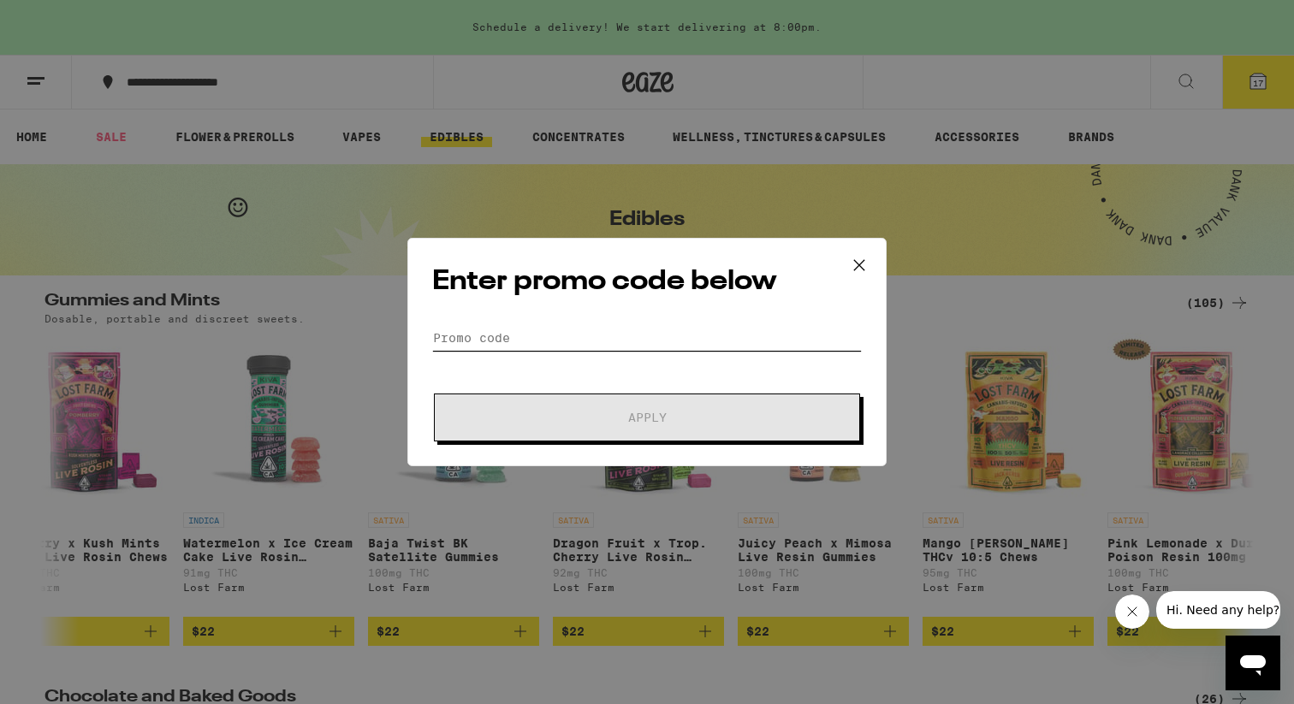
click at [531, 336] on input "Promo Code" at bounding box center [647, 338] width 430 height 26
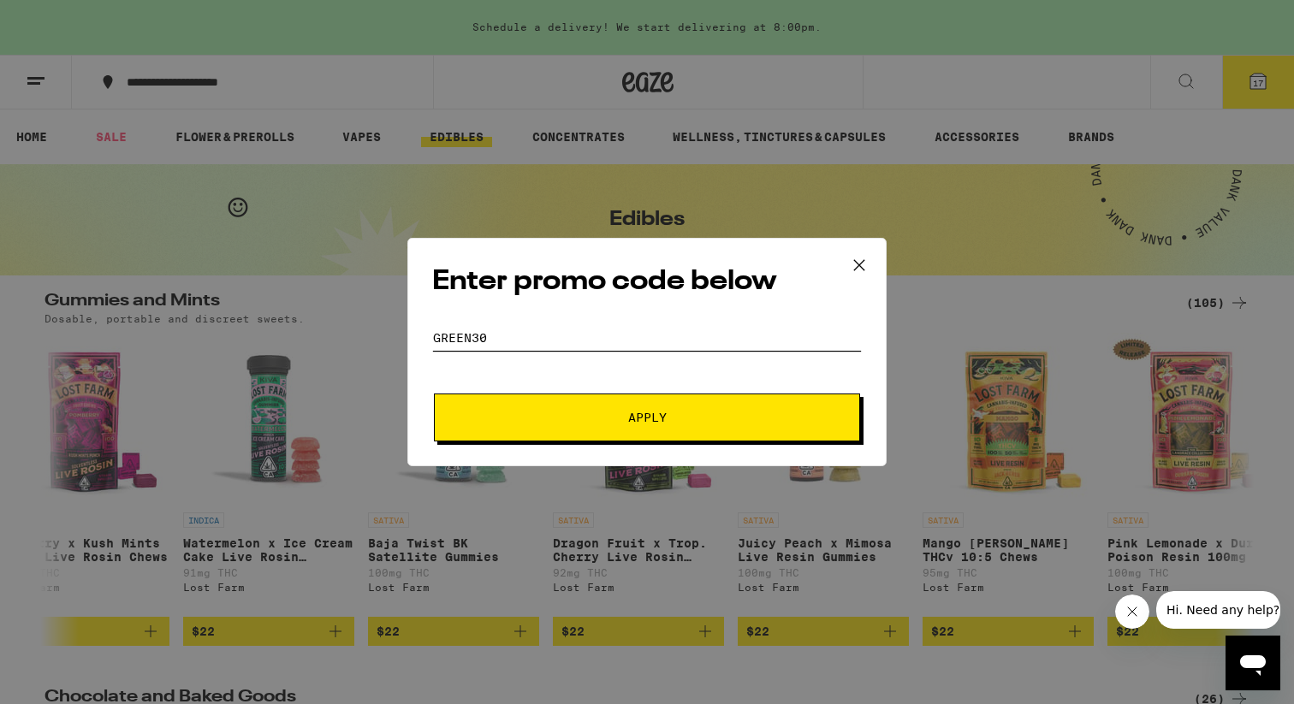
type input "Green30"
click at [585, 424] on button "Apply" at bounding box center [647, 418] width 426 height 48
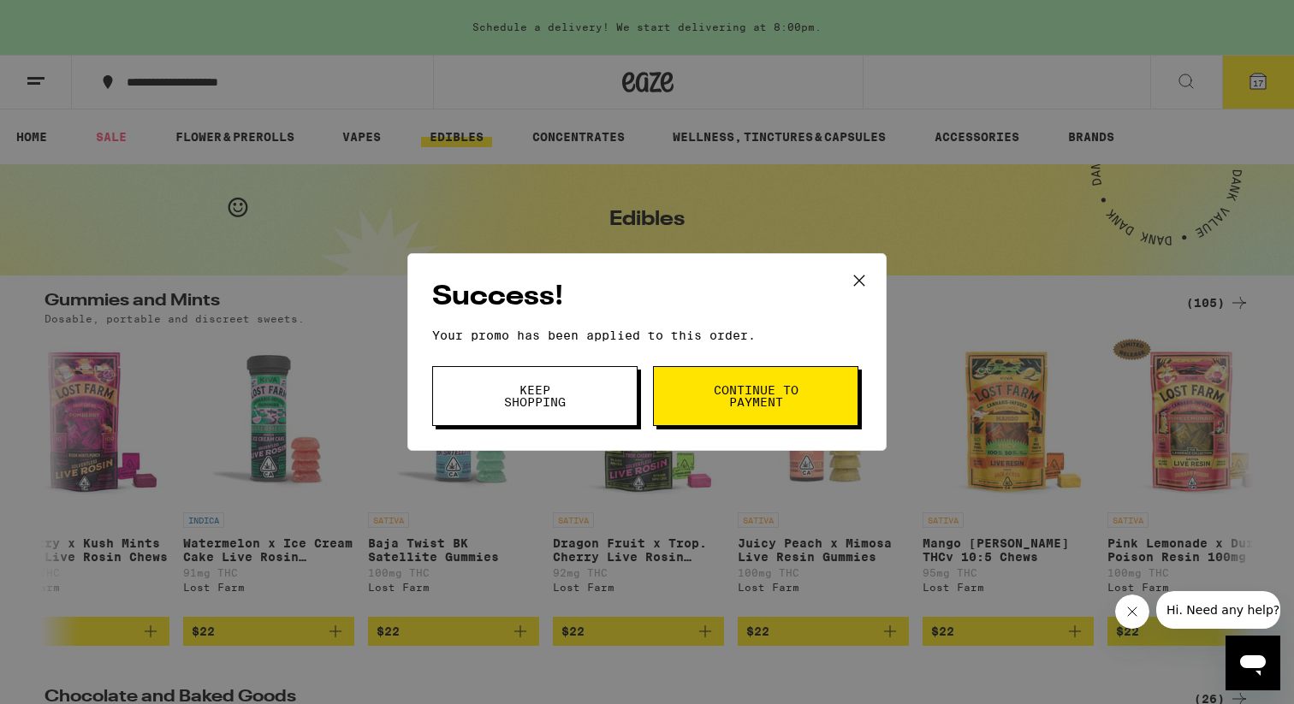
click at [760, 403] on span "Continue to payment" at bounding box center [755, 396] width 87 height 24
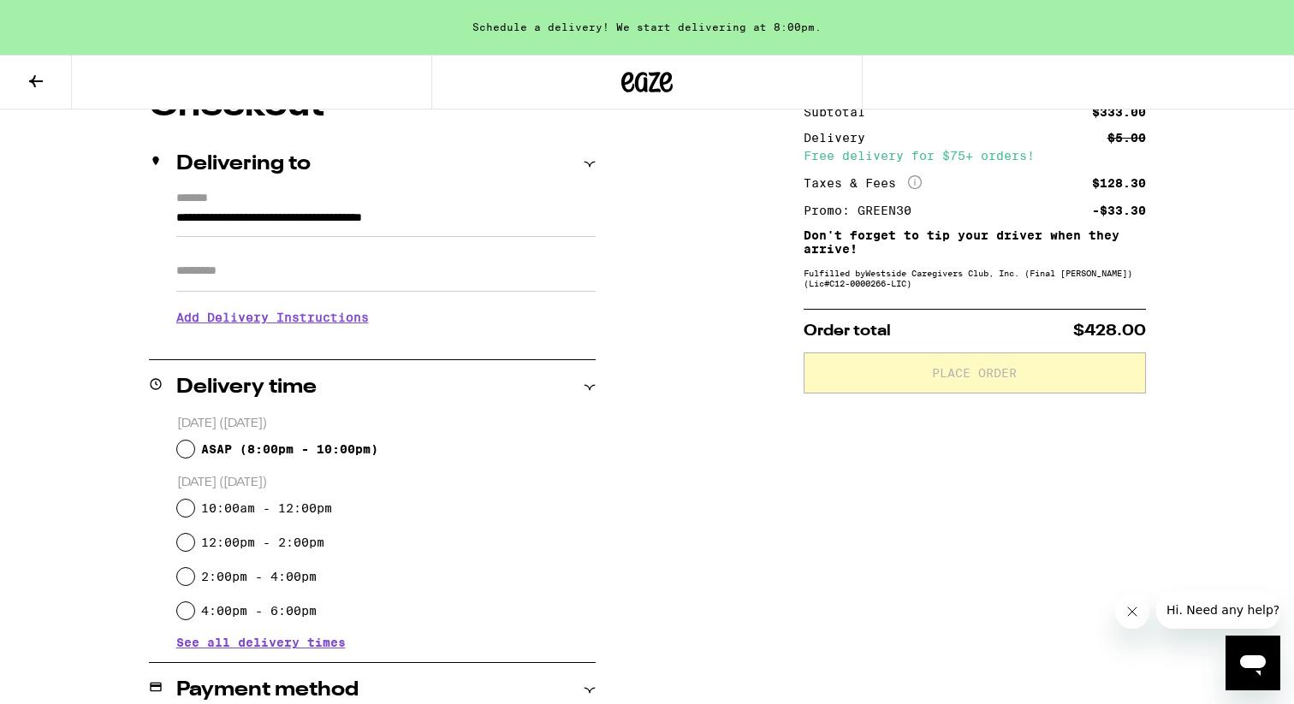
scroll to position [177, 0]
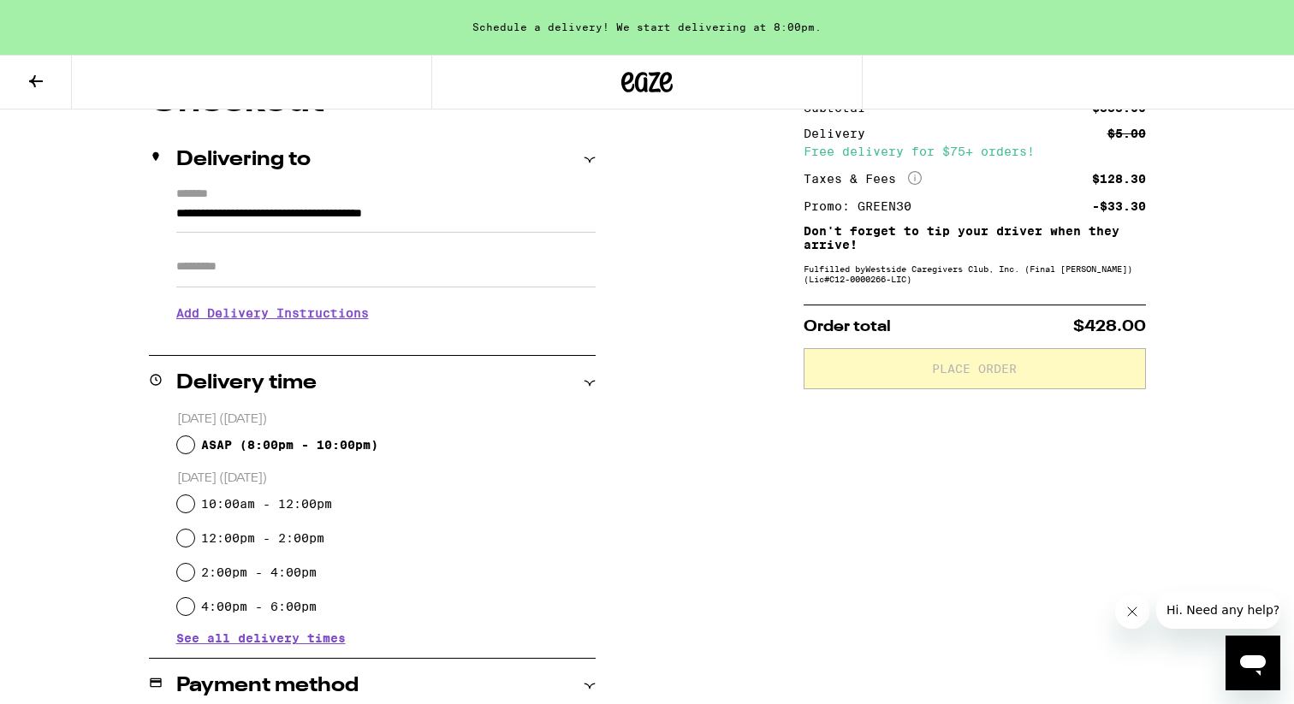
click at [190, 453] on div "ASAP ( 8:00pm - 10:00pm )" at bounding box center [386, 445] width 418 height 34
click at [187, 449] on input "ASAP ( 8:00pm - 10:00pm )" at bounding box center [185, 444] width 17 height 17
radio input "true"
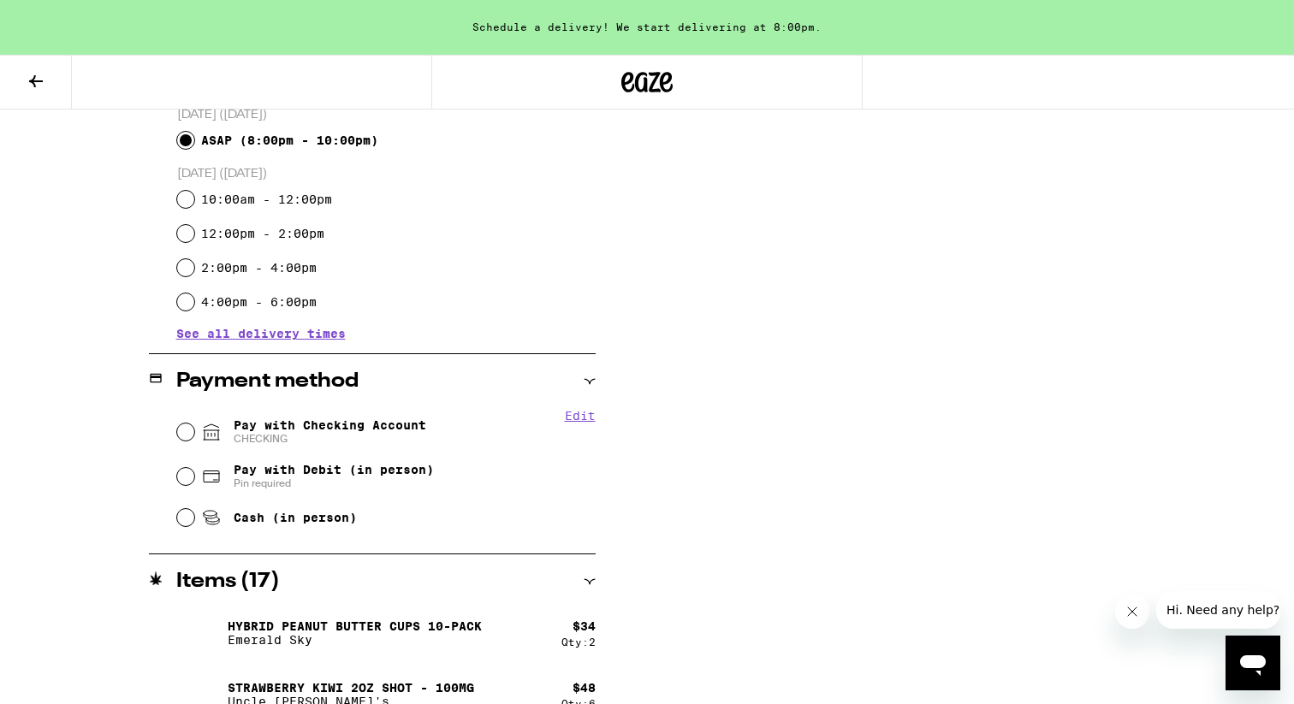
scroll to position [494, 0]
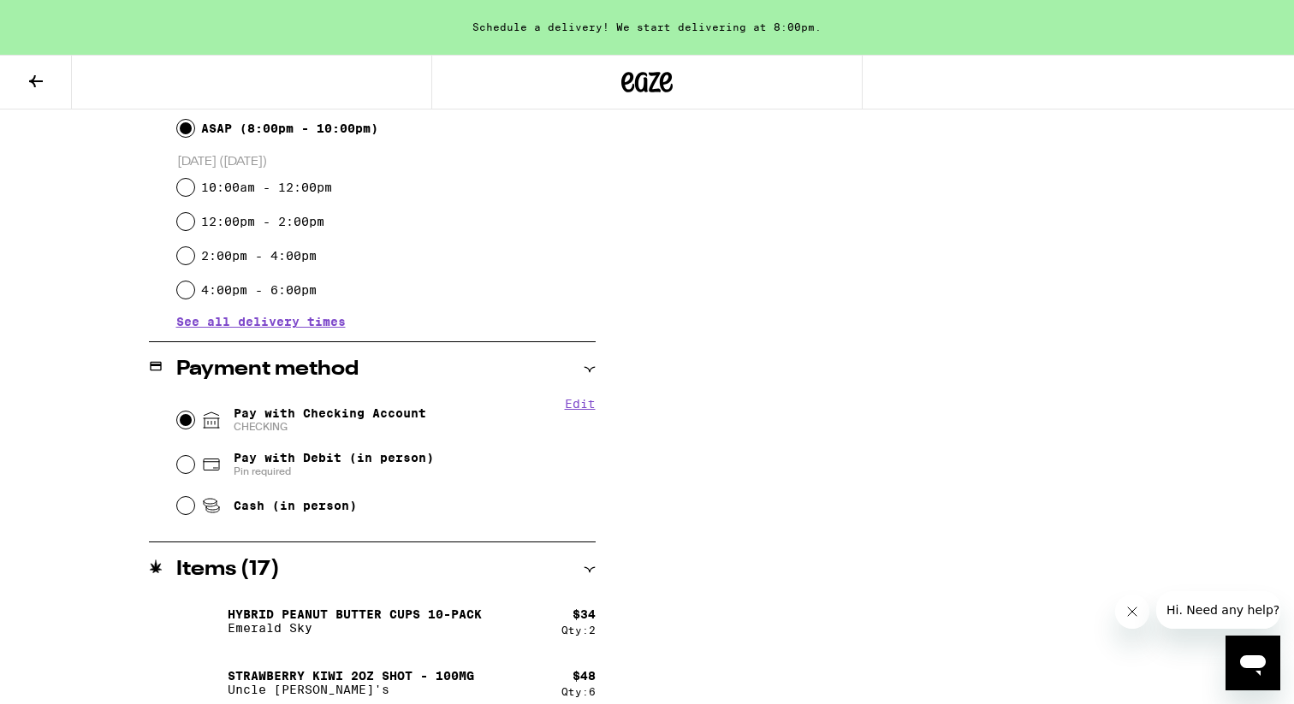
click at [186, 421] on input "Pay with Checking Account CHECKING" at bounding box center [185, 420] width 17 height 17
radio input "true"
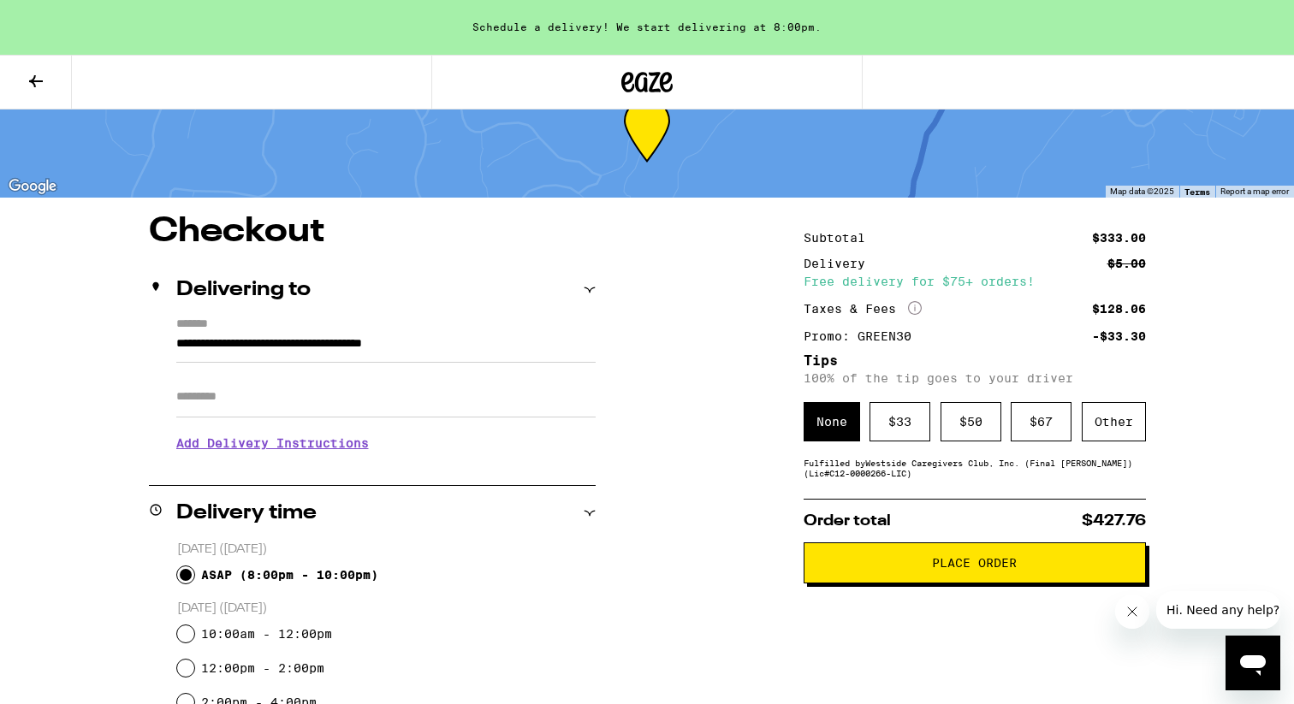
scroll to position [0, 0]
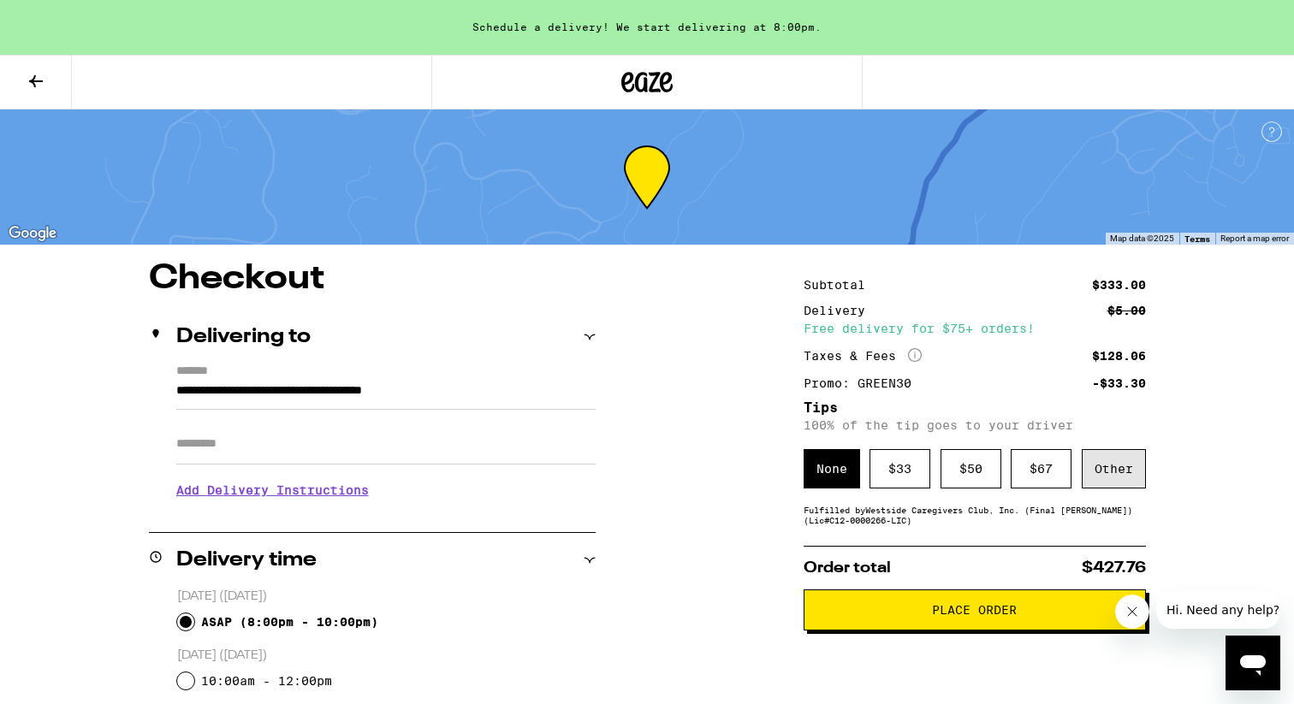
click at [1118, 477] on div "Other" at bounding box center [1114, 468] width 64 height 39
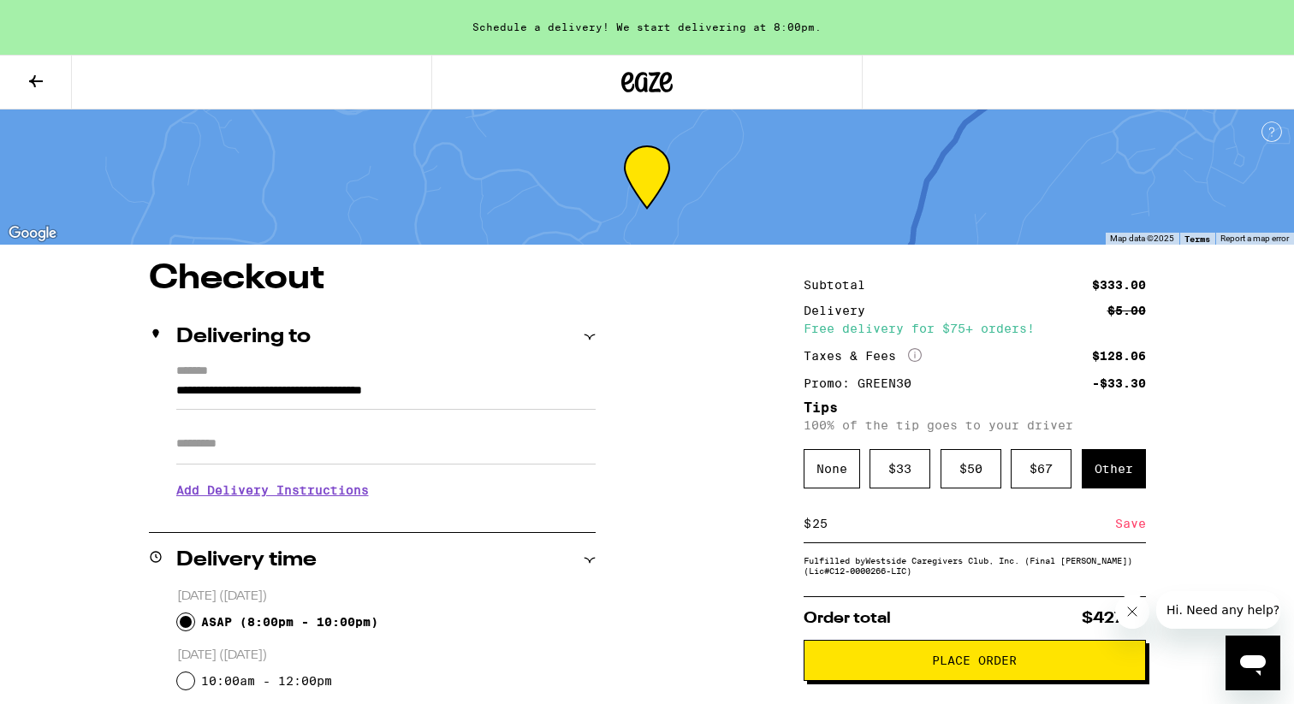
type input "25"
click at [1140, 530] on div "Save" at bounding box center [1130, 524] width 31 height 38
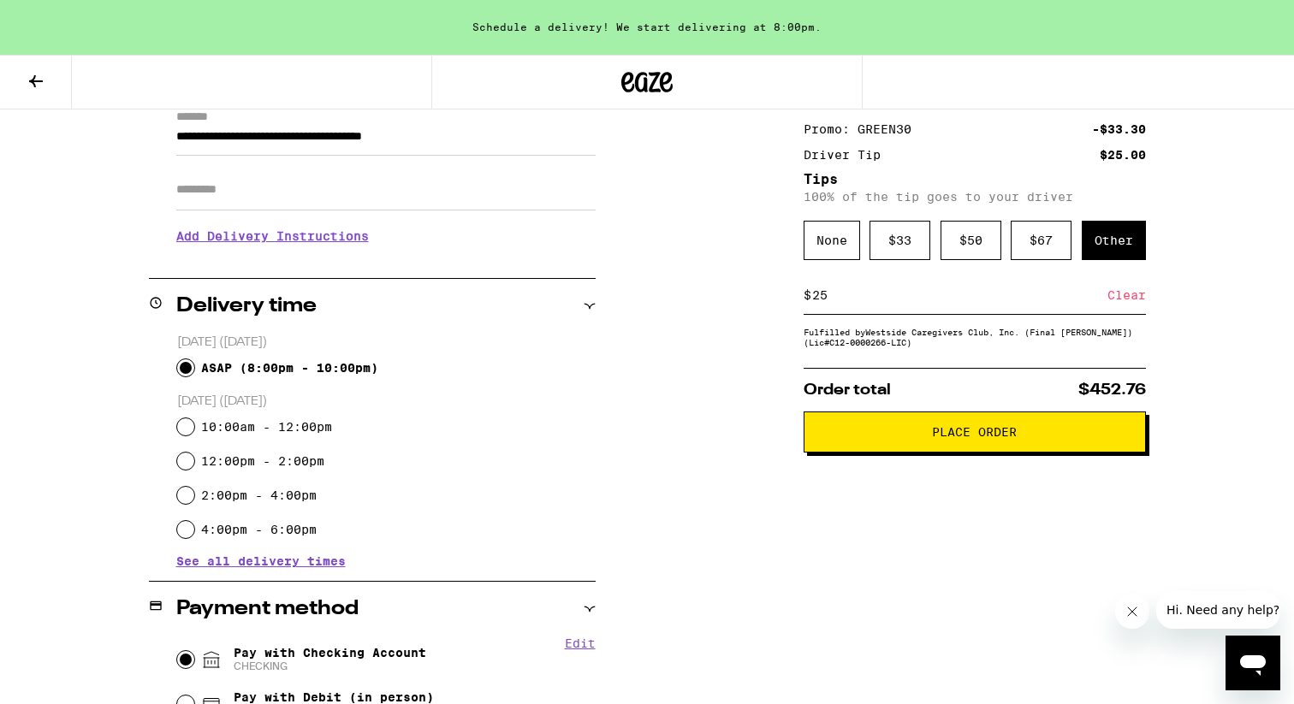
scroll to position [252, 0]
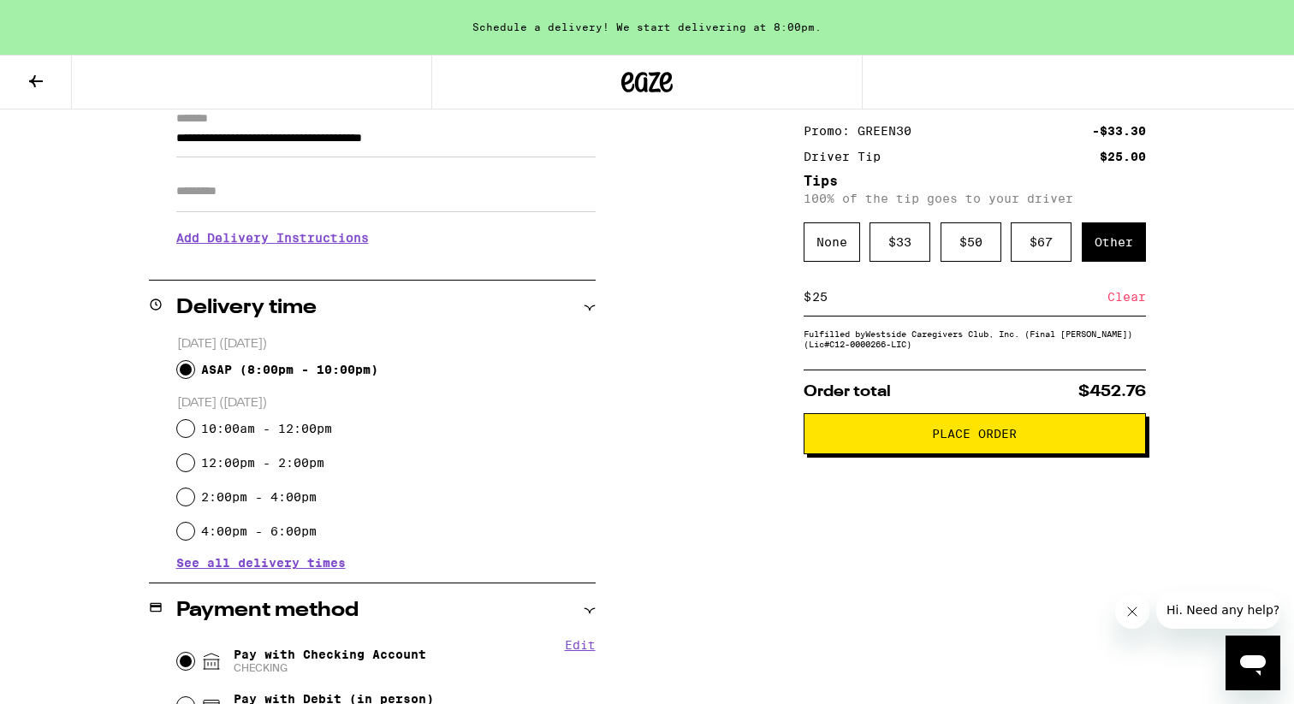
click at [1012, 453] on button "Place Order" at bounding box center [975, 433] width 342 height 41
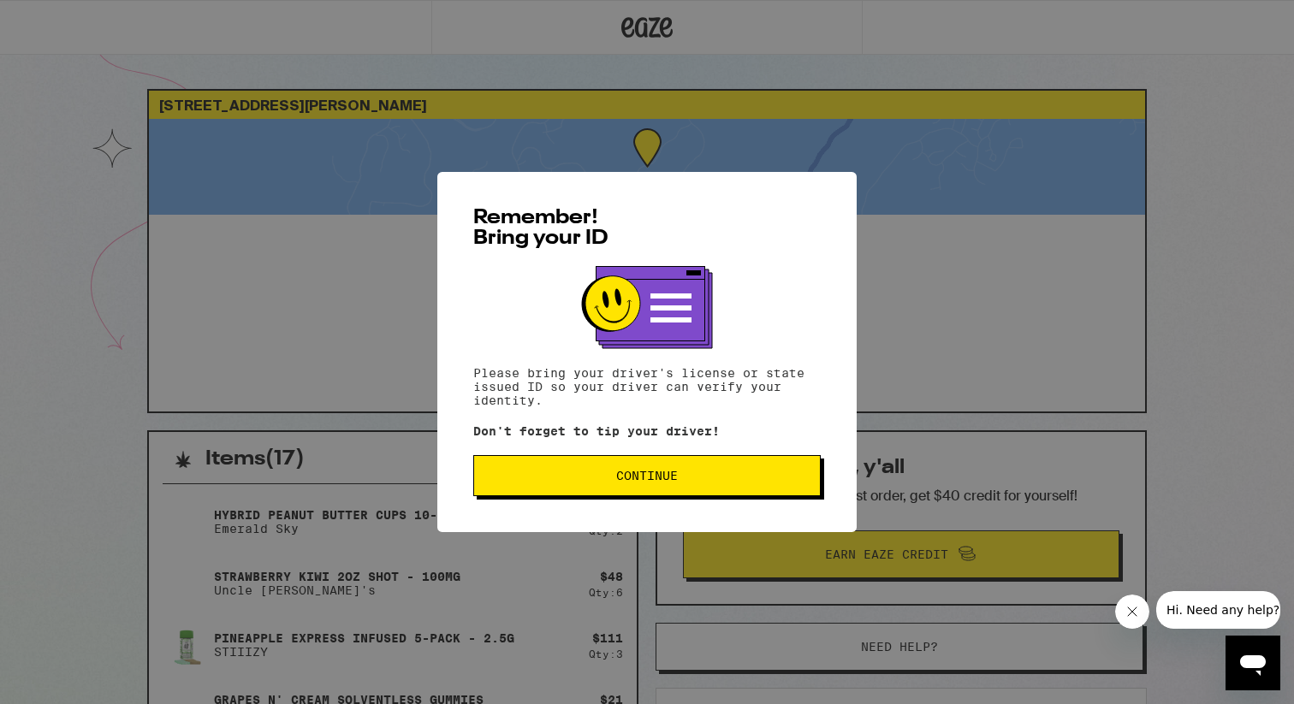
click at [679, 477] on span "Continue" at bounding box center [647, 476] width 318 height 12
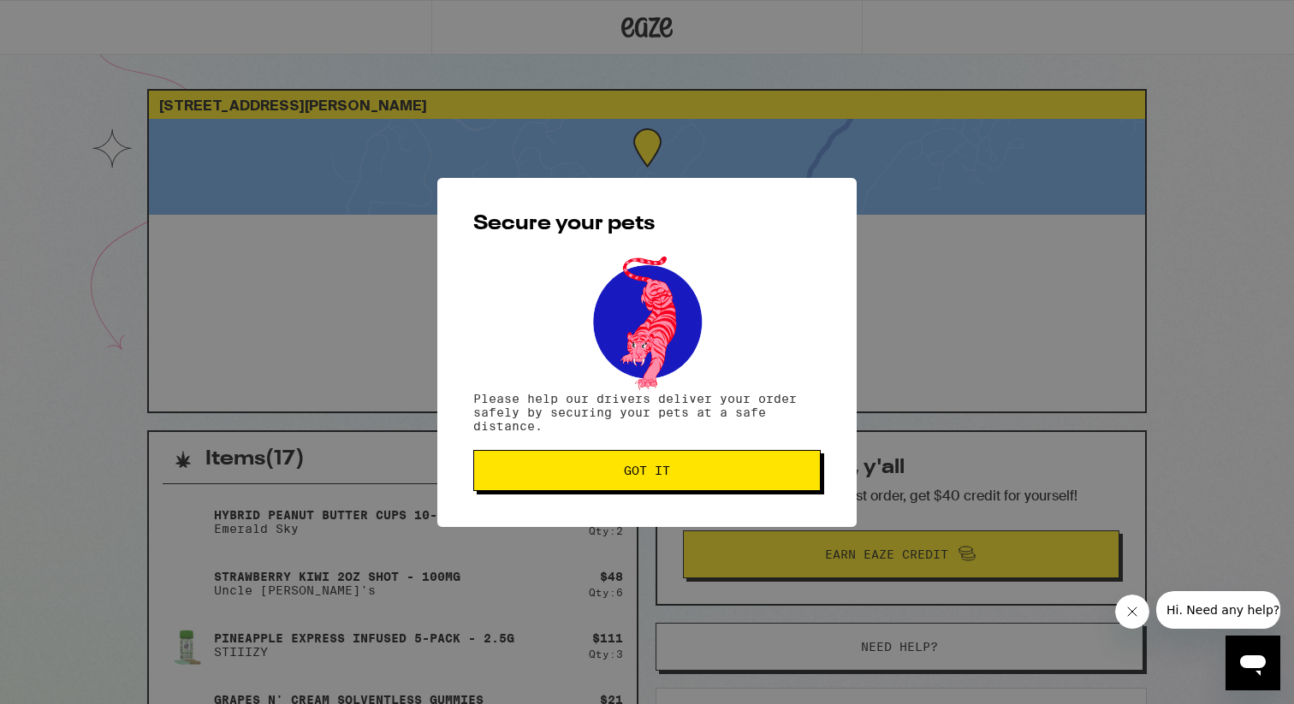
click at [679, 477] on span "Got it" at bounding box center [647, 471] width 318 height 12
